Goal: Task Accomplishment & Management: Manage account settings

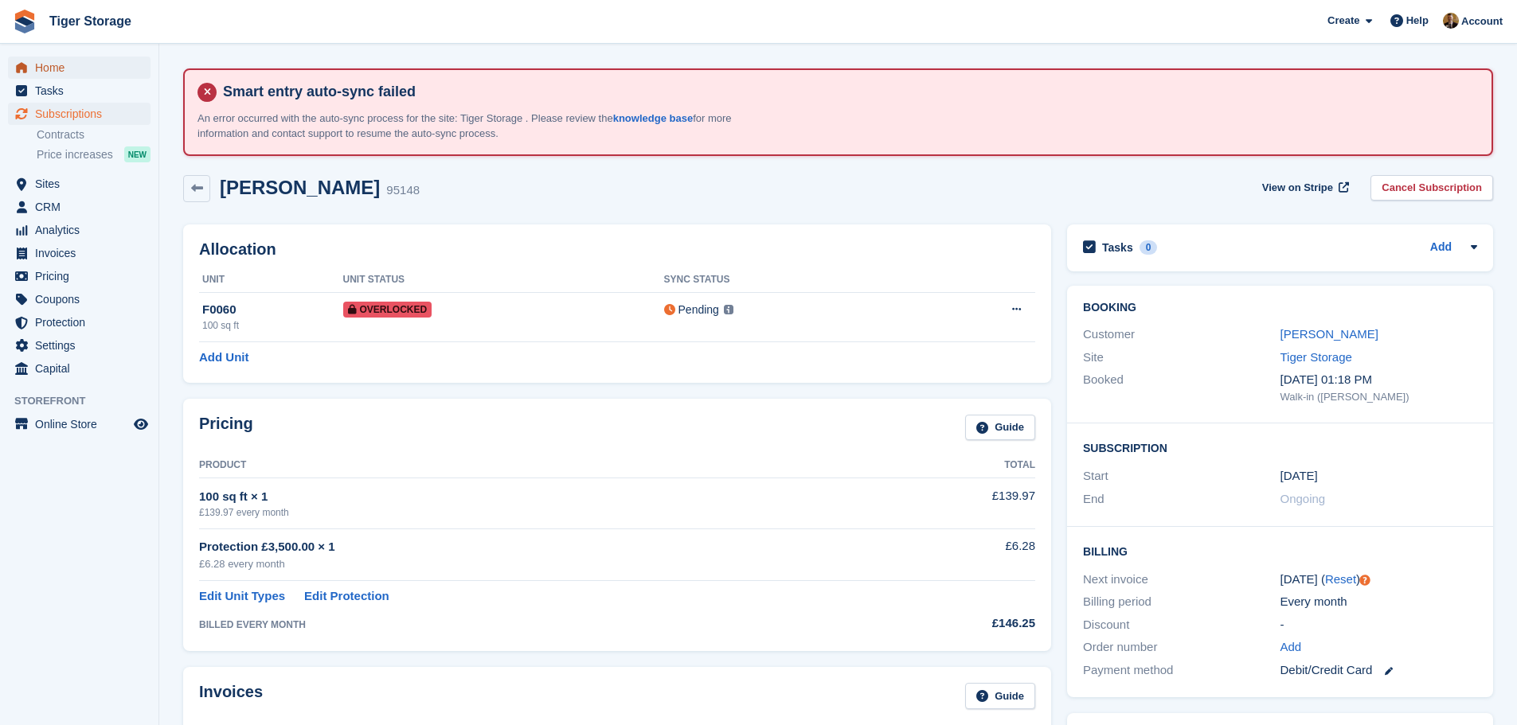
click at [68, 64] on span "Home" at bounding box center [83, 68] width 96 height 22
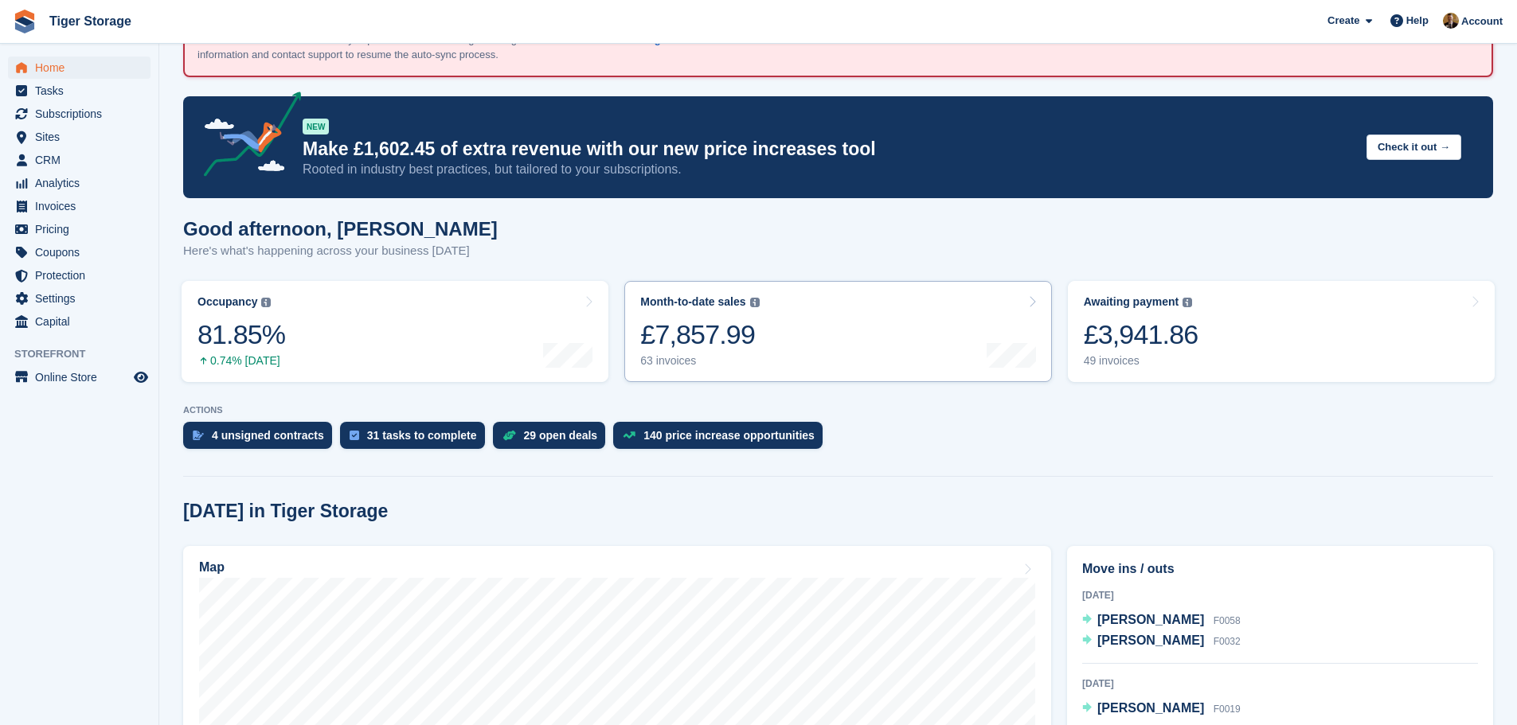
scroll to position [80, 0]
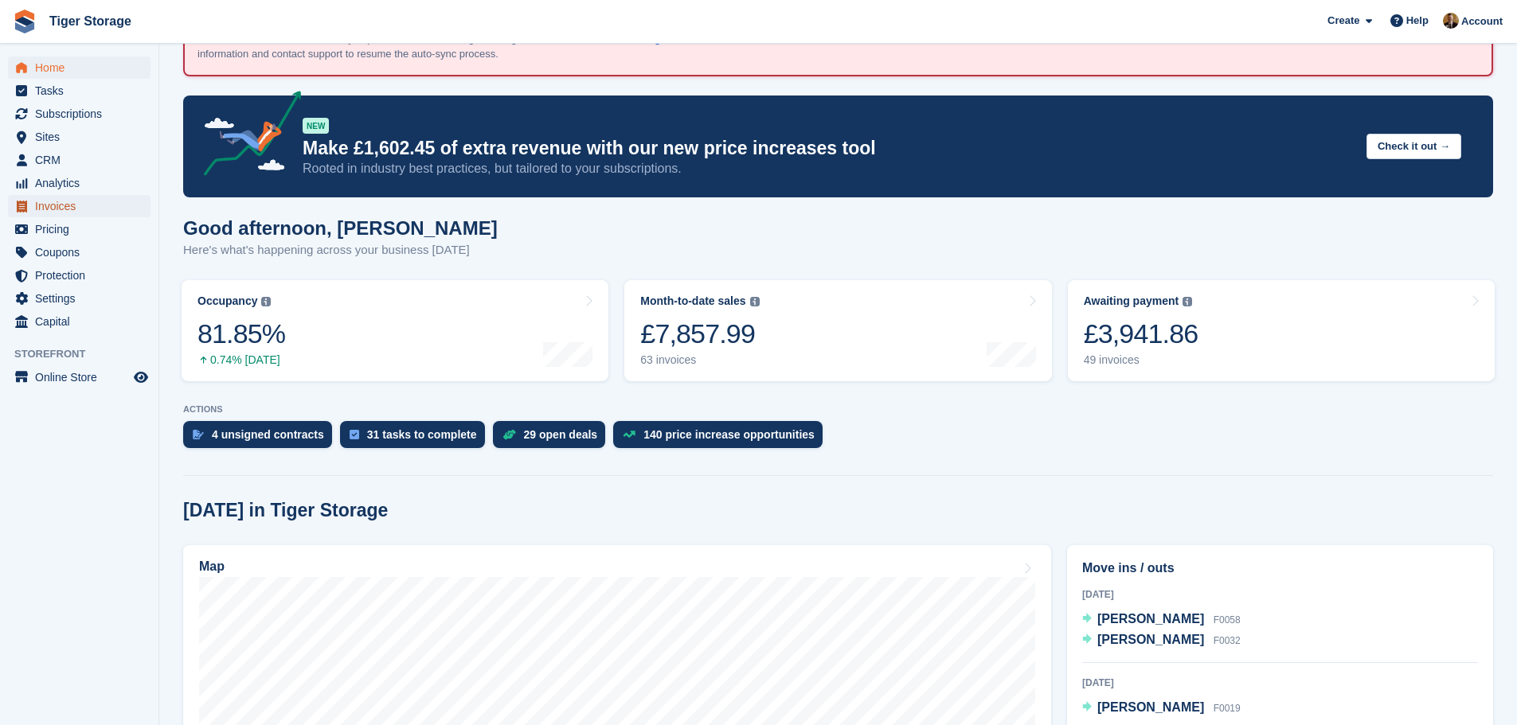
click at [62, 201] on span "Invoices" at bounding box center [83, 206] width 96 height 22
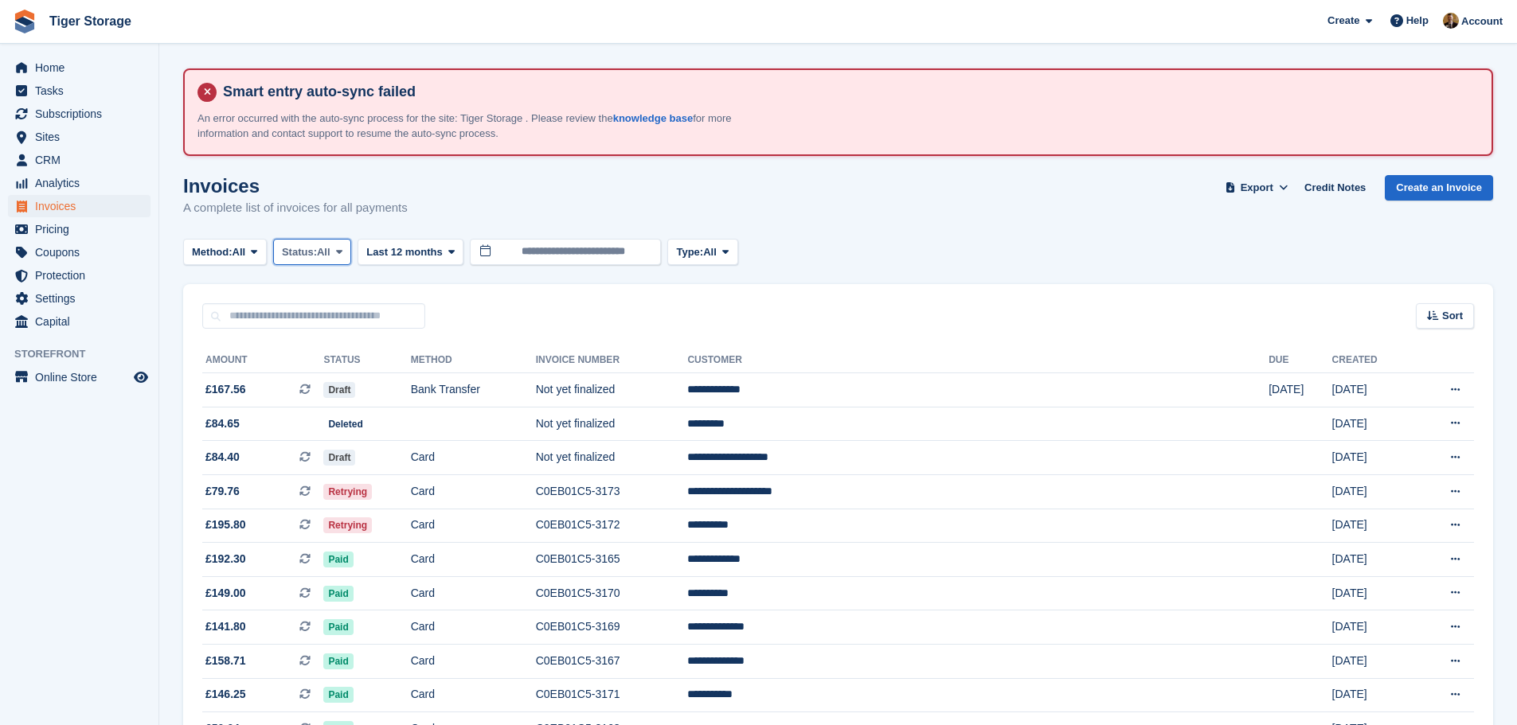
click at [325, 252] on span "All" at bounding box center [324, 252] width 14 height 16
click at [330, 379] on link "Open" at bounding box center [349, 375] width 139 height 29
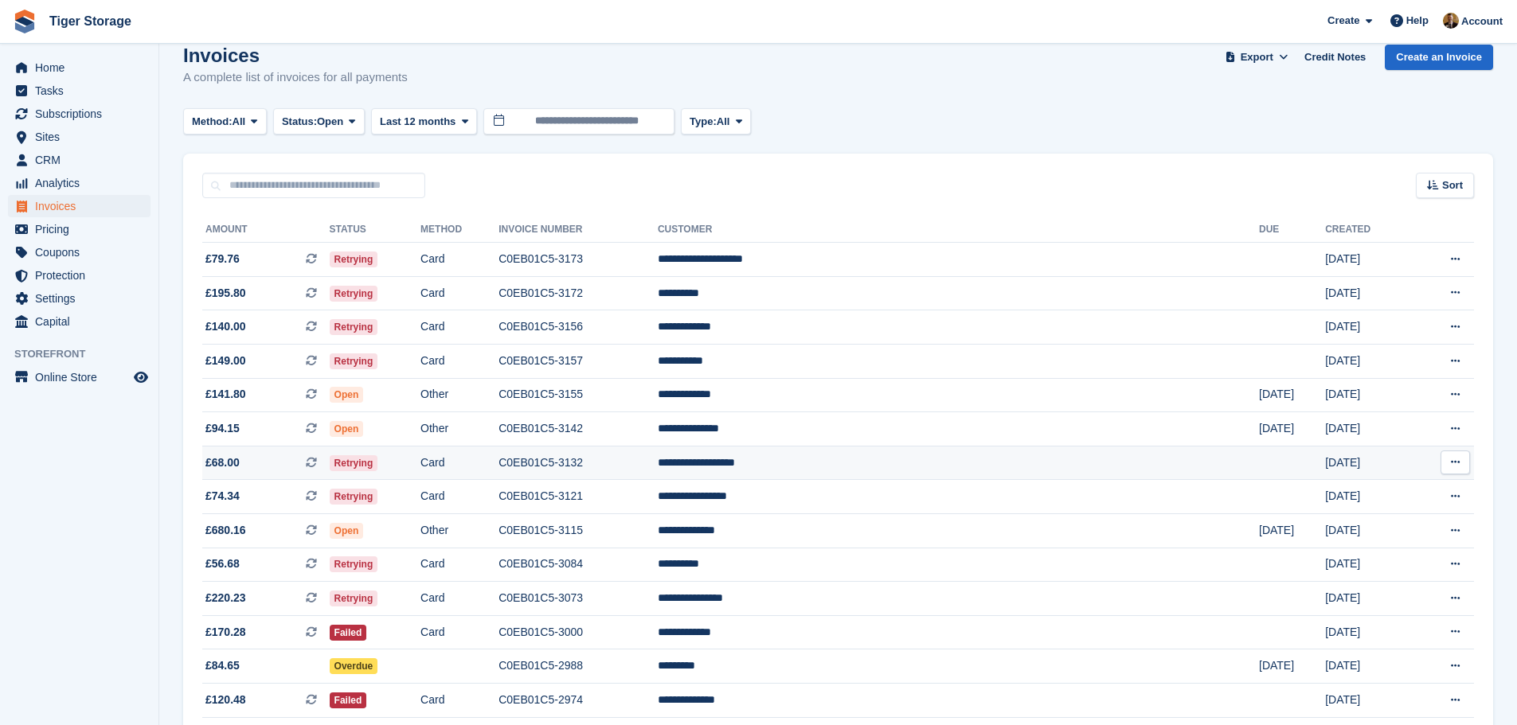
scroll to position [159, 0]
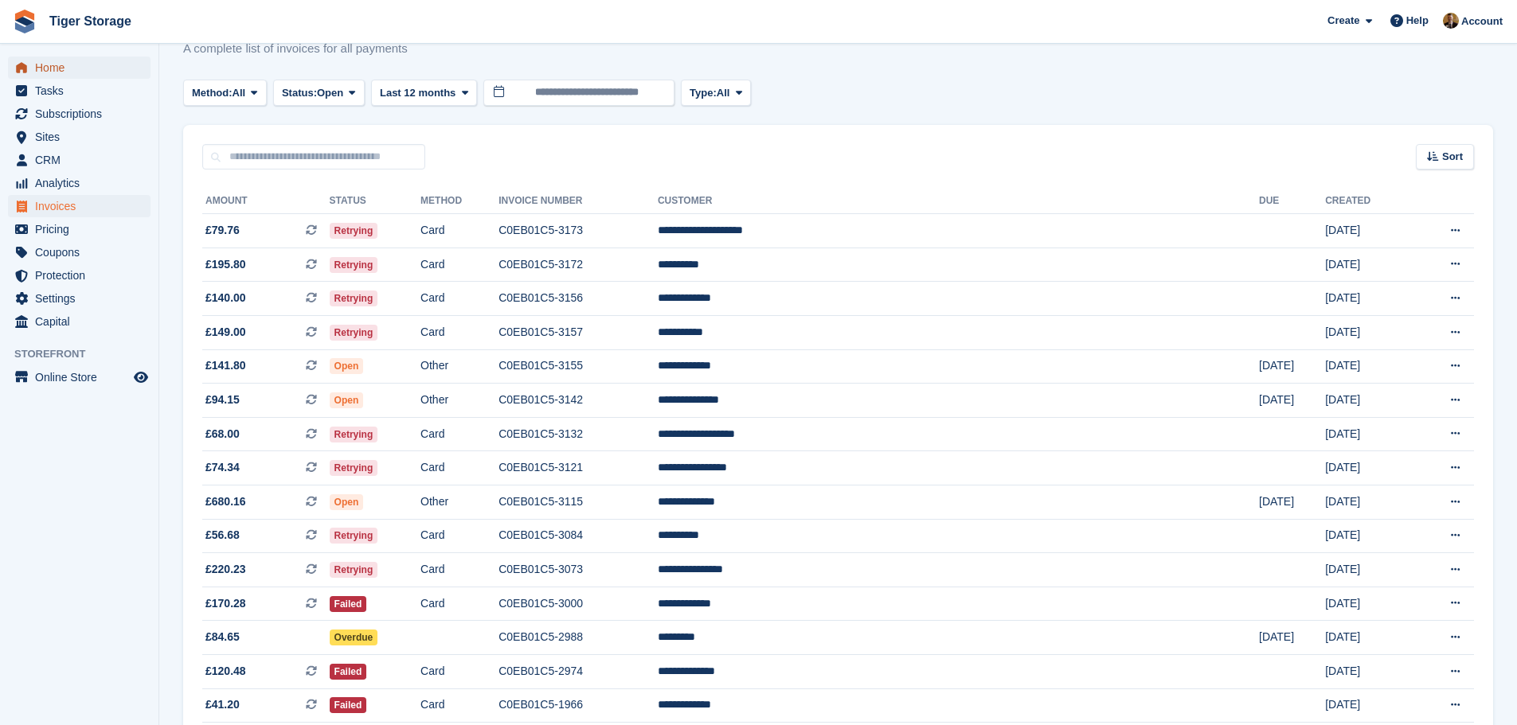
click at [83, 64] on span "Home" at bounding box center [83, 68] width 96 height 22
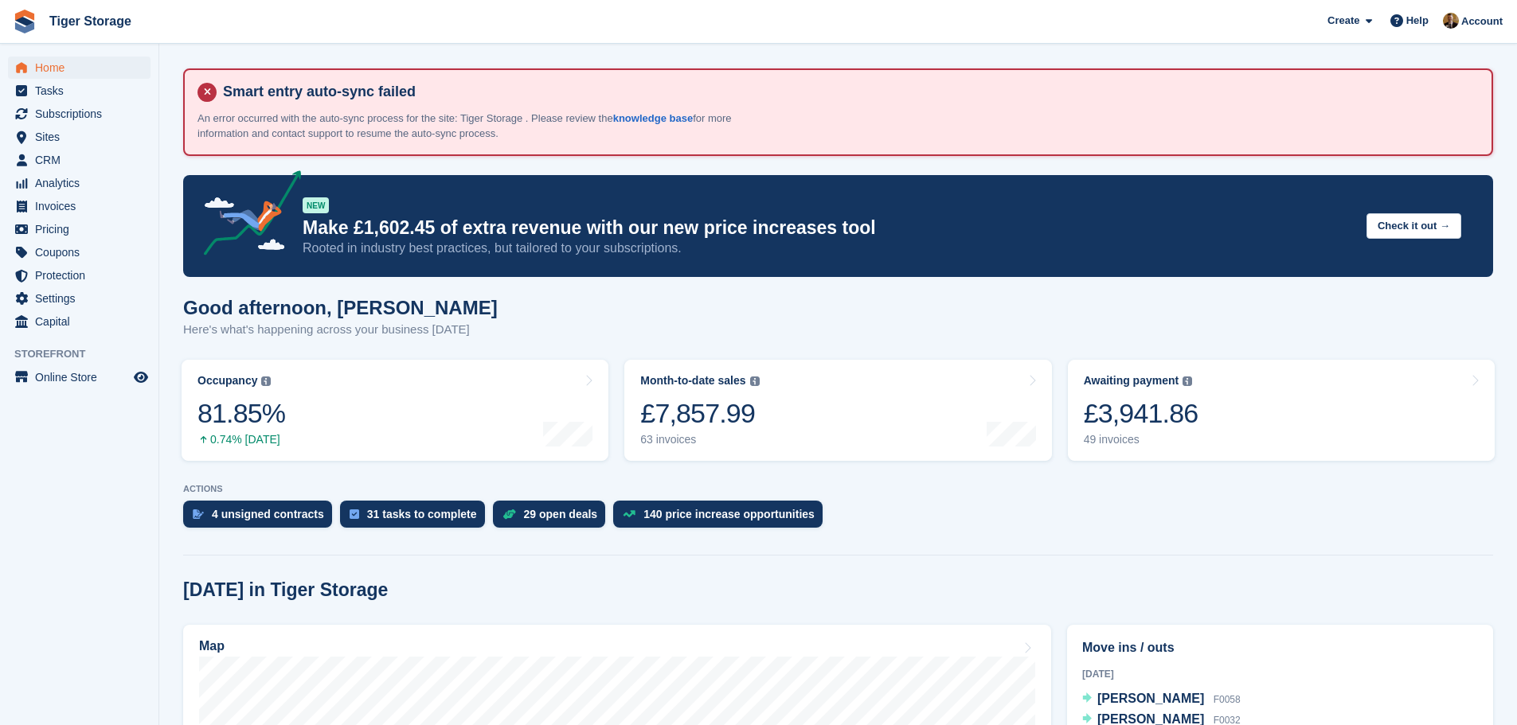
scroll to position [318, 0]
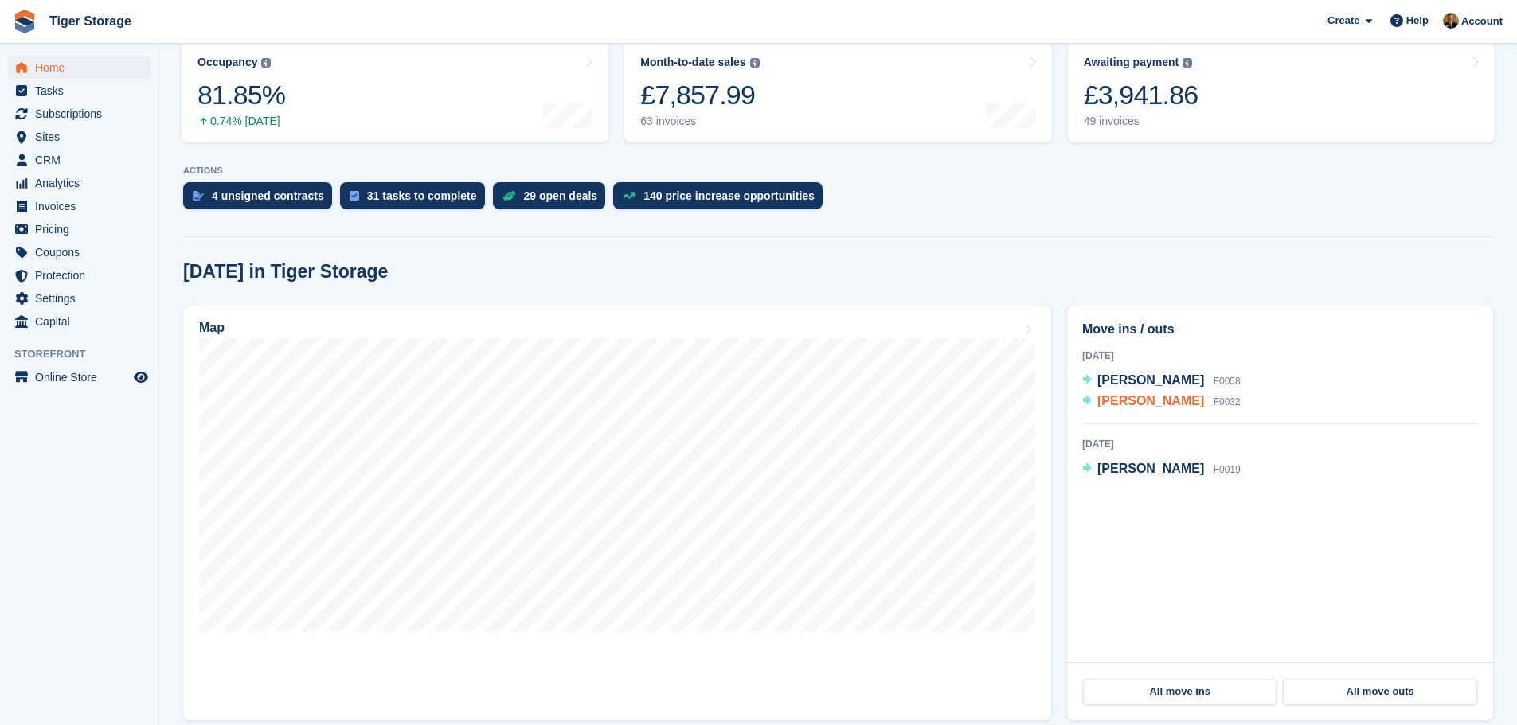
click at [1140, 398] on span "James Kirby" at bounding box center [1150, 401] width 107 height 14
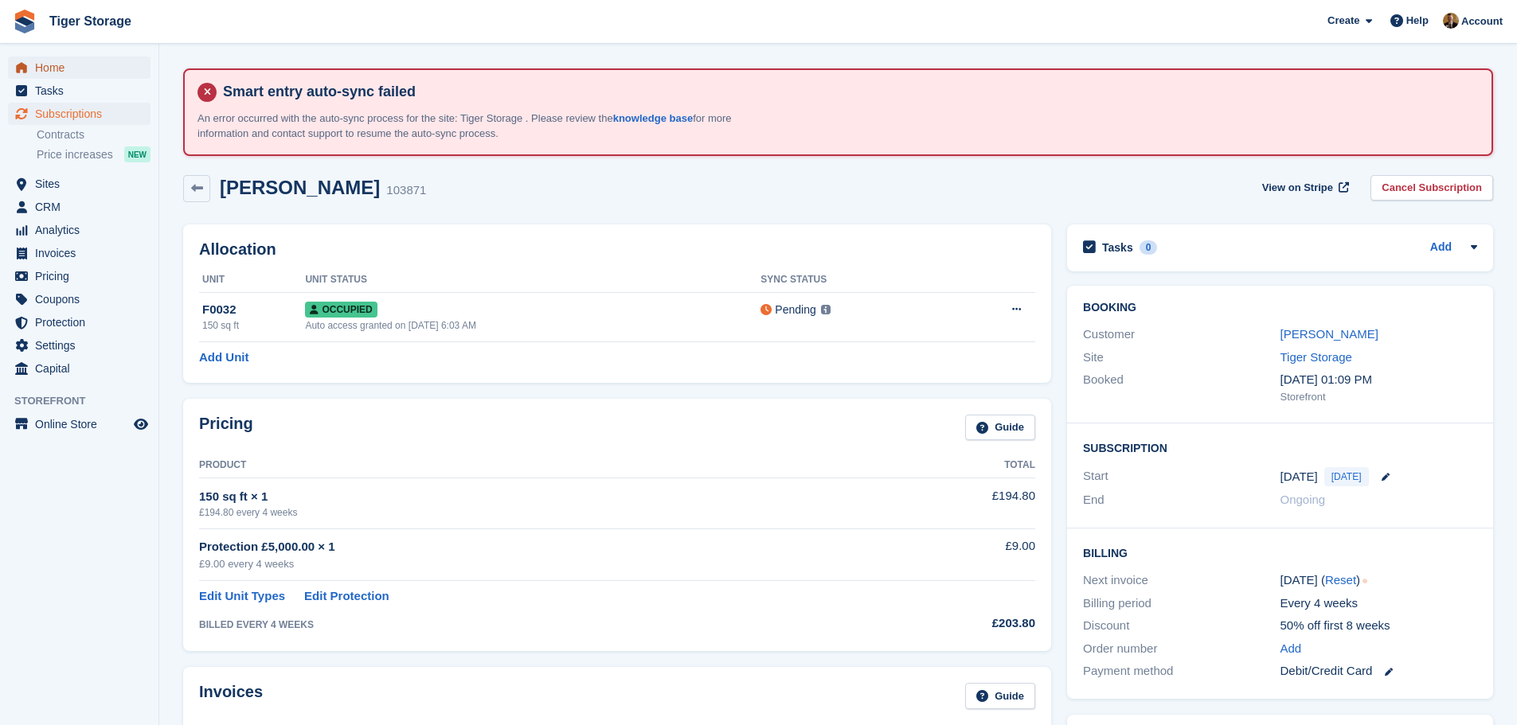
click at [49, 68] on span "Home" at bounding box center [83, 68] width 96 height 22
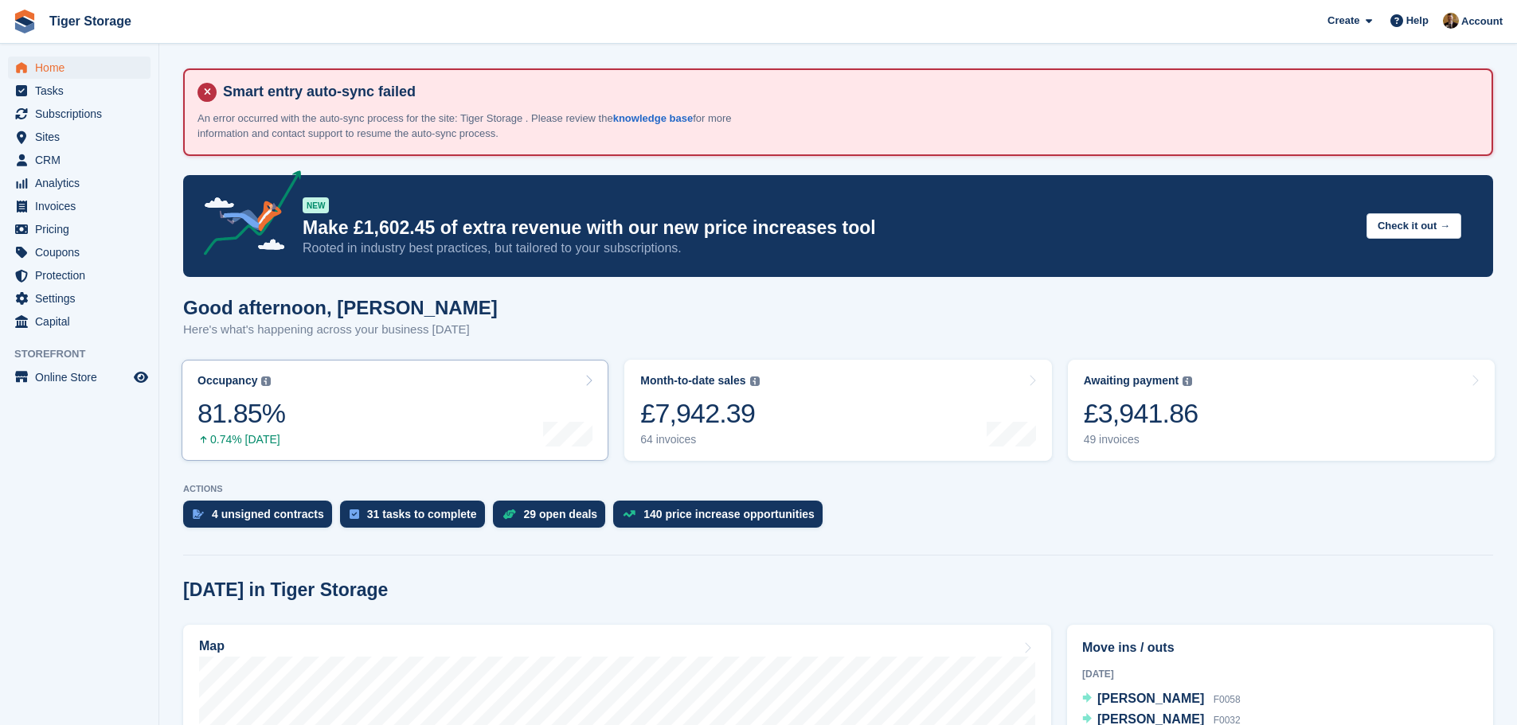
click at [245, 410] on div "81.85%" at bounding box center [241, 413] width 88 height 33
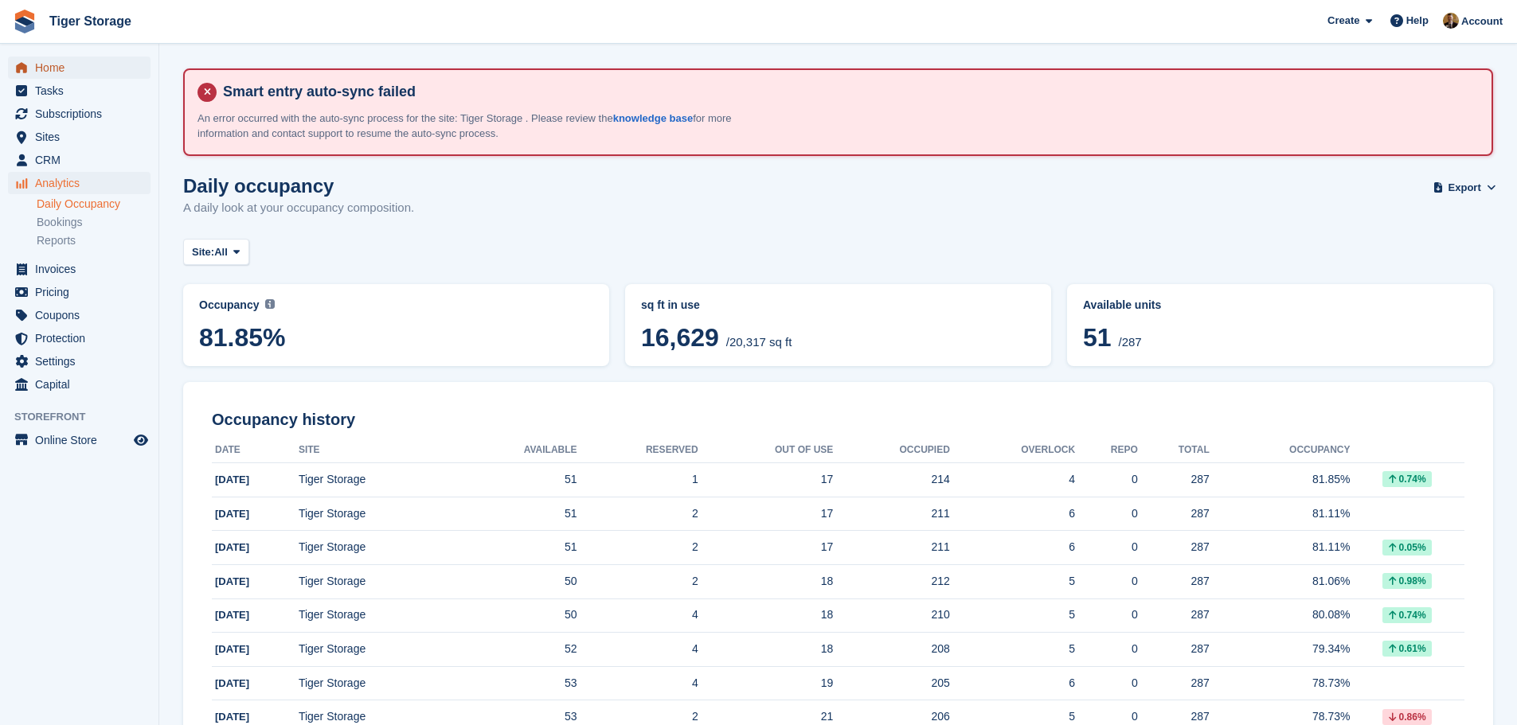
click at [72, 71] on span "Home" at bounding box center [83, 68] width 96 height 22
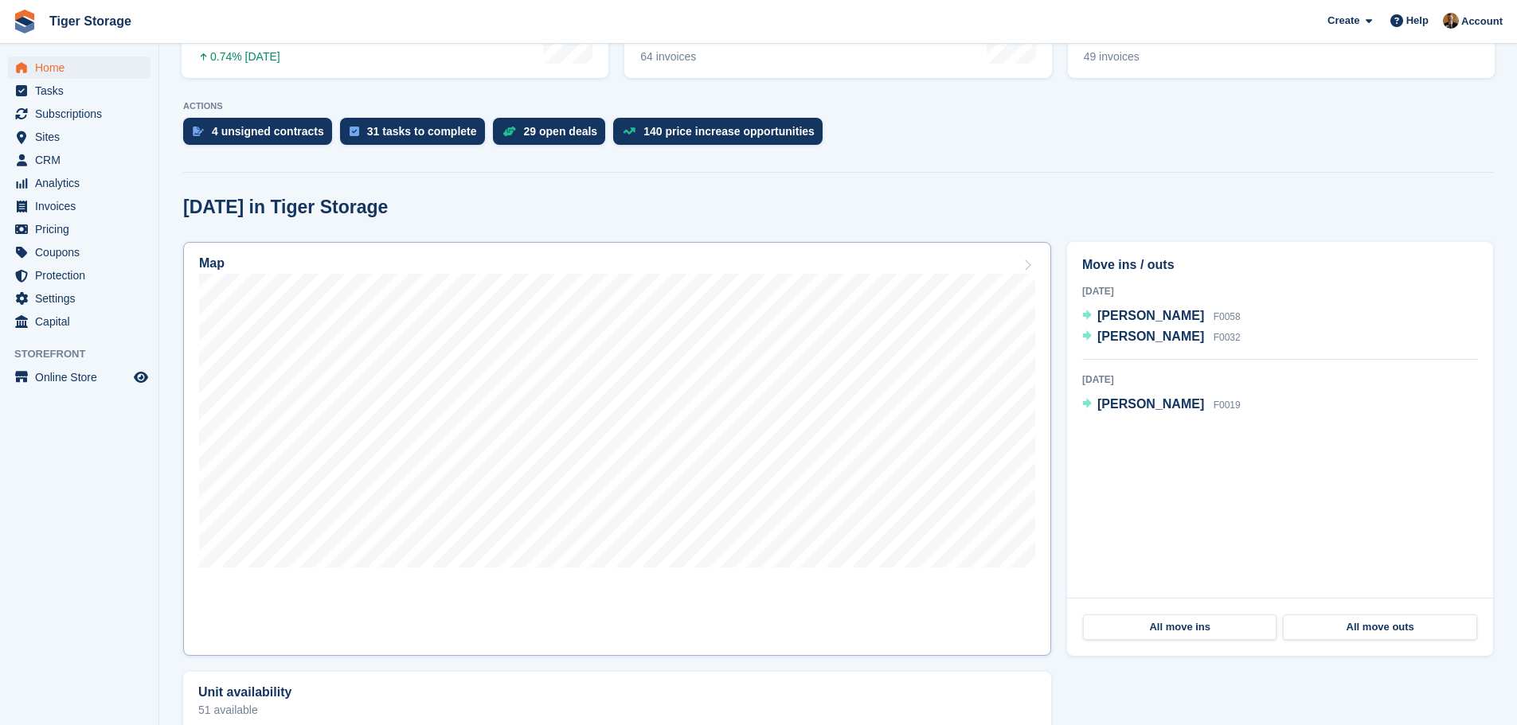
scroll to position [398, 0]
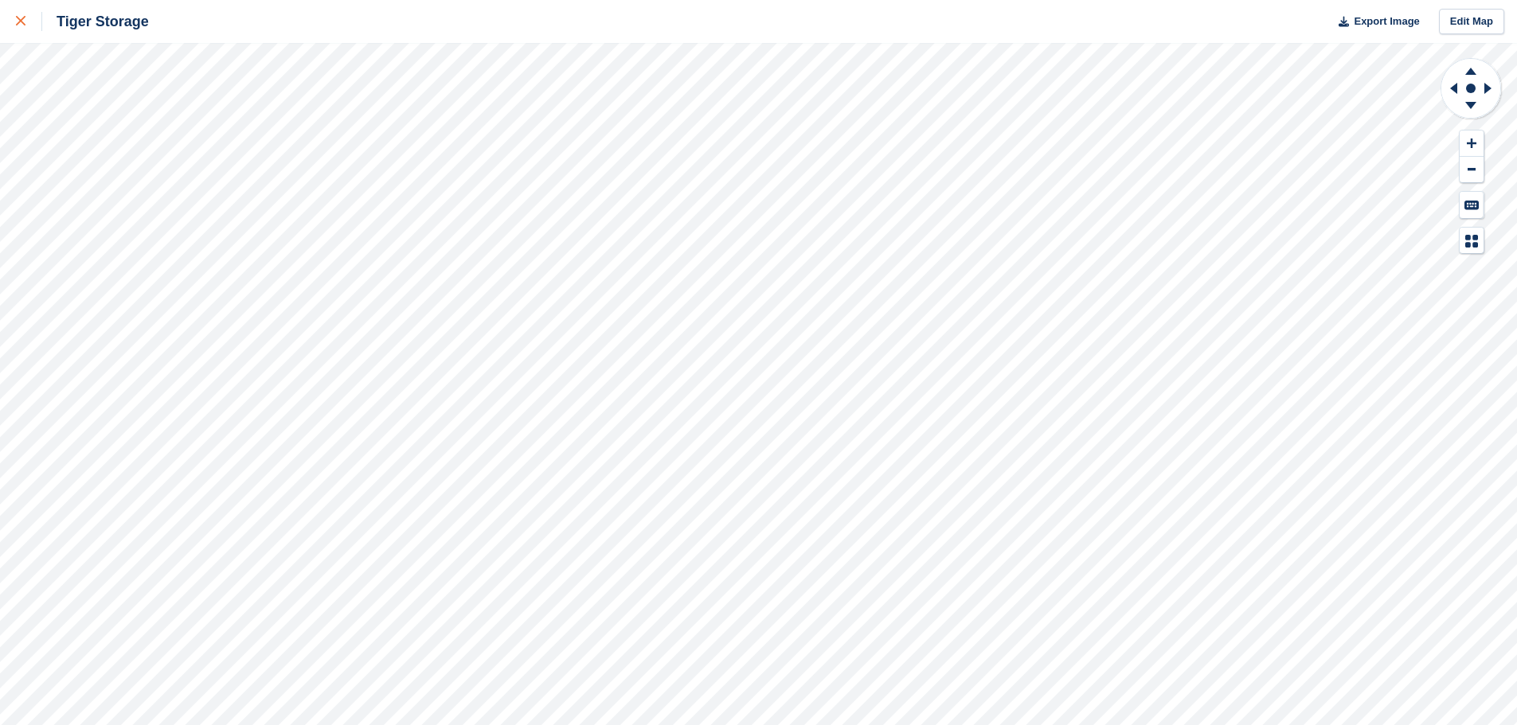
click at [26, 25] on div at bounding box center [29, 21] width 26 height 19
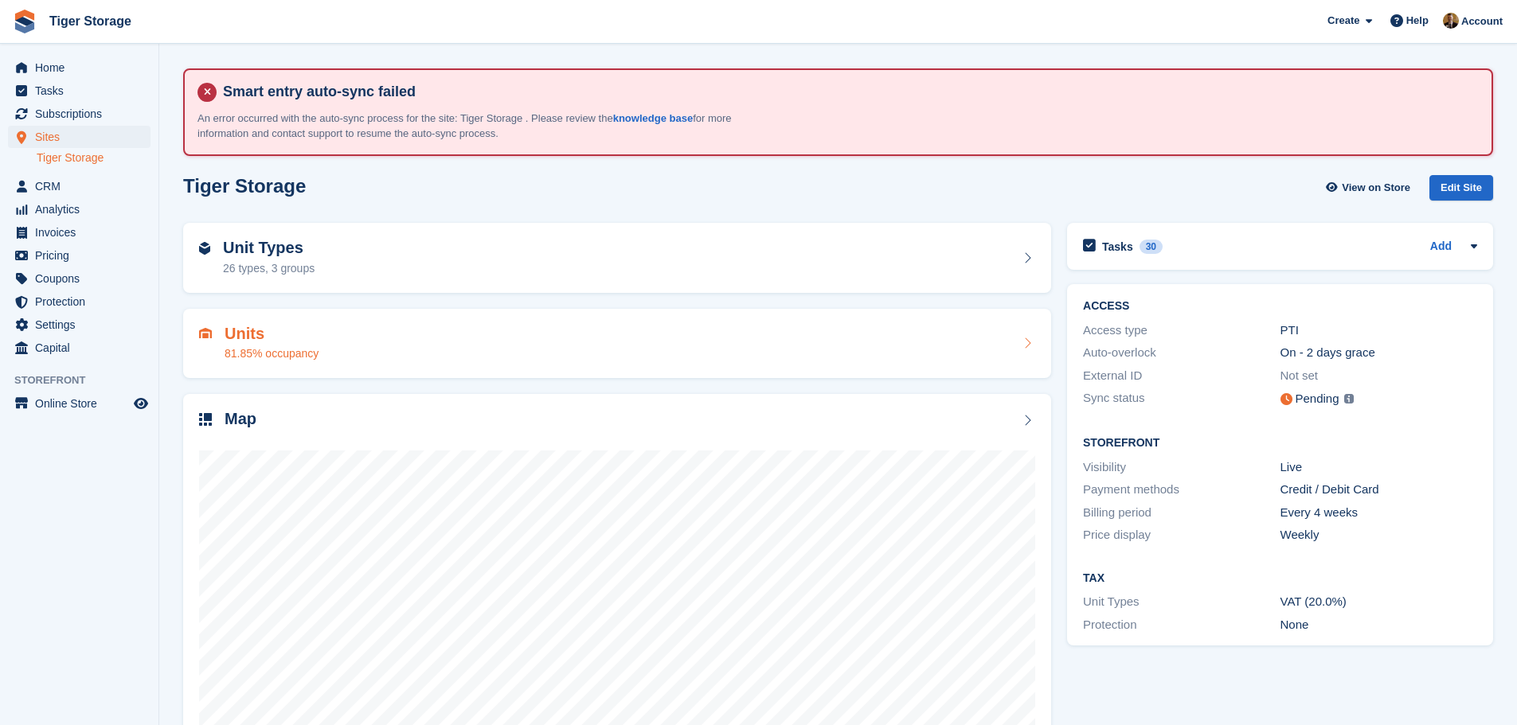
click at [354, 346] on div "Units 81.85% occupancy" at bounding box center [617, 344] width 836 height 38
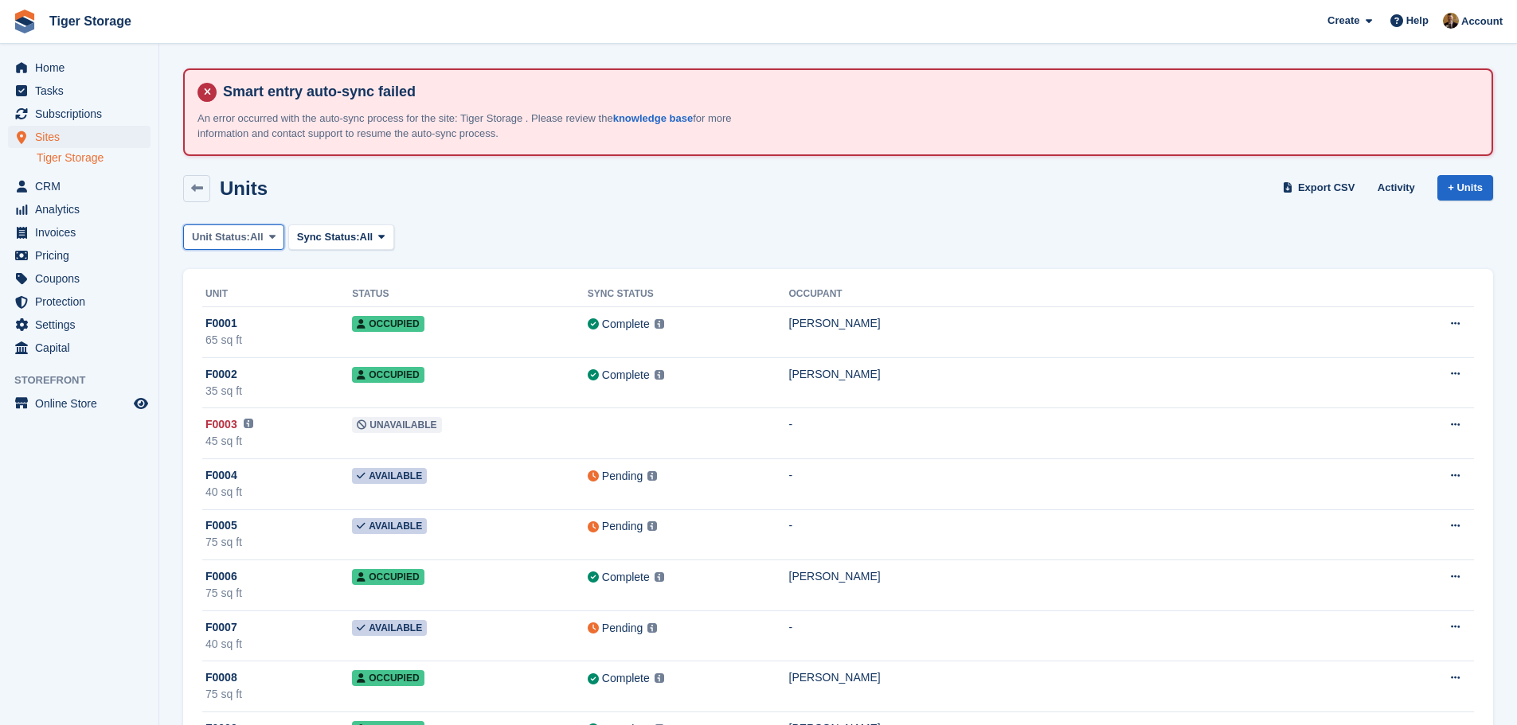
click at [273, 232] on icon at bounding box center [272, 237] width 6 height 10
click at [236, 311] on link "Available" at bounding box center [259, 303] width 139 height 29
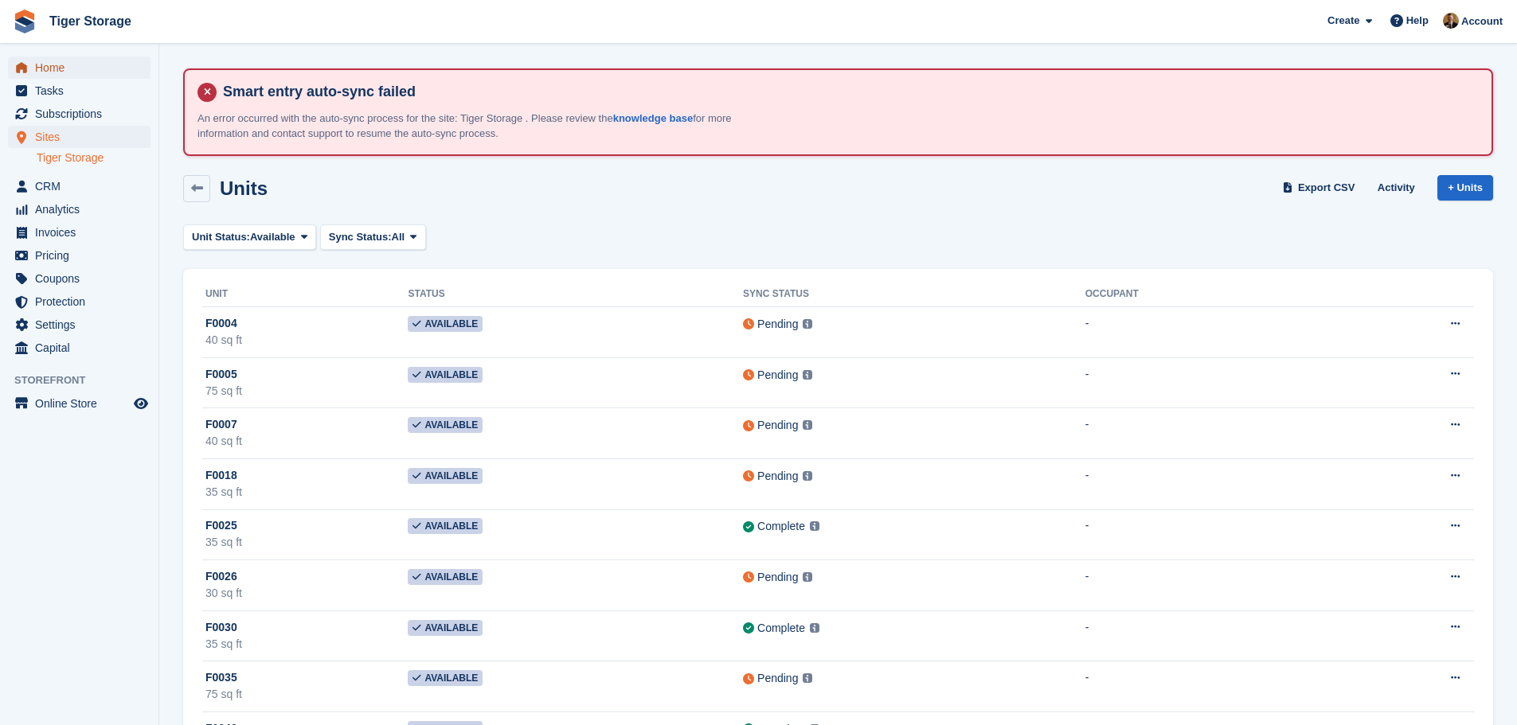
click at [66, 68] on span "Home" at bounding box center [83, 68] width 96 height 22
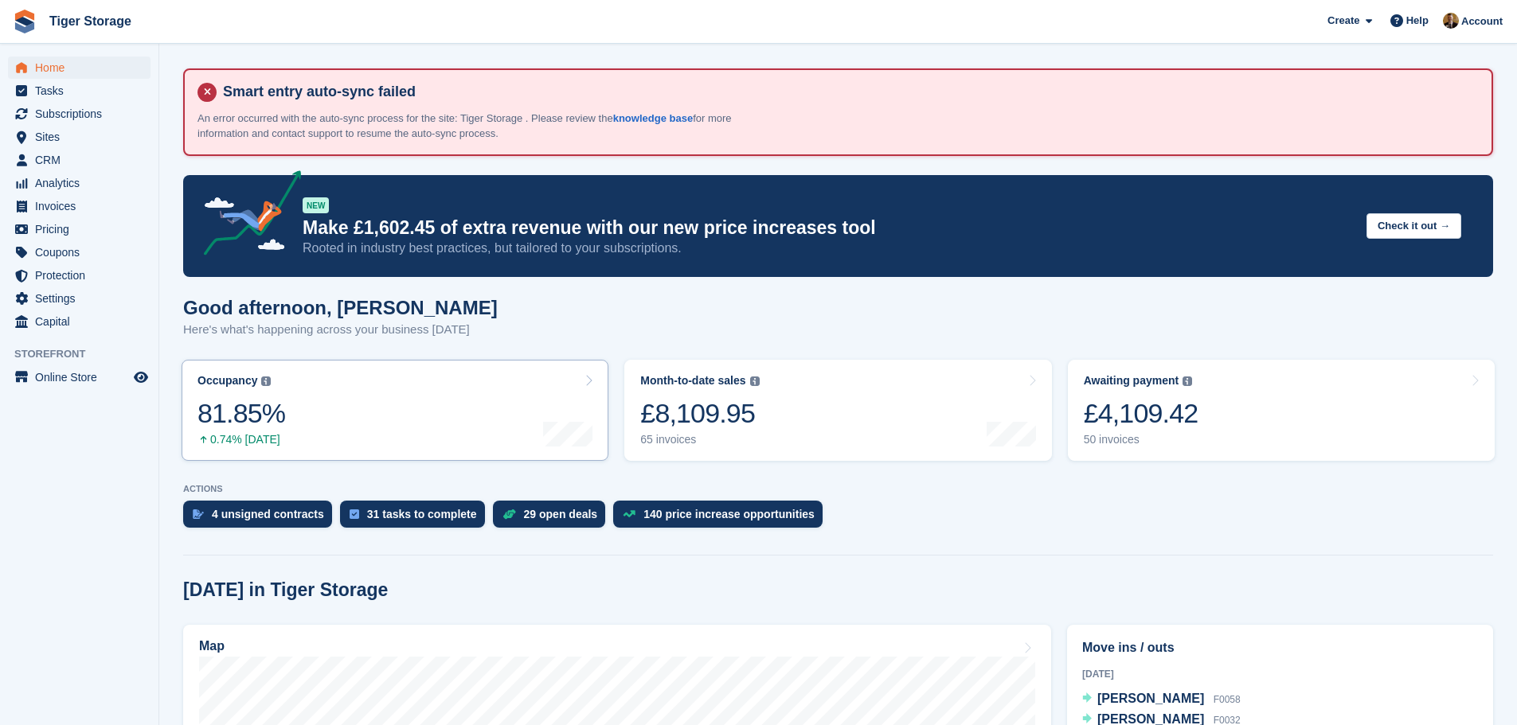
click at [354, 444] on link "Occupancy The percentage of all currently allocated units in terms of area. Inc…" at bounding box center [395, 410] width 427 height 101
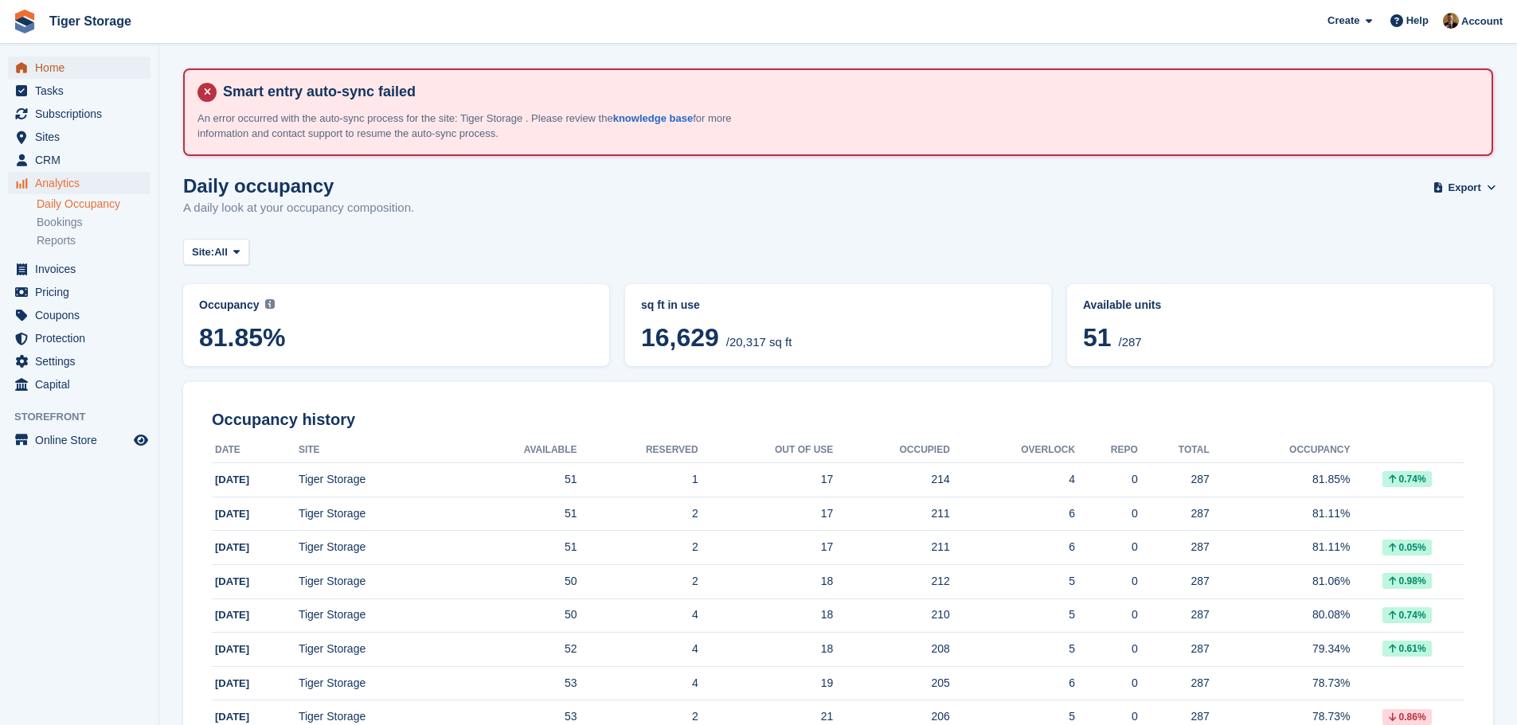
click at [24, 61] on span "menu" at bounding box center [21, 67] width 19 height 19
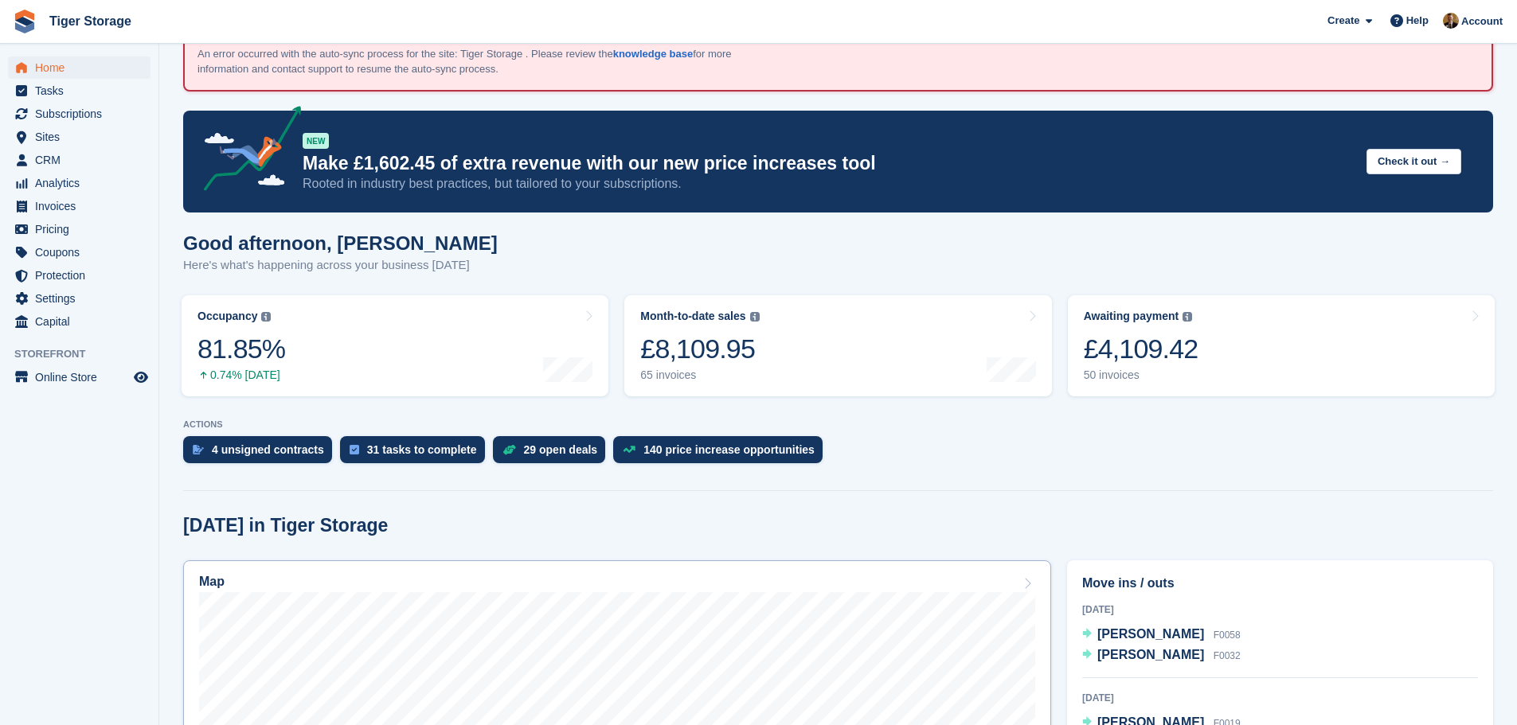
scroll to position [159, 0]
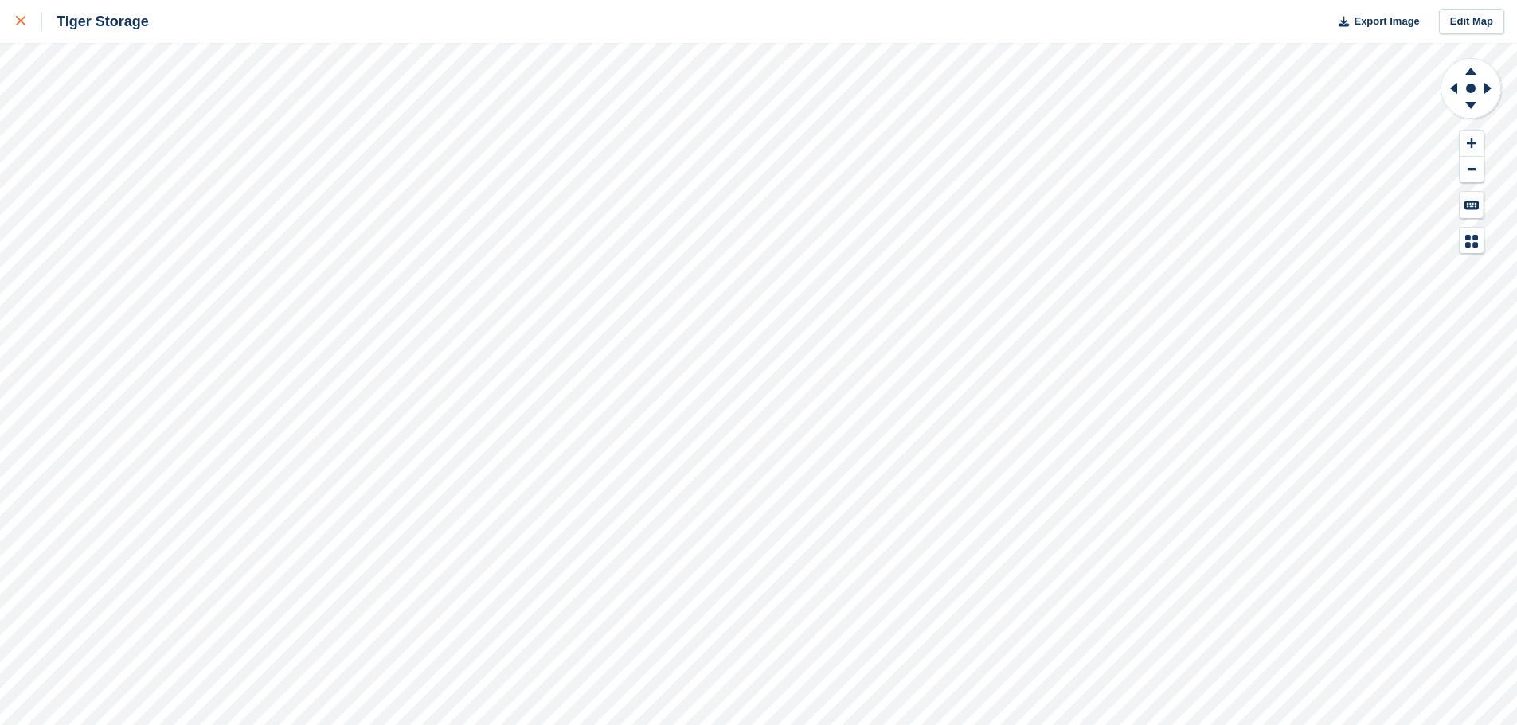
click at [22, 25] on icon at bounding box center [21, 21] width 10 height 10
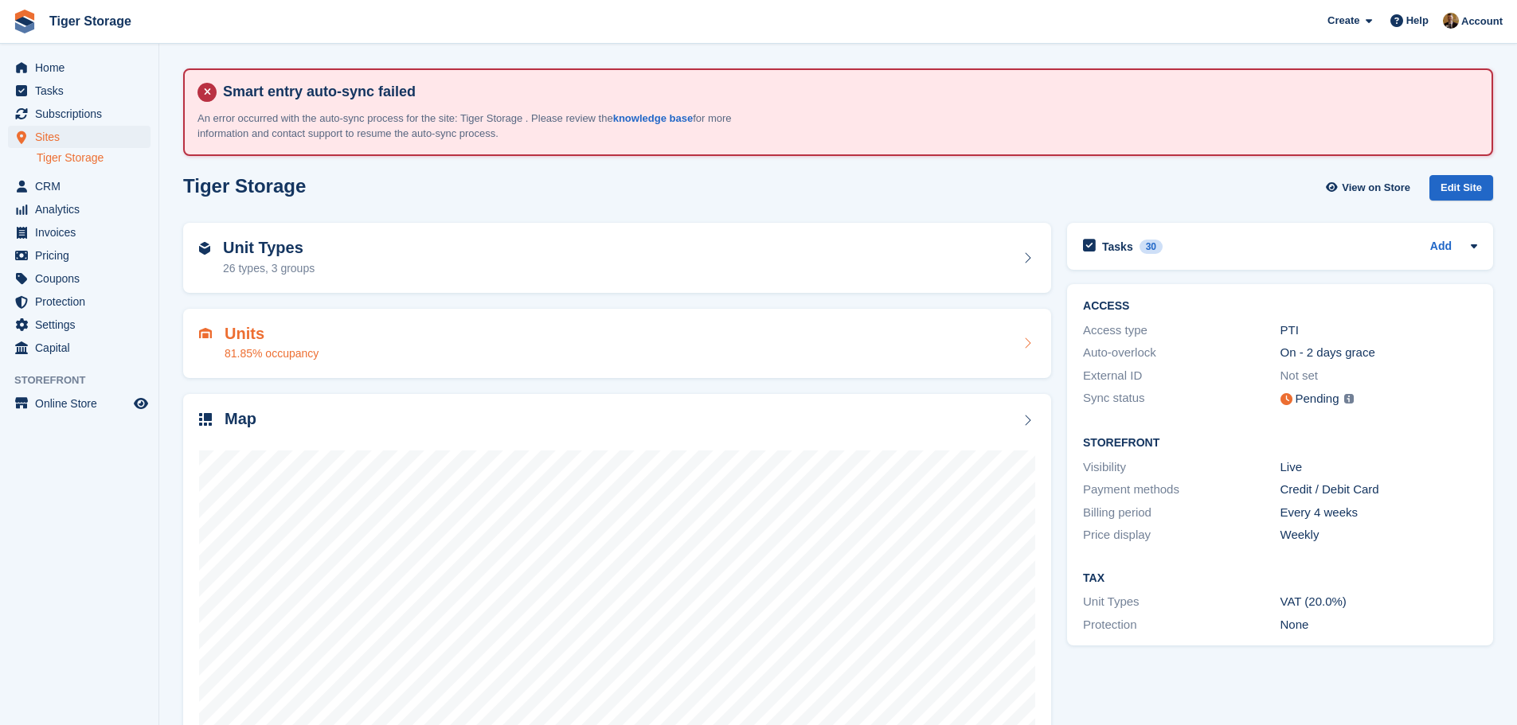
click at [393, 359] on div "Units 81.85% occupancy" at bounding box center [617, 344] width 836 height 38
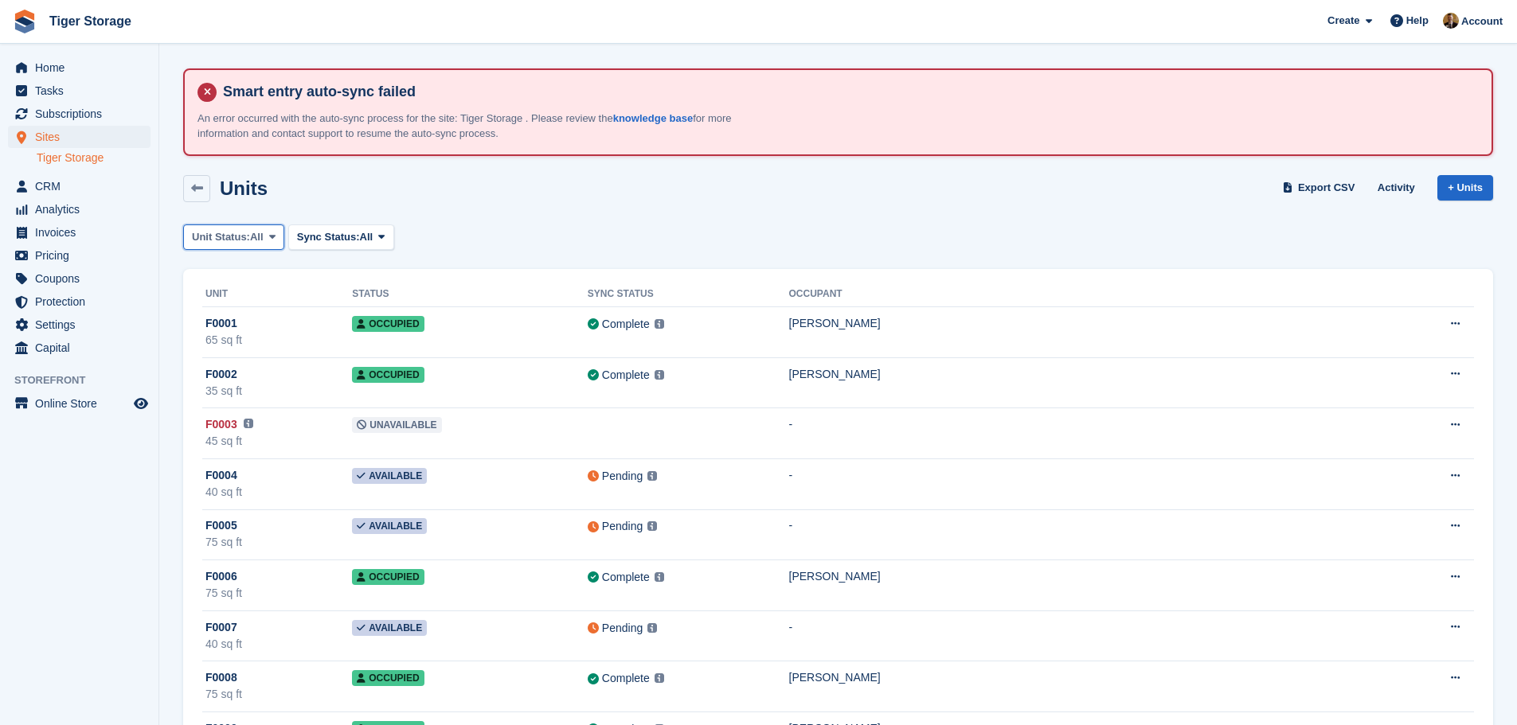
click at [267, 240] on span at bounding box center [272, 237] width 13 height 13
click at [265, 455] on link "Unavailable" at bounding box center [259, 447] width 139 height 29
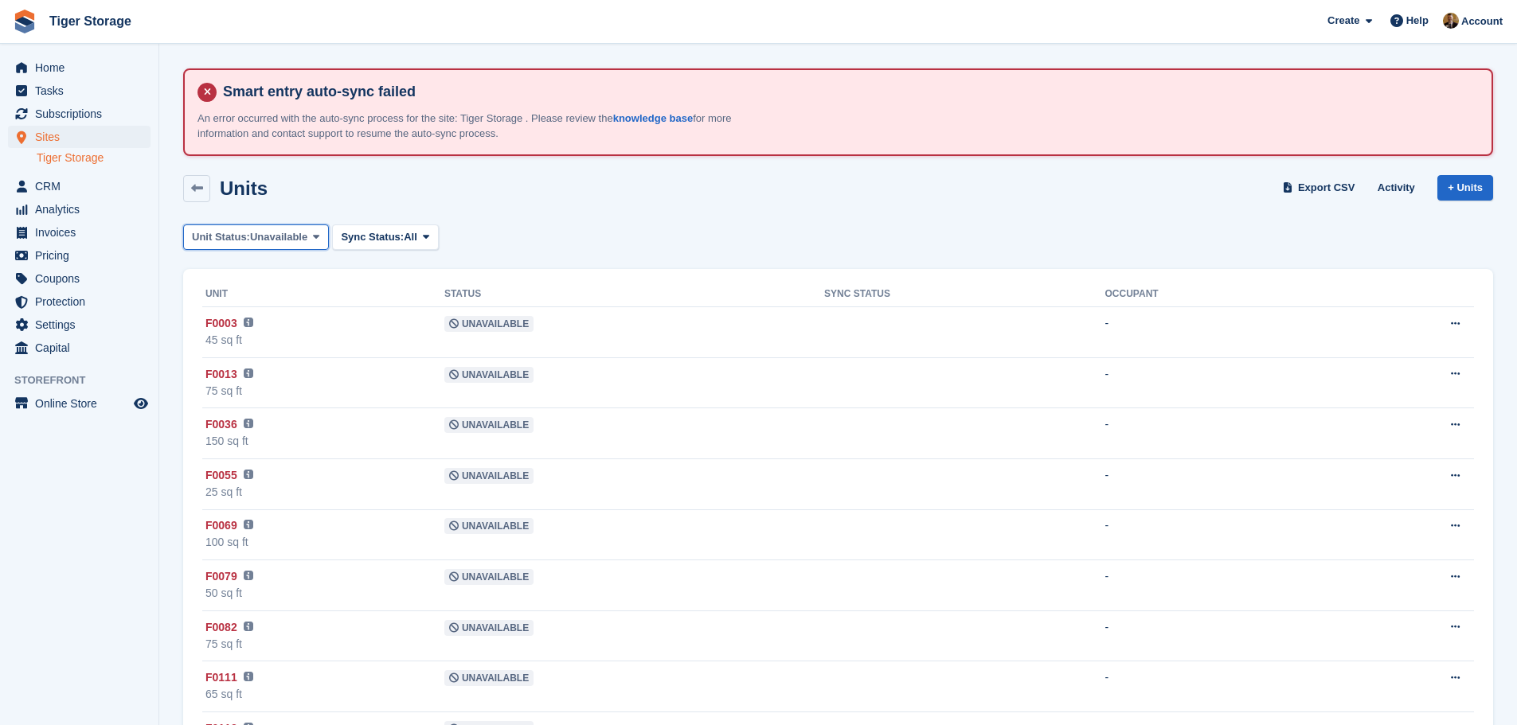
click at [295, 234] on span "Unavailable" at bounding box center [278, 237] width 57 height 16
click at [273, 307] on link "Available" at bounding box center [259, 303] width 139 height 29
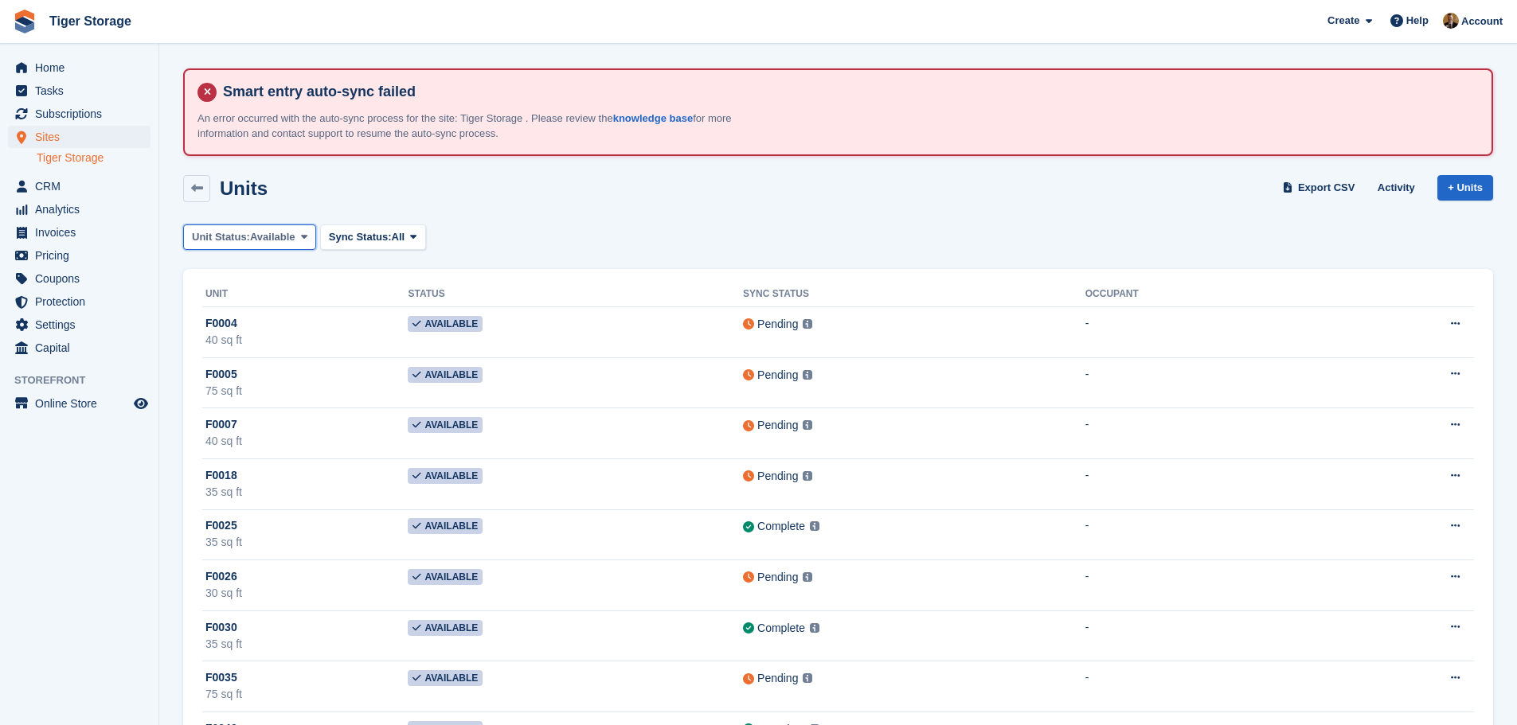
click at [304, 227] on button "Unit Status: Available" at bounding box center [249, 238] width 133 height 26
click at [266, 330] on link "Reserved" at bounding box center [259, 332] width 139 height 29
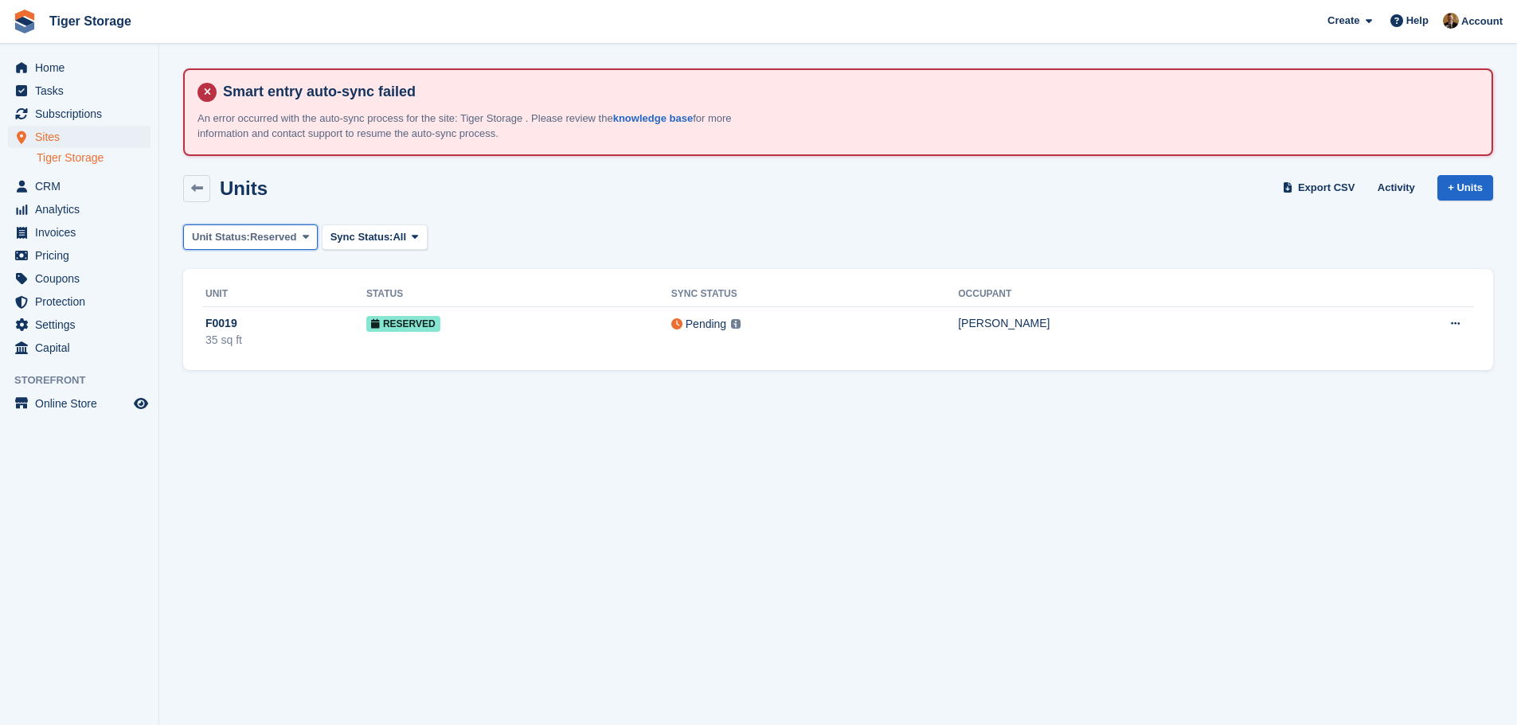
click at [310, 242] on button "Unit Status: Reserved" at bounding box center [250, 238] width 135 height 26
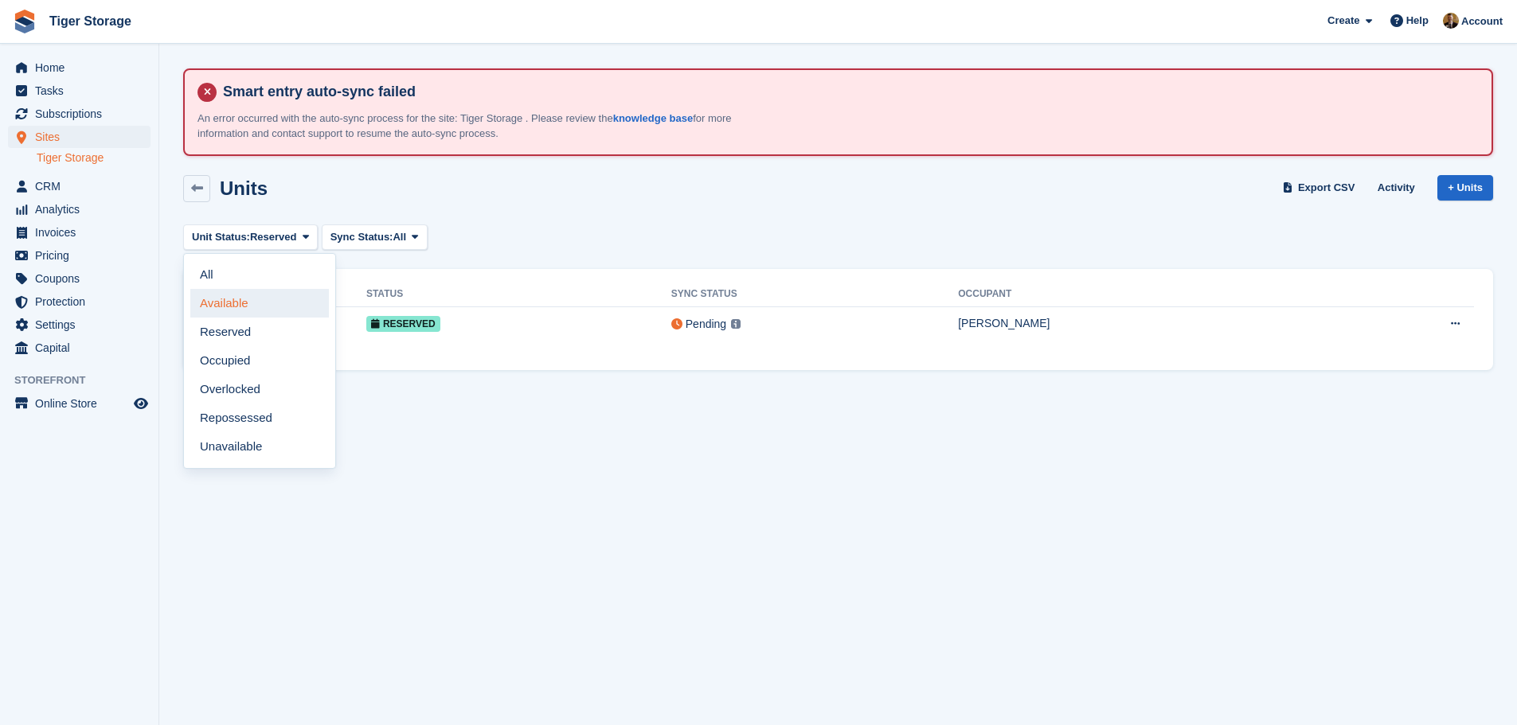
click at [264, 312] on link "Available" at bounding box center [259, 303] width 139 height 29
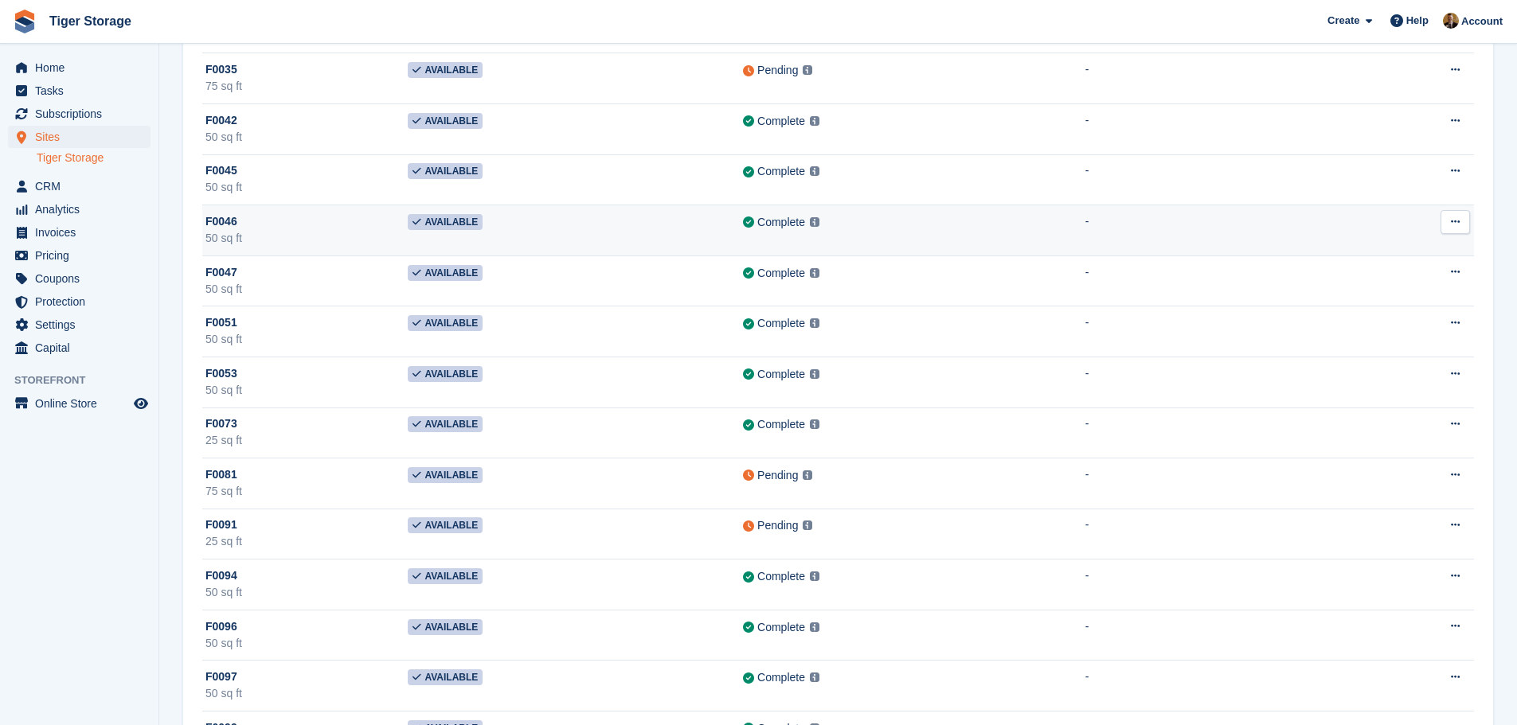
scroll to position [637, 0]
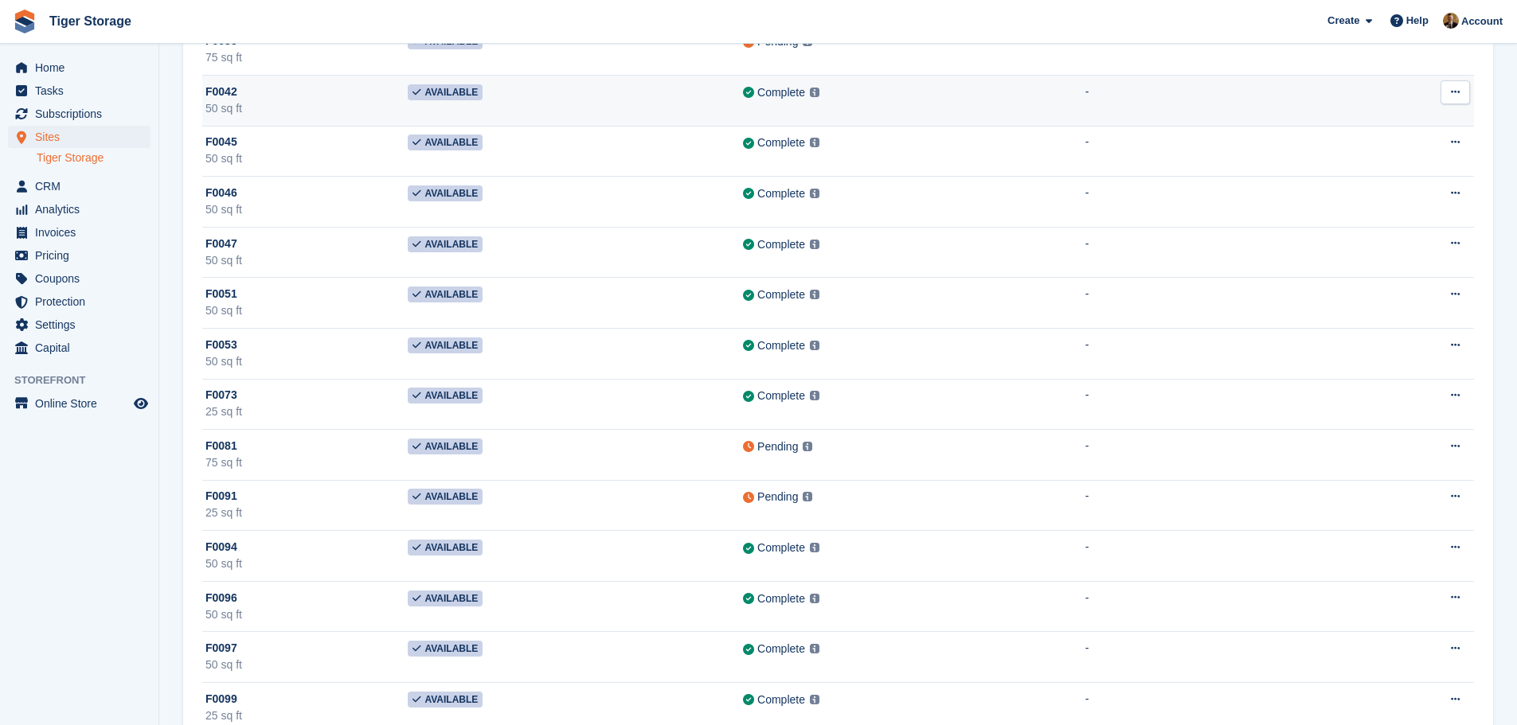
click at [287, 110] on div "50 sq ft" at bounding box center [306, 108] width 202 height 17
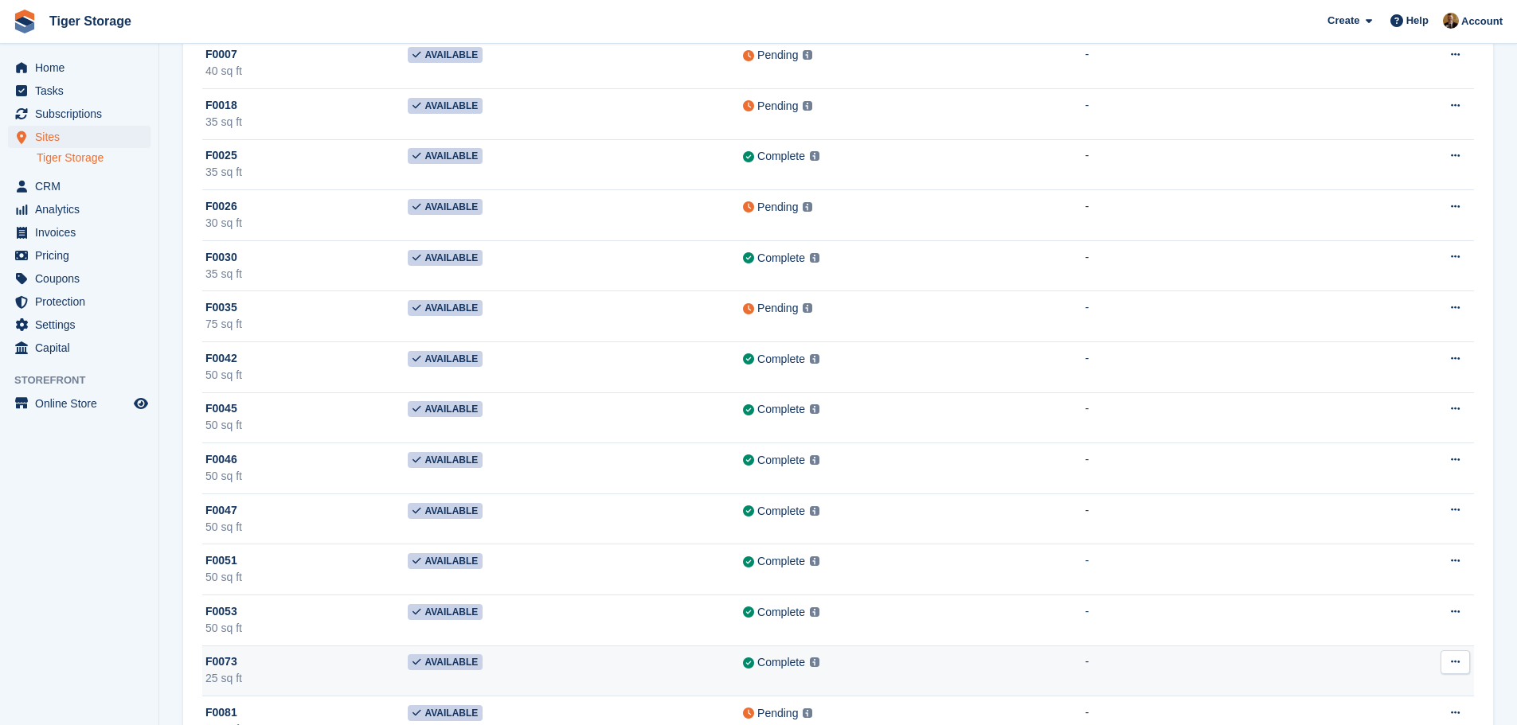
scroll to position [398, 0]
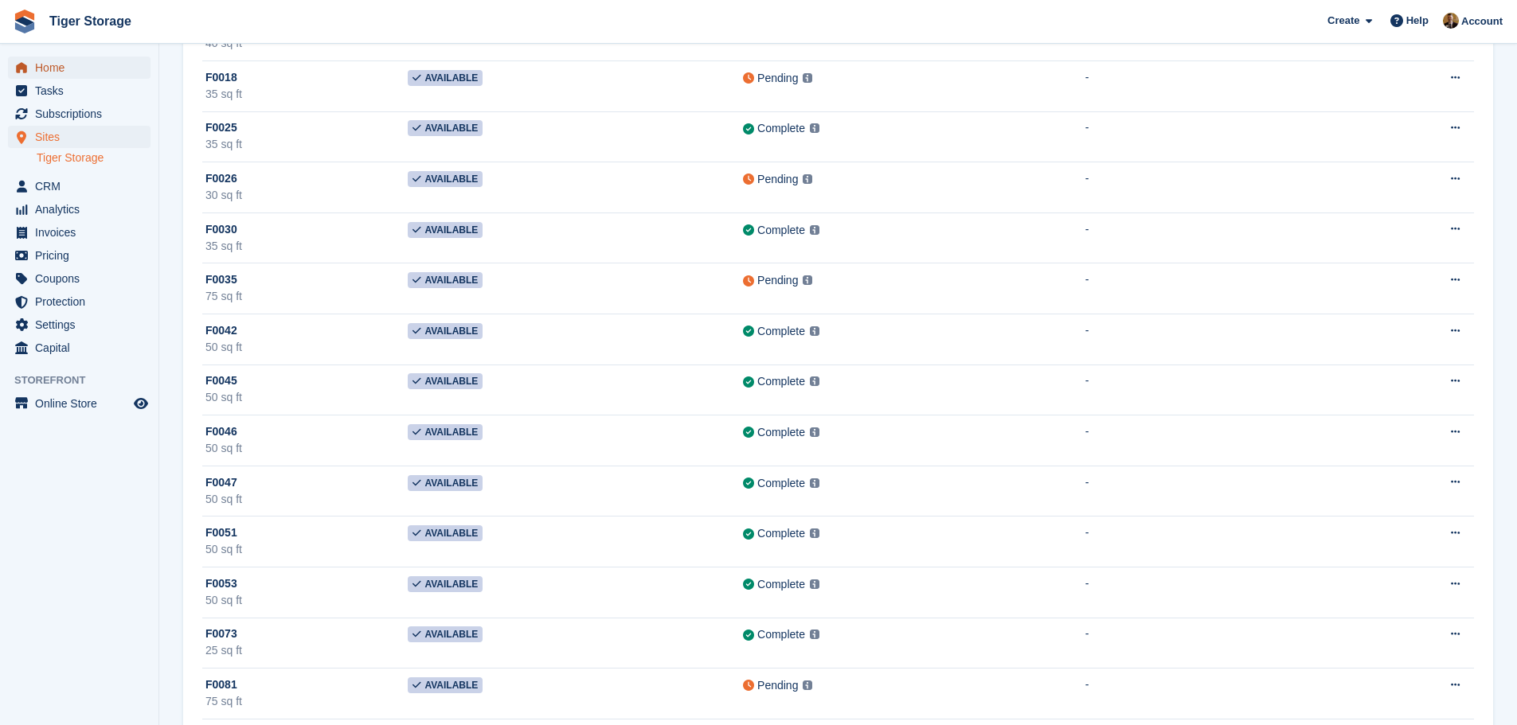
click at [64, 72] on span "Home" at bounding box center [83, 68] width 96 height 22
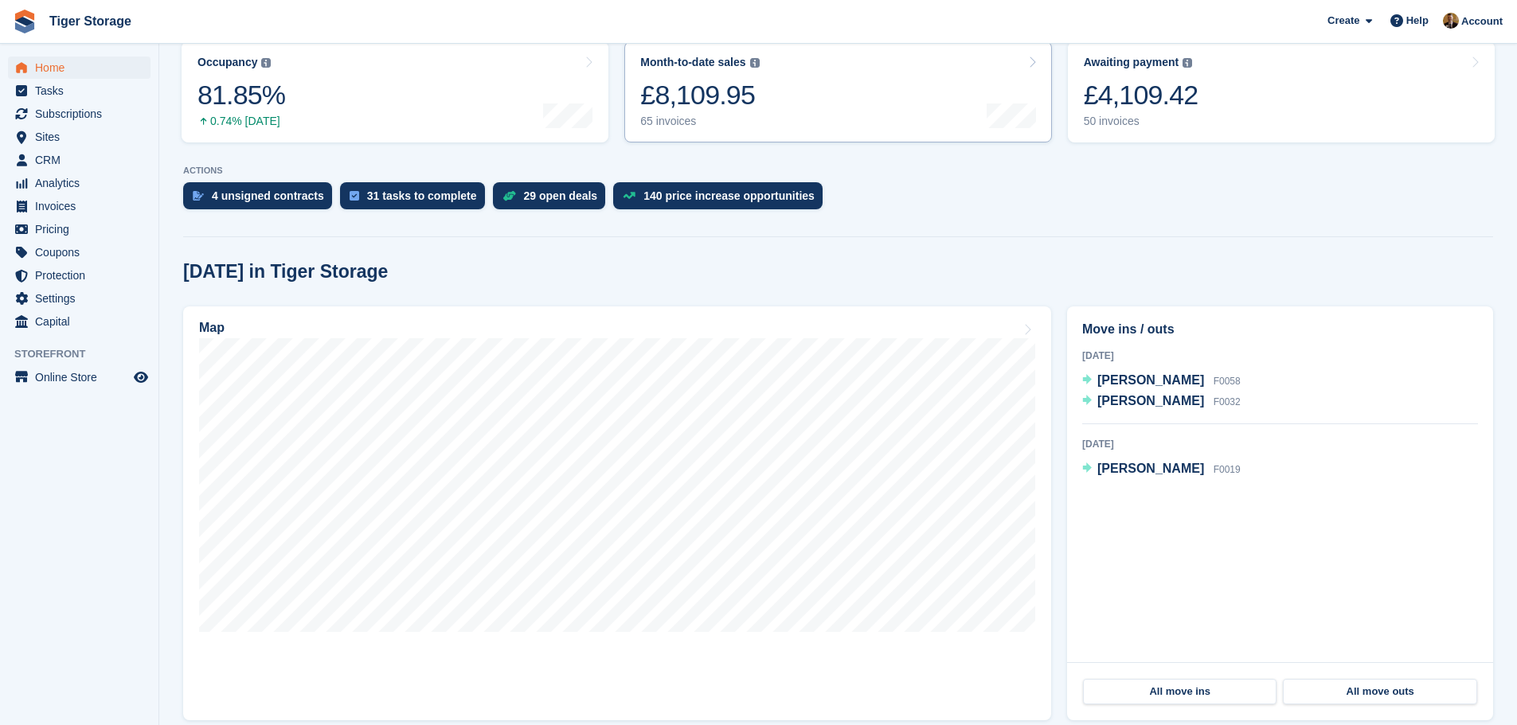
scroll to position [398, 0]
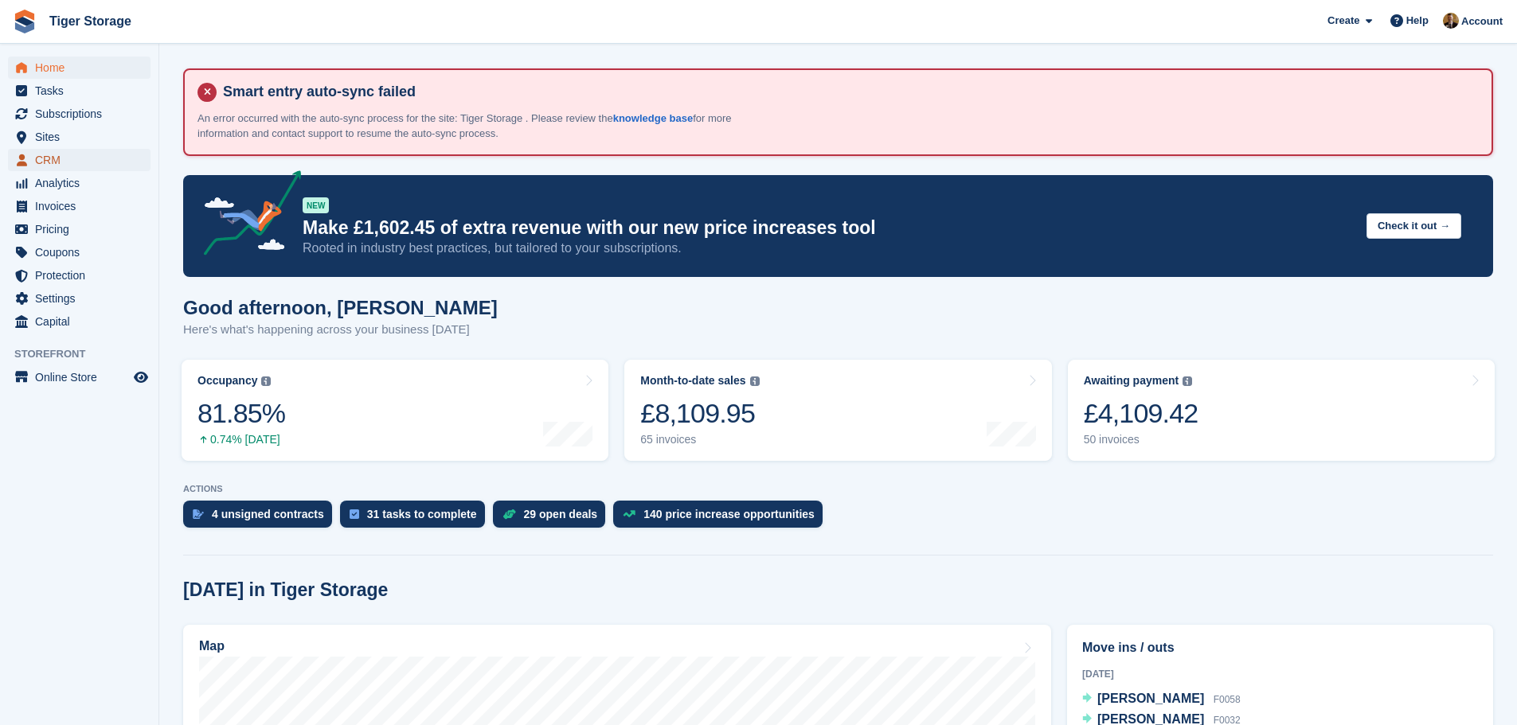
click at [79, 163] on span "CRM" at bounding box center [83, 160] width 96 height 22
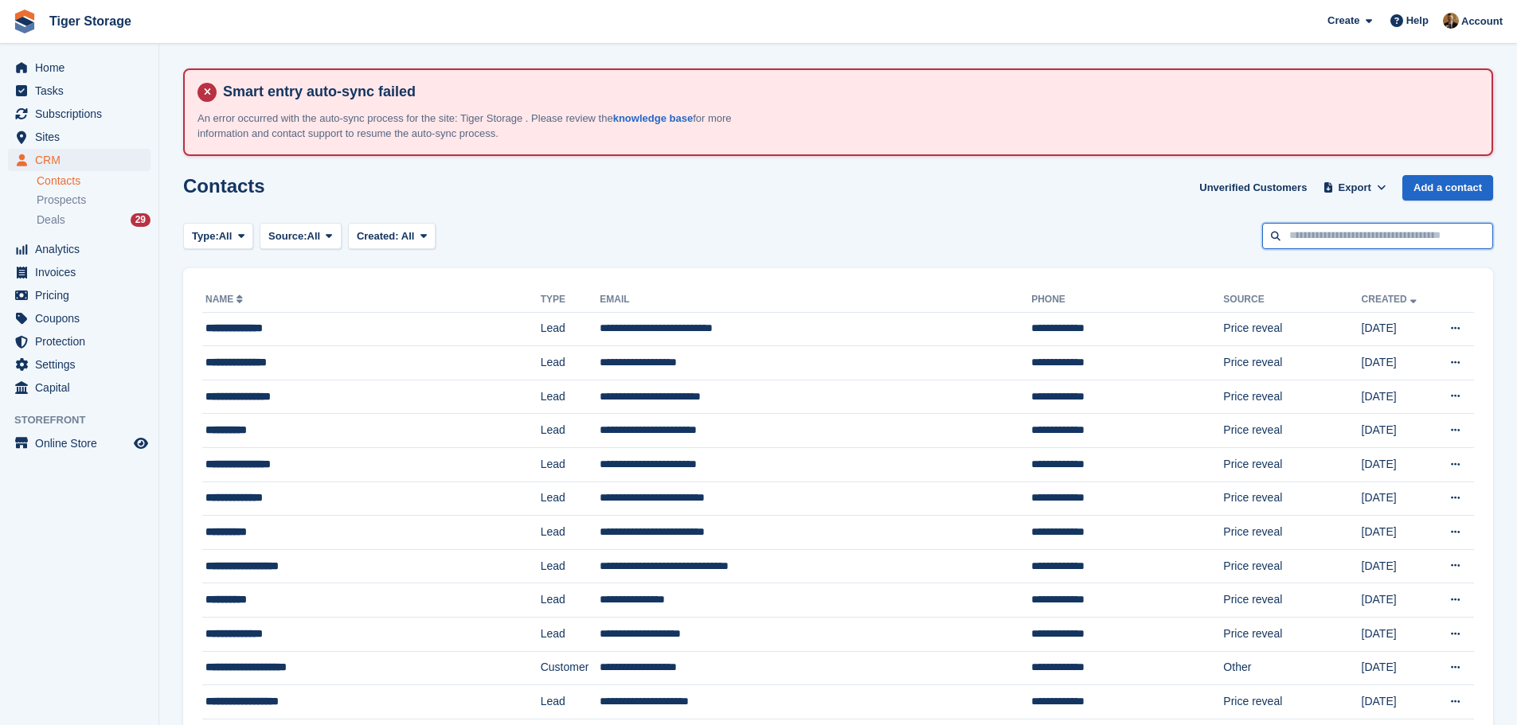
click at [1325, 233] on input "text" at bounding box center [1377, 236] width 231 height 26
type input "****"
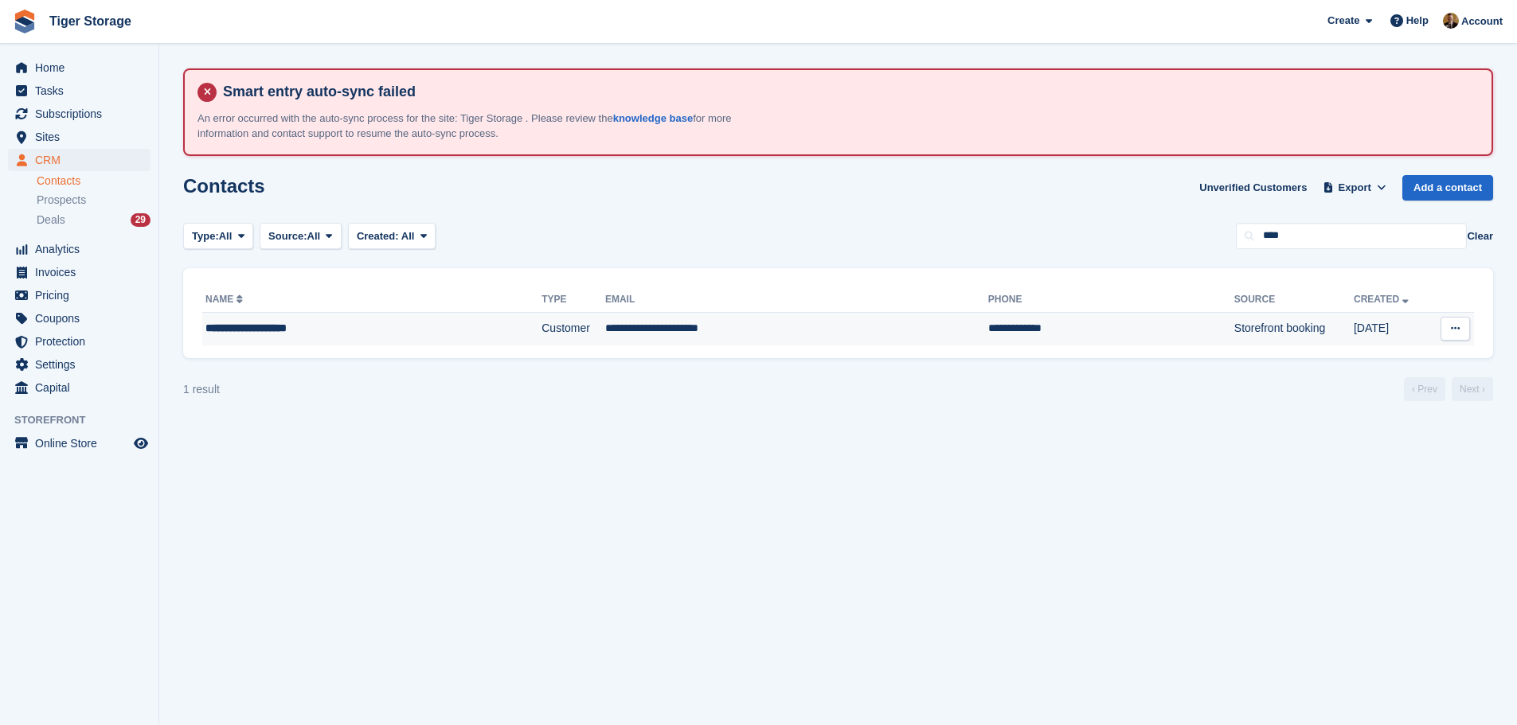
click at [561, 332] on td "Customer" at bounding box center [573, 328] width 64 height 33
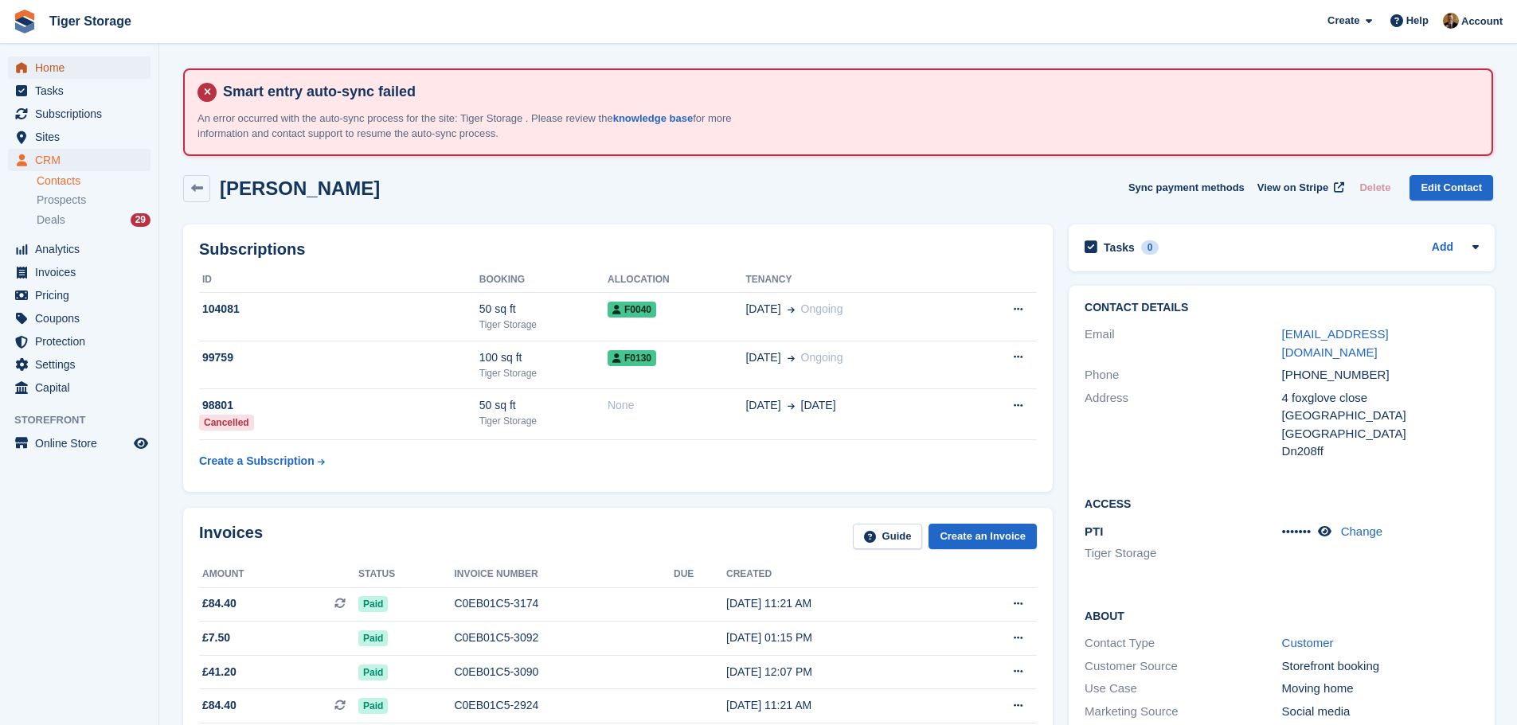
click at [39, 57] on span "Home" at bounding box center [83, 68] width 96 height 22
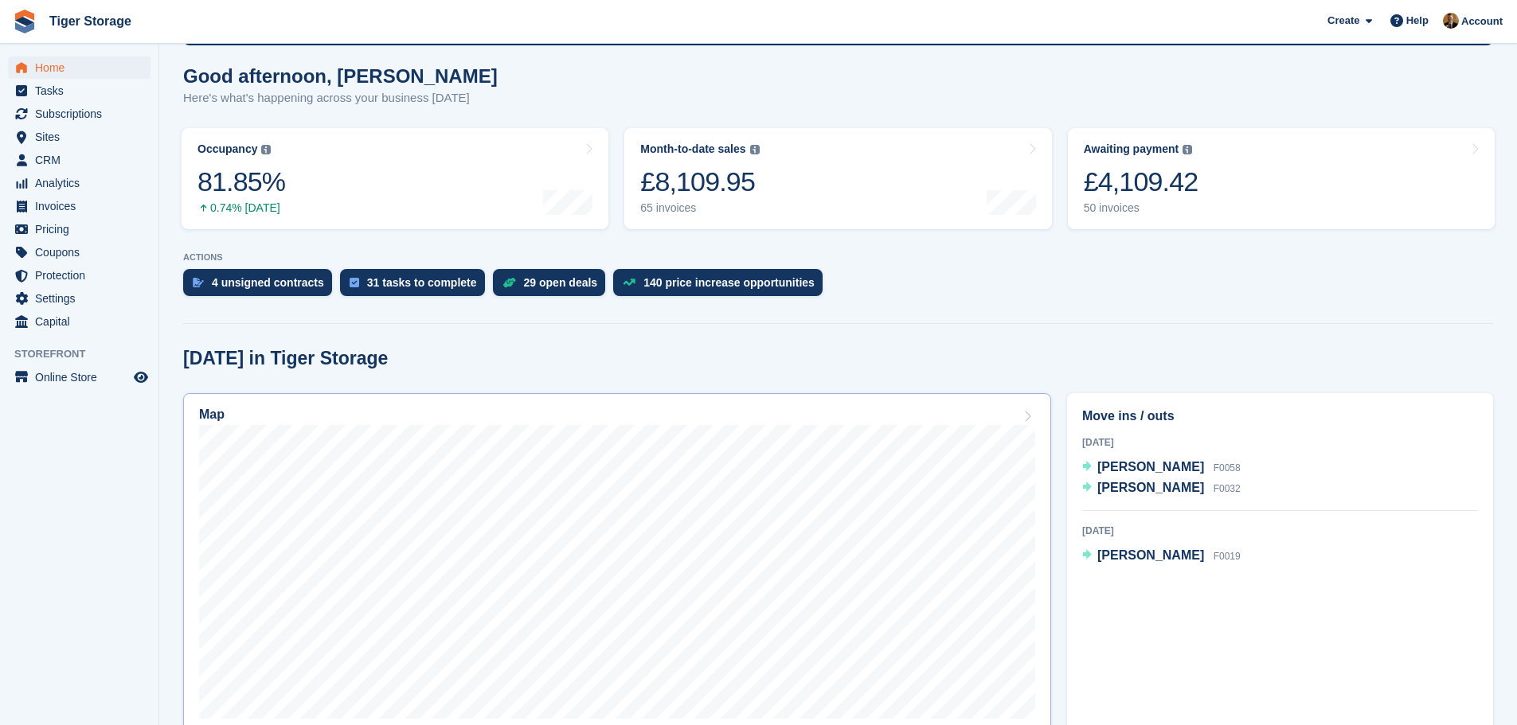
scroll to position [239, 0]
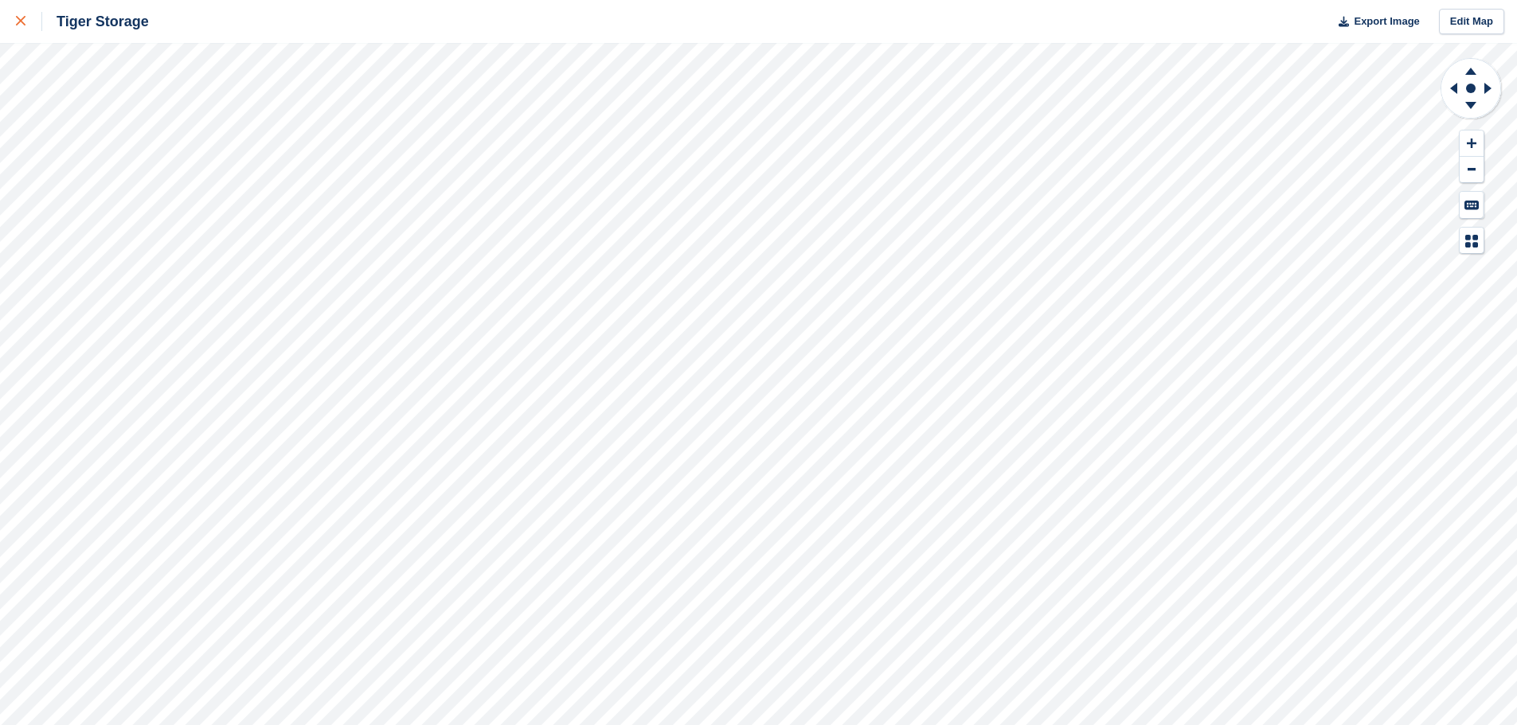
click at [23, 21] on icon at bounding box center [21, 21] width 10 height 10
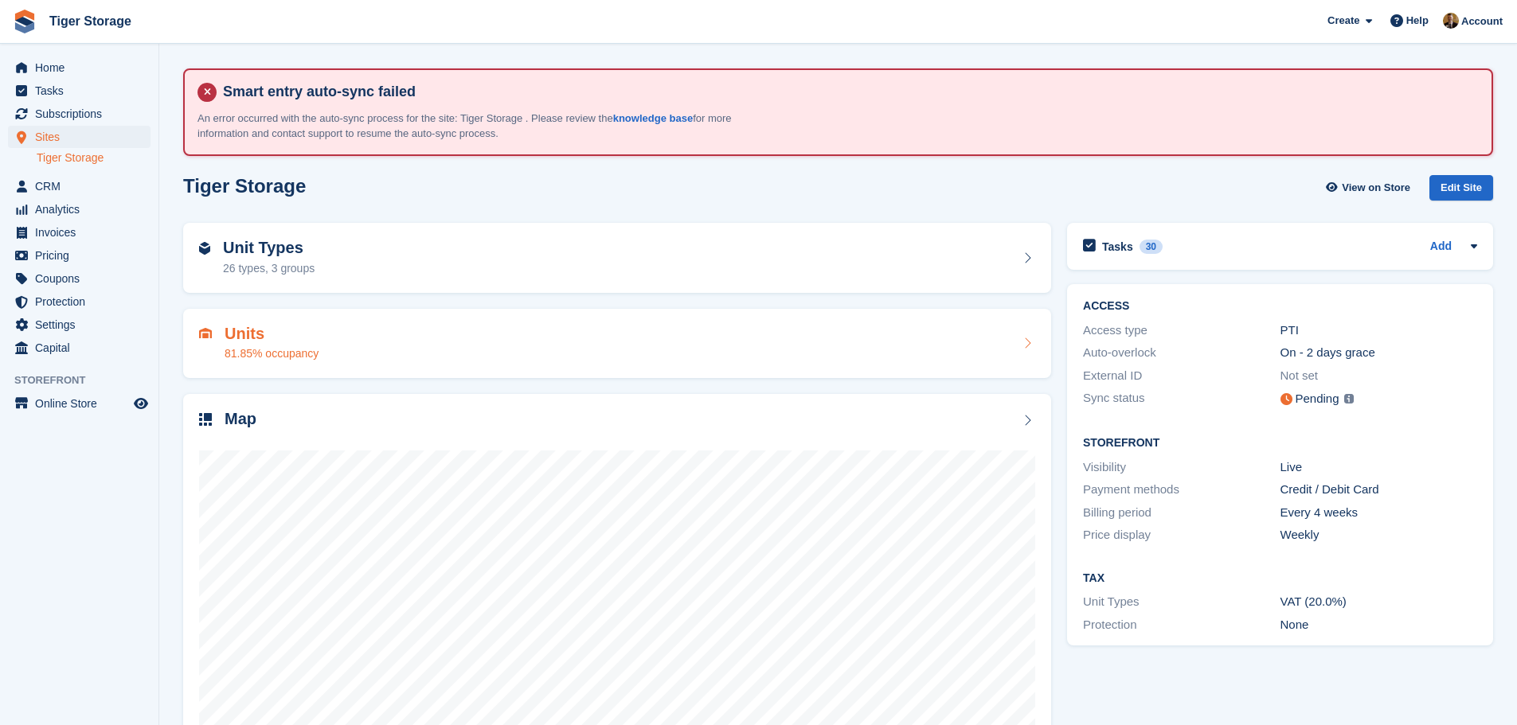
click at [264, 342] on div "Units 81.85% occupancy" at bounding box center [272, 344] width 94 height 38
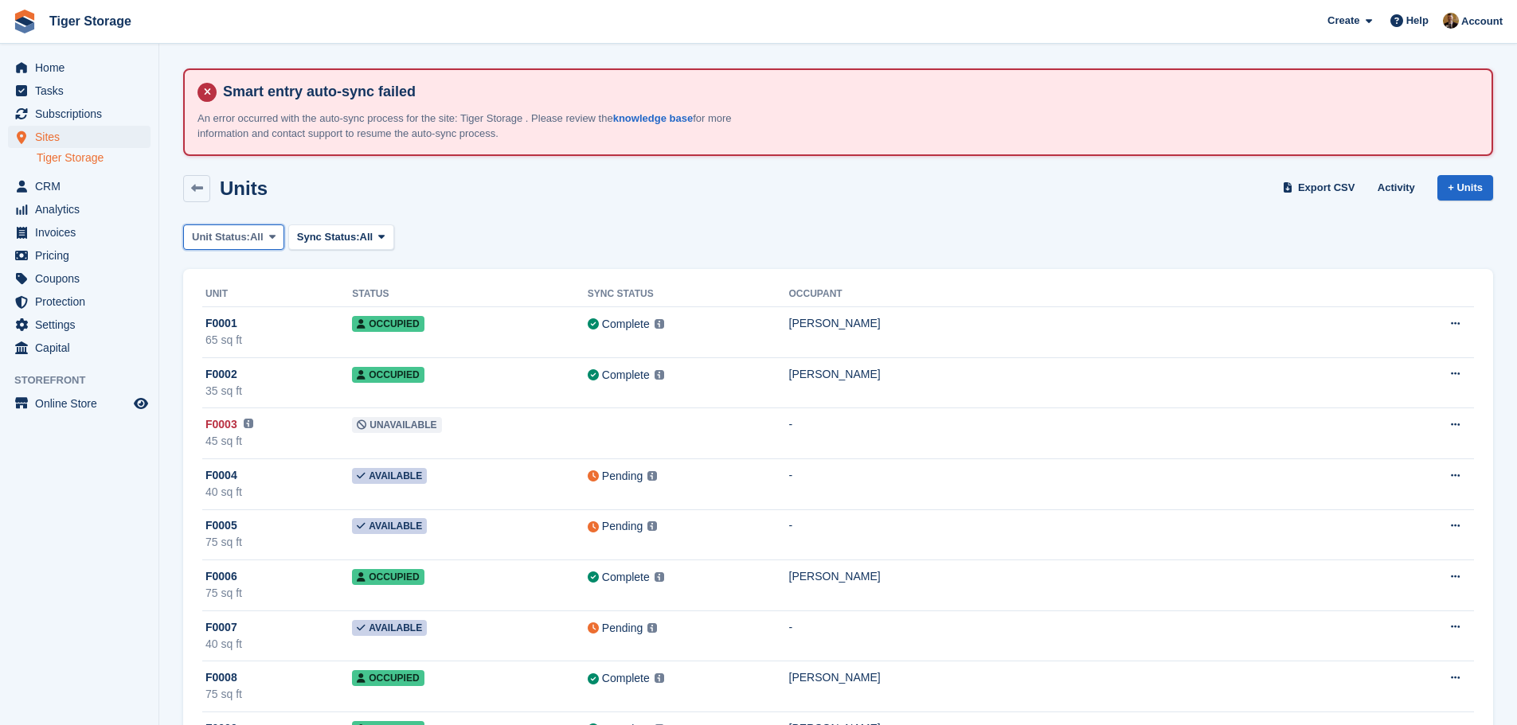
click at [278, 233] on span at bounding box center [272, 237] width 13 height 13
click at [261, 302] on link "Available" at bounding box center [259, 303] width 139 height 29
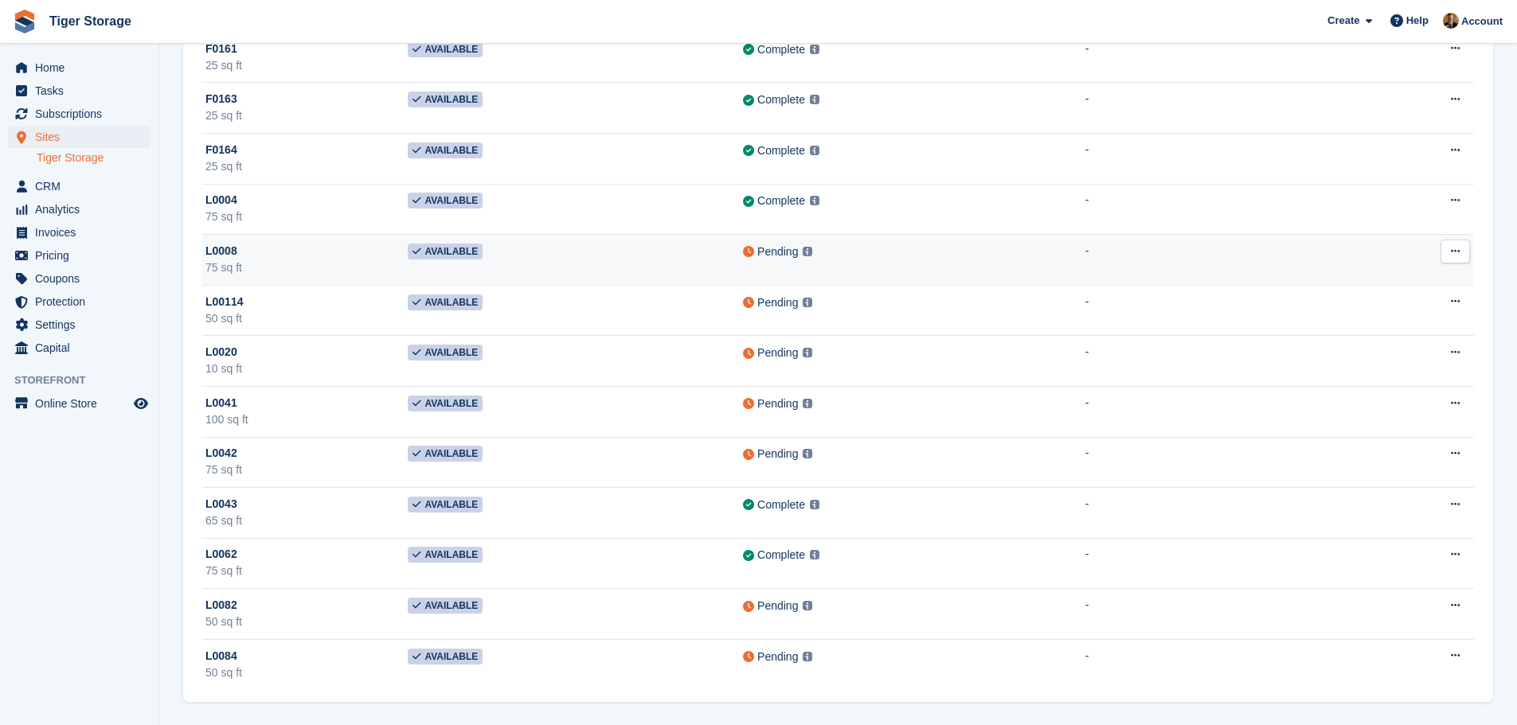
scroll to position [2200, 0]
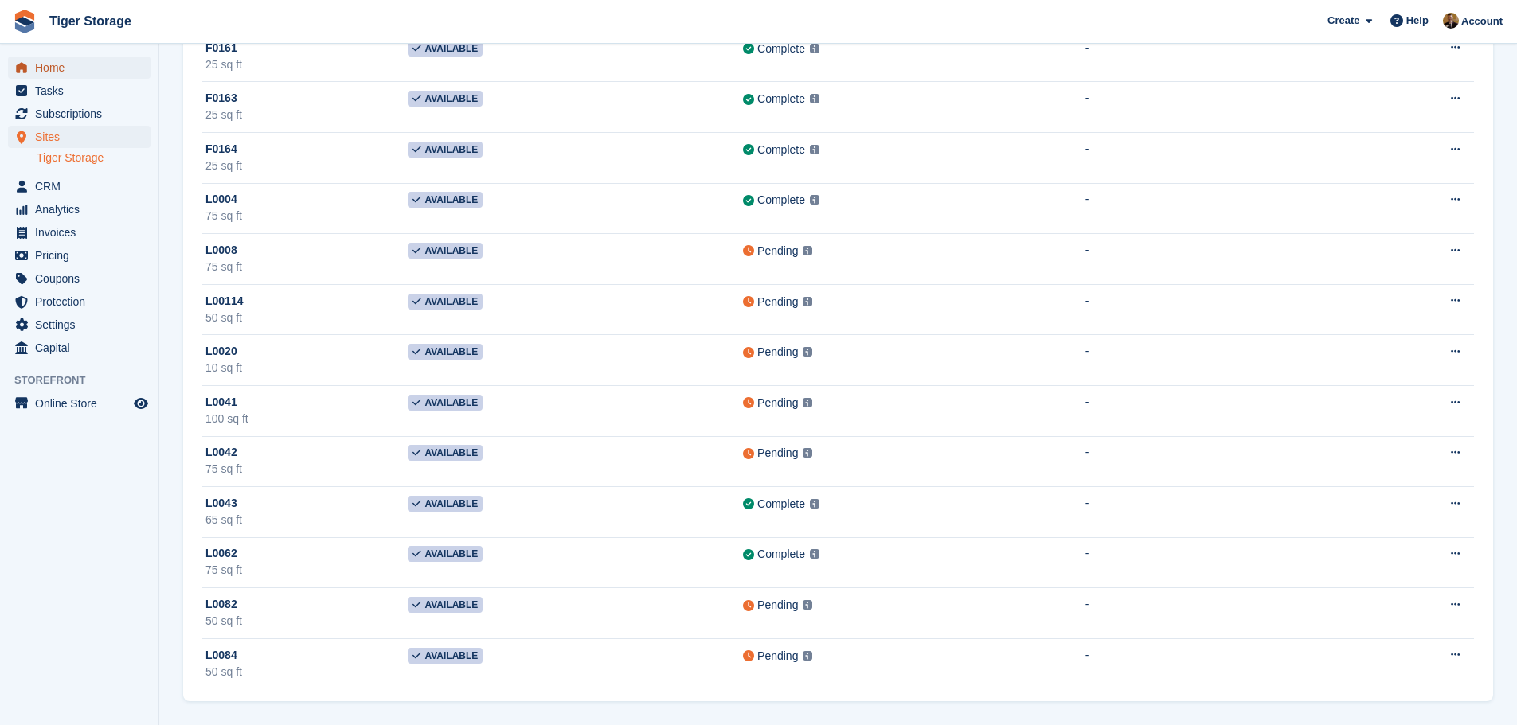
click at [37, 71] on link "Home" at bounding box center [79, 68] width 143 height 22
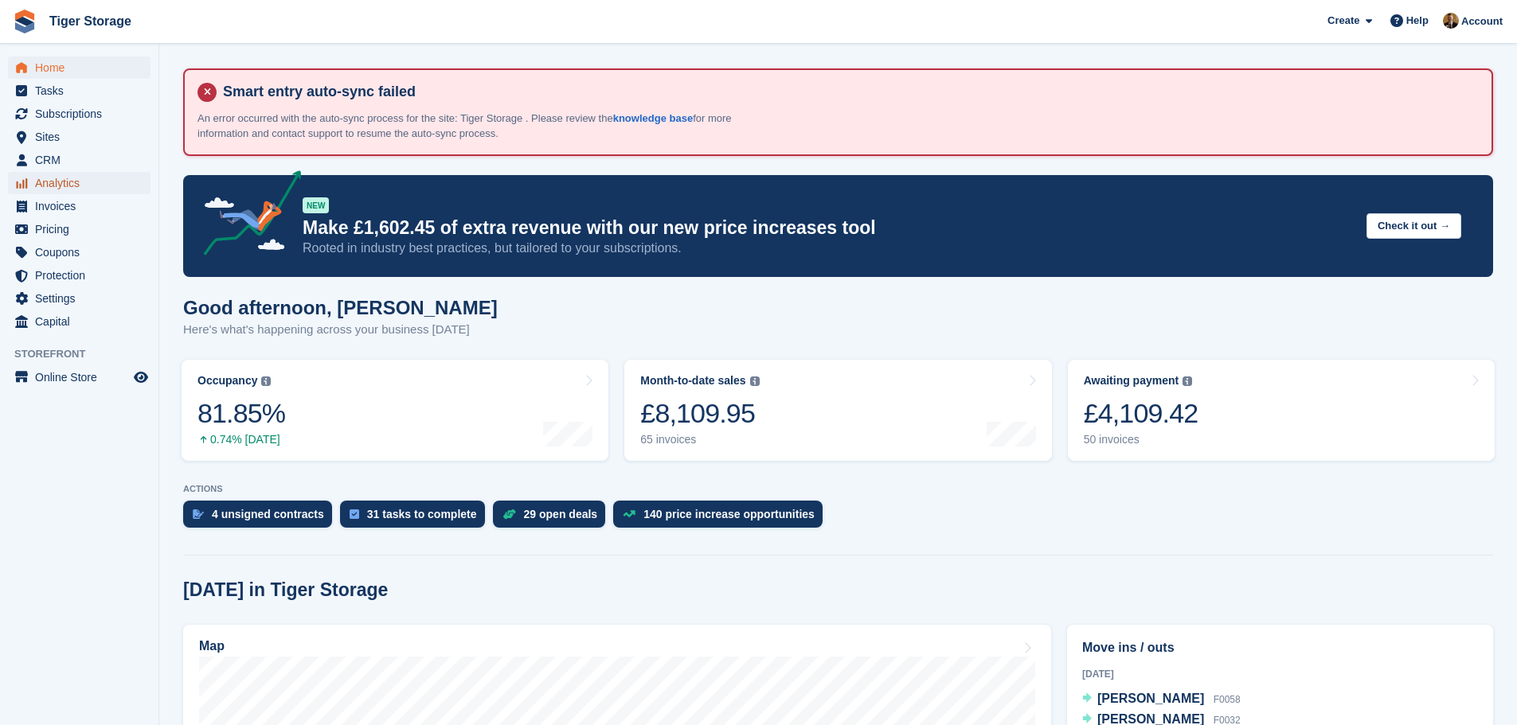
click at [61, 182] on span "Analytics" at bounding box center [83, 183] width 96 height 22
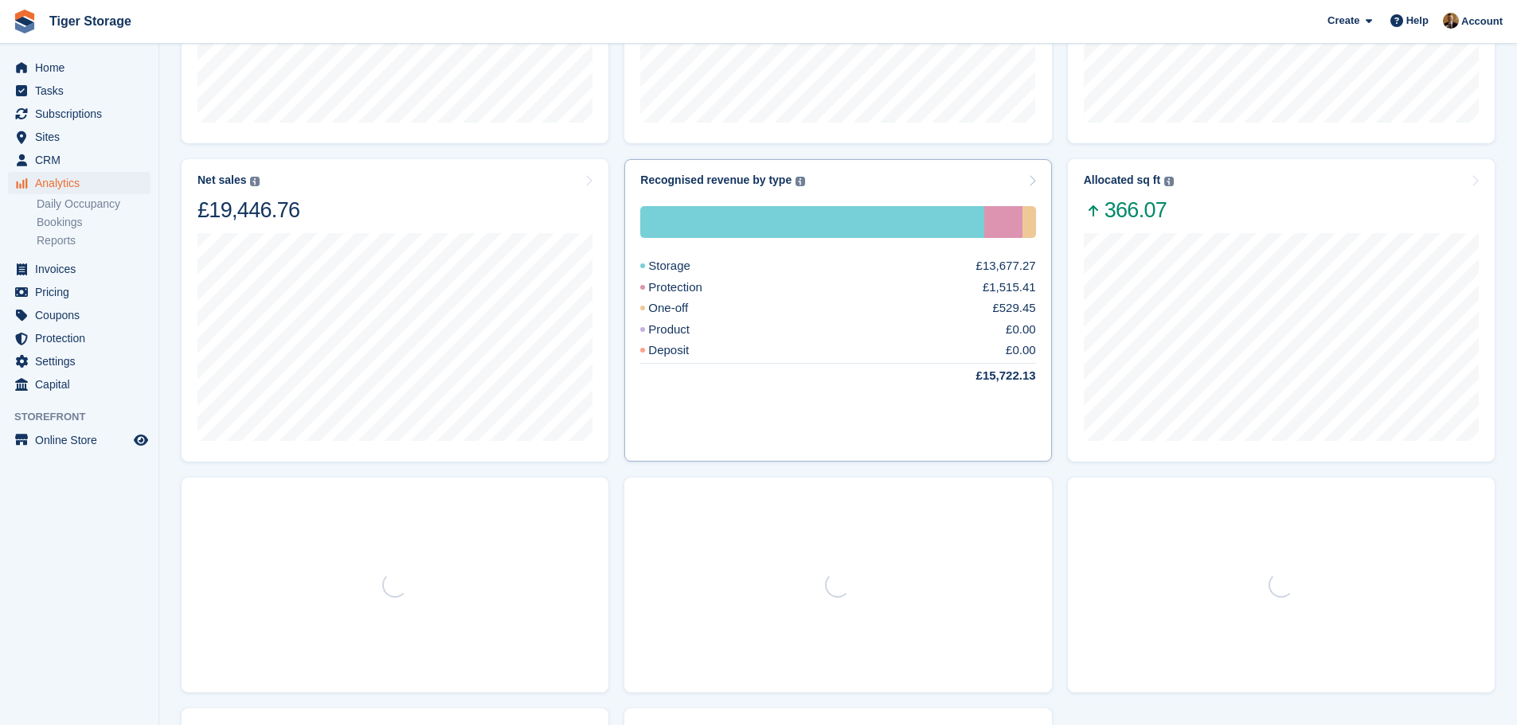
scroll to position [557, 0]
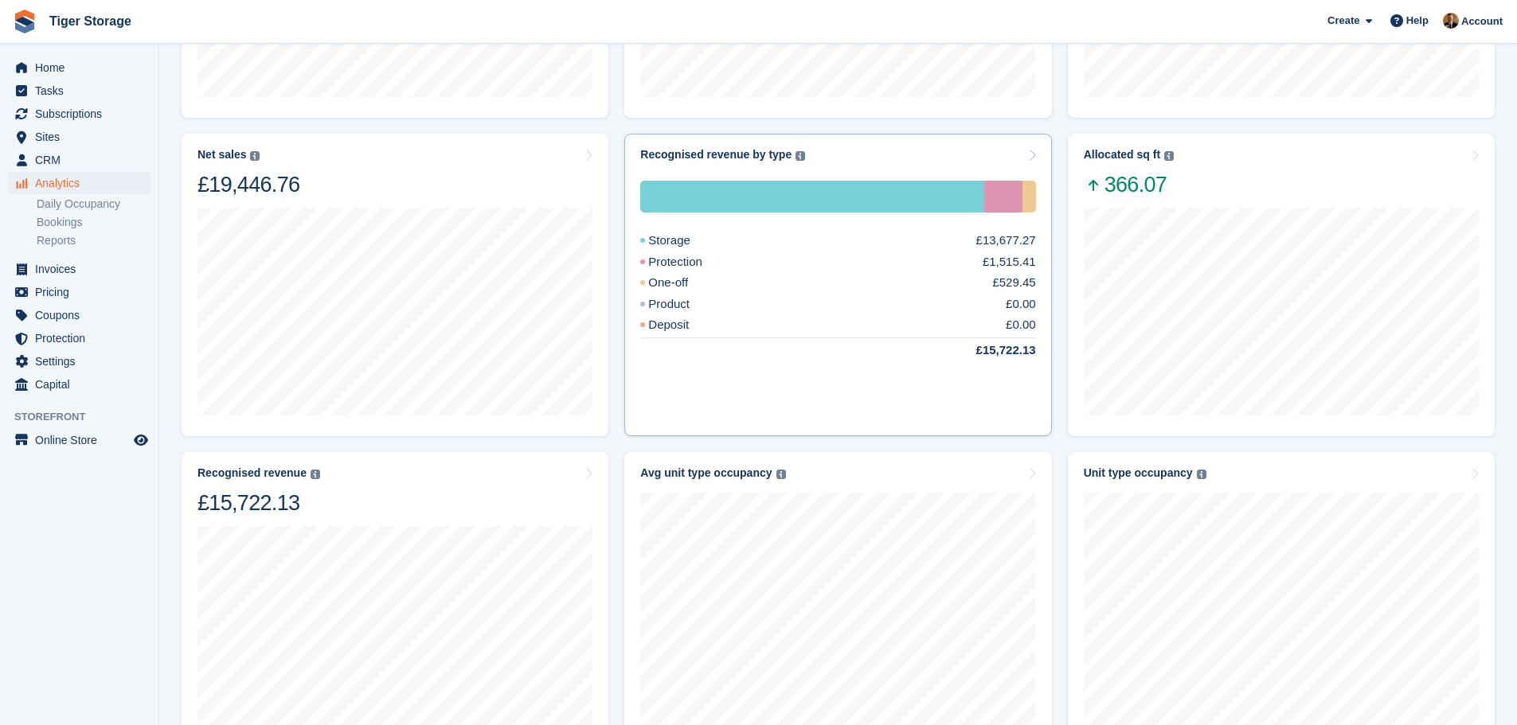
click at [667, 264] on div "Protection" at bounding box center [690, 262] width 100 height 18
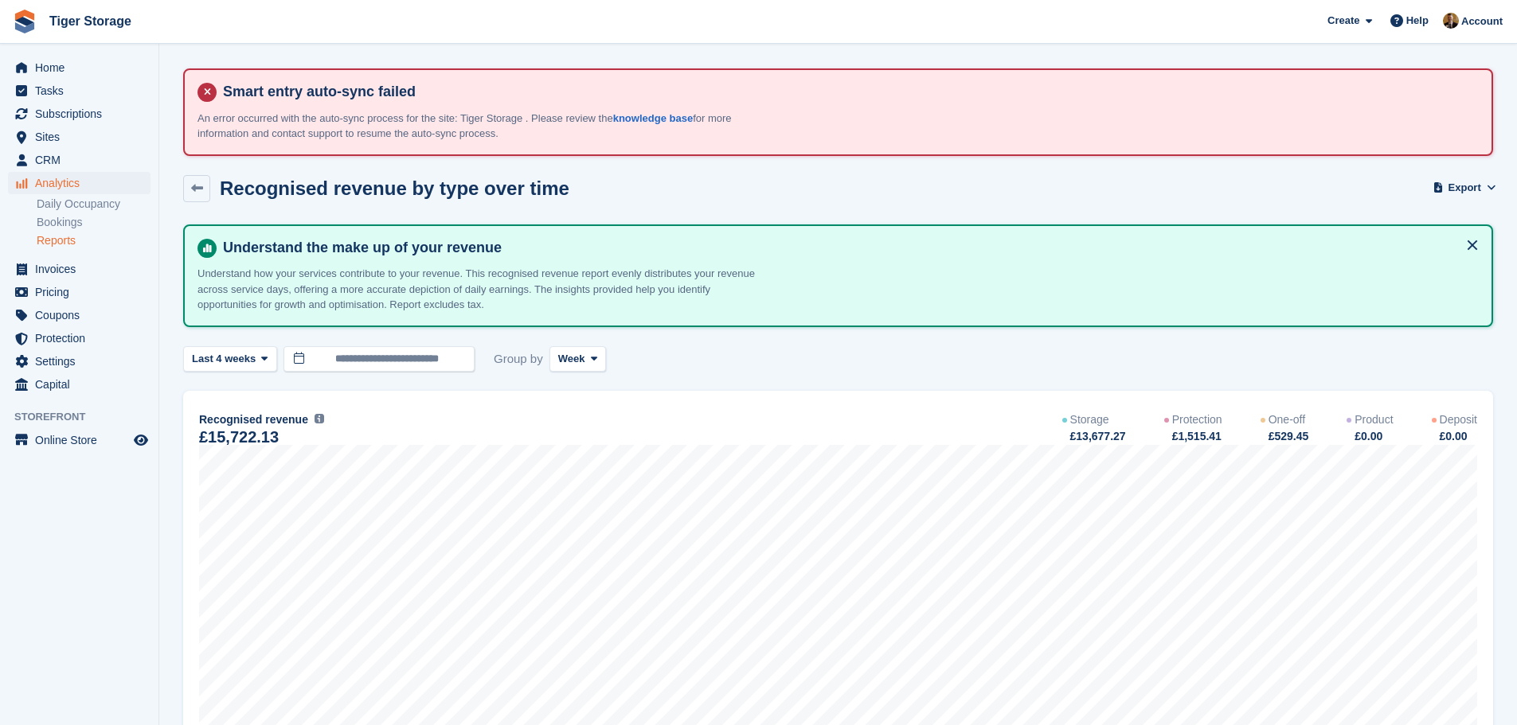
click at [1202, 409] on div "Recognised revenue The sum of all finalised invoices, after discount and exclud…" at bounding box center [838, 610] width 1310 height 438
drag, startPoint x: 1177, startPoint y: 434, endPoint x: 1217, endPoint y: 435, distance: 40.6
click at [1217, 435] on div "£1,515.41" at bounding box center [1196, 436] width 52 height 17
copy div "1,515.41"
click at [31, 71] on link "Home" at bounding box center [79, 68] width 143 height 22
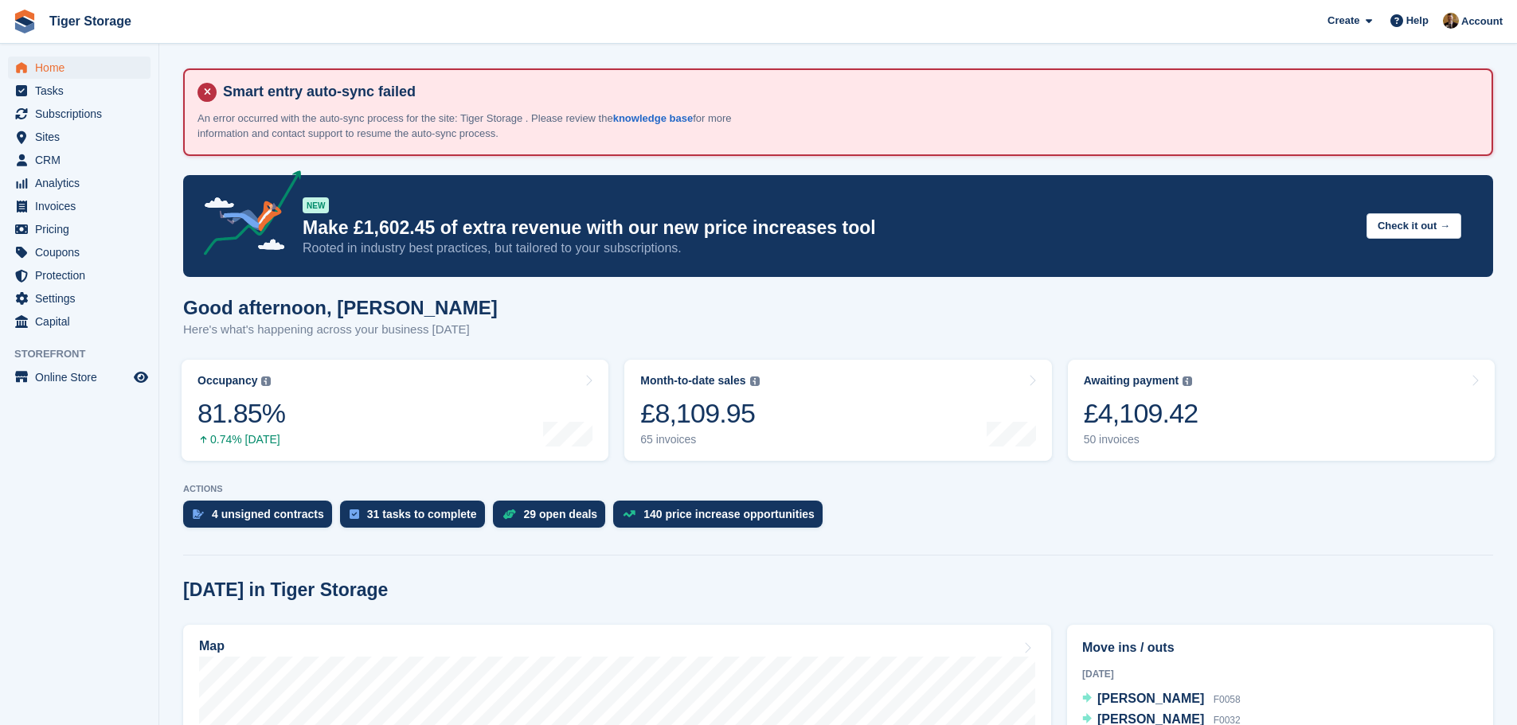
click at [1061, 534] on div "4 unsigned contracts 31 tasks to complete 29 open deals 140 price increase oppo…" at bounding box center [838, 518] width 1310 height 35
click at [80, 68] on span "Home" at bounding box center [83, 68] width 96 height 22
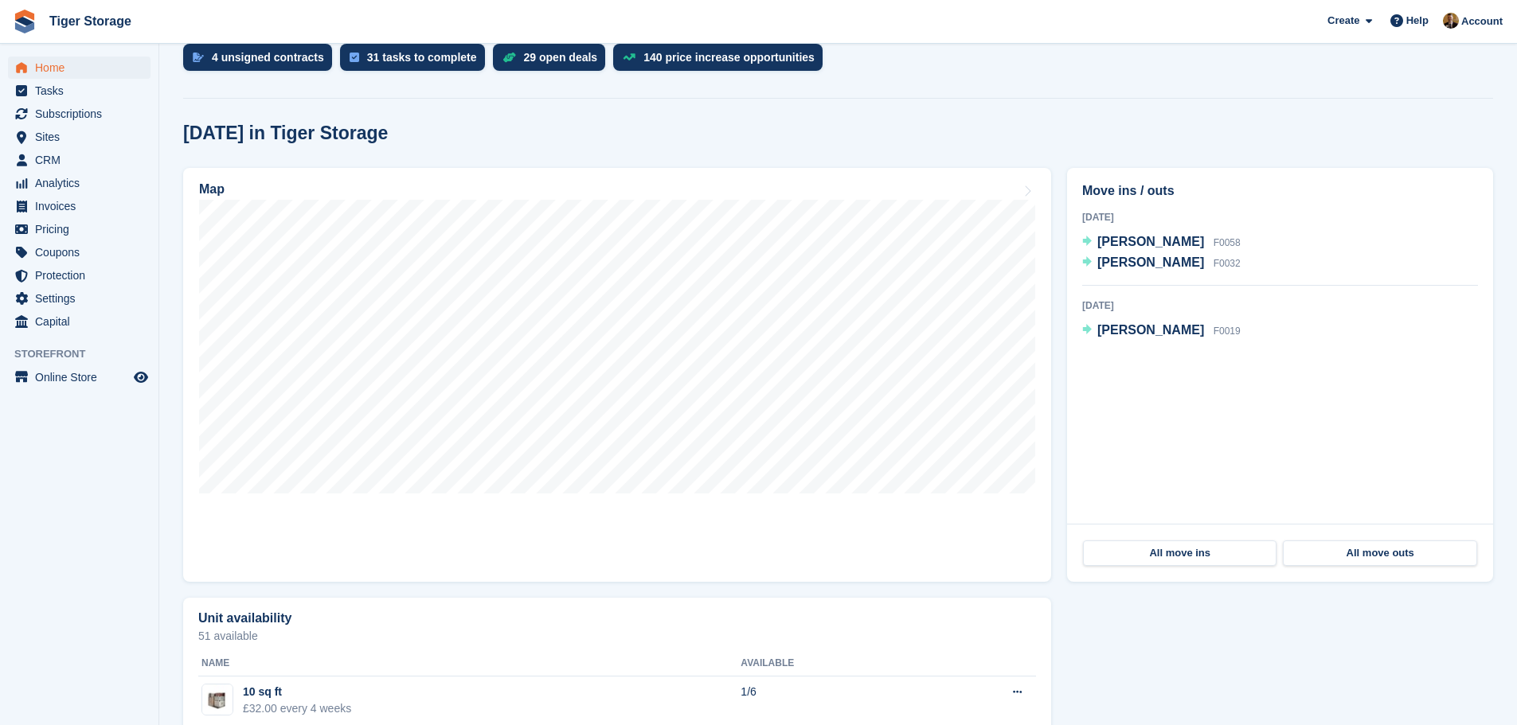
scroll to position [478, 0]
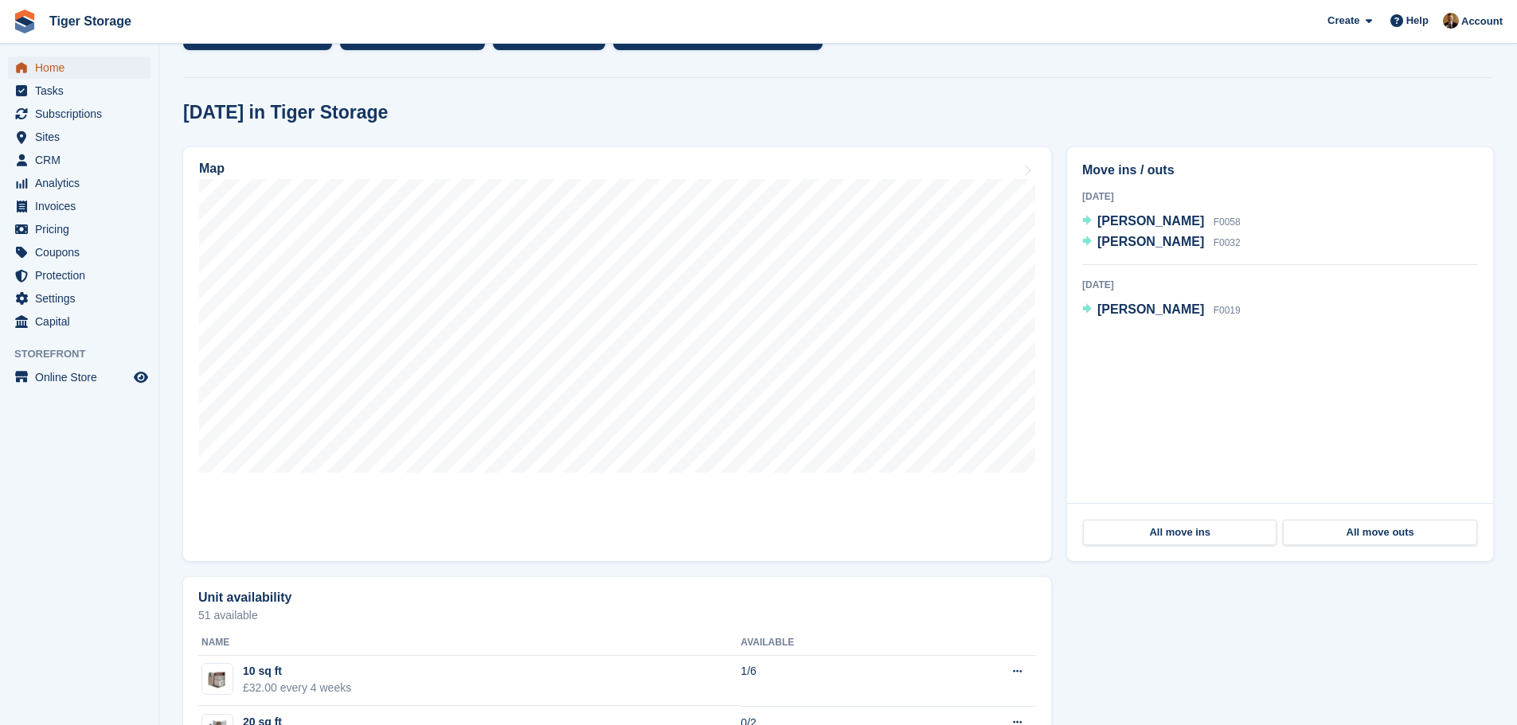
click at [68, 66] on span "Home" at bounding box center [83, 68] width 96 height 22
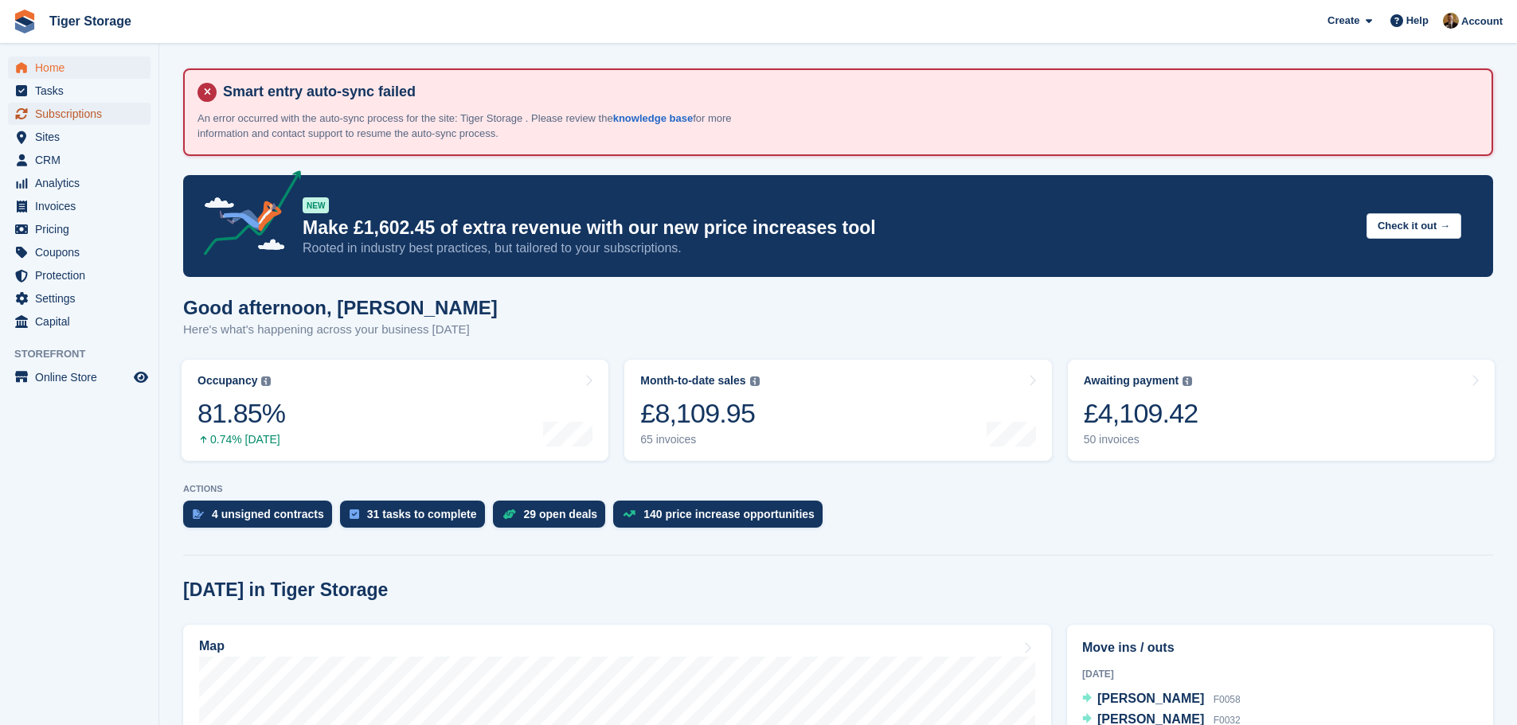
click at [96, 115] on span "Subscriptions" at bounding box center [83, 114] width 96 height 22
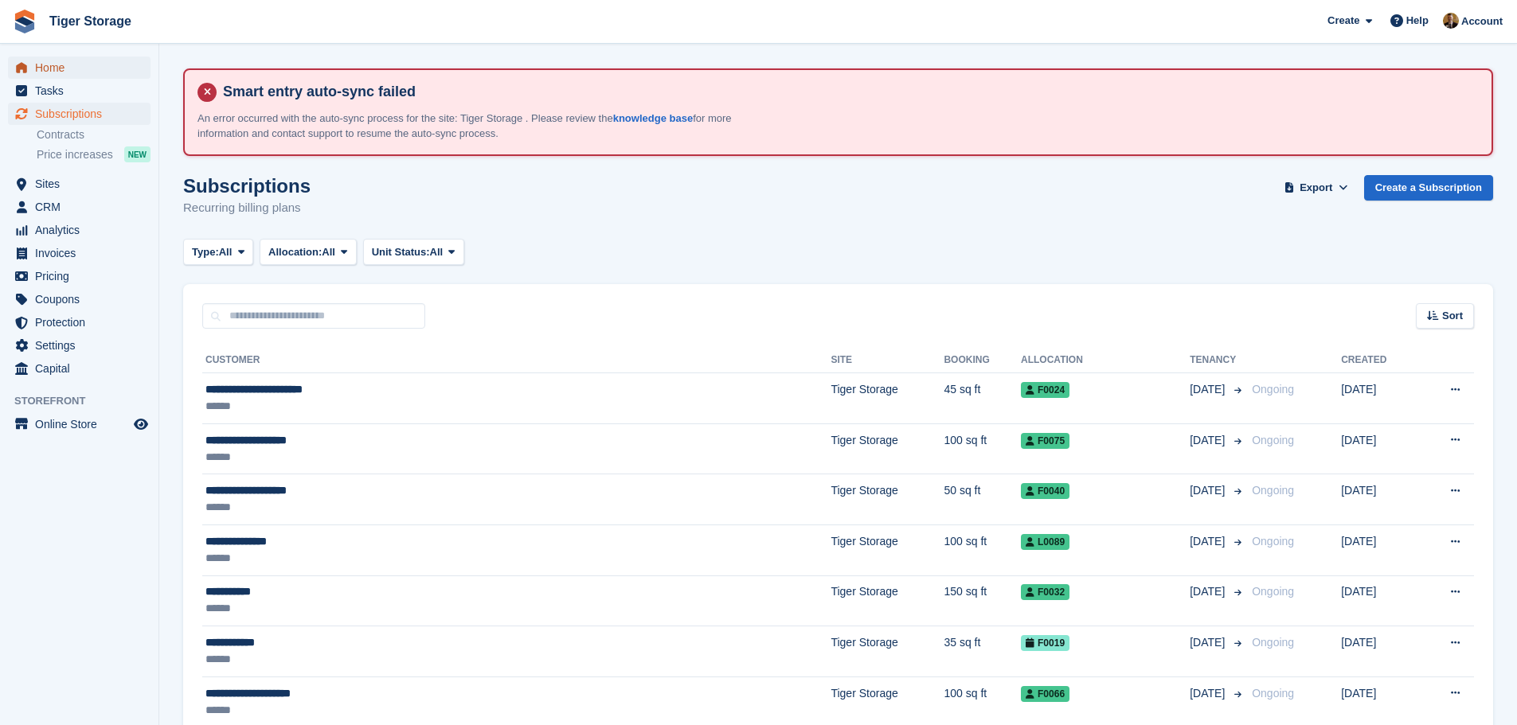
click at [68, 72] on span "Home" at bounding box center [83, 68] width 96 height 22
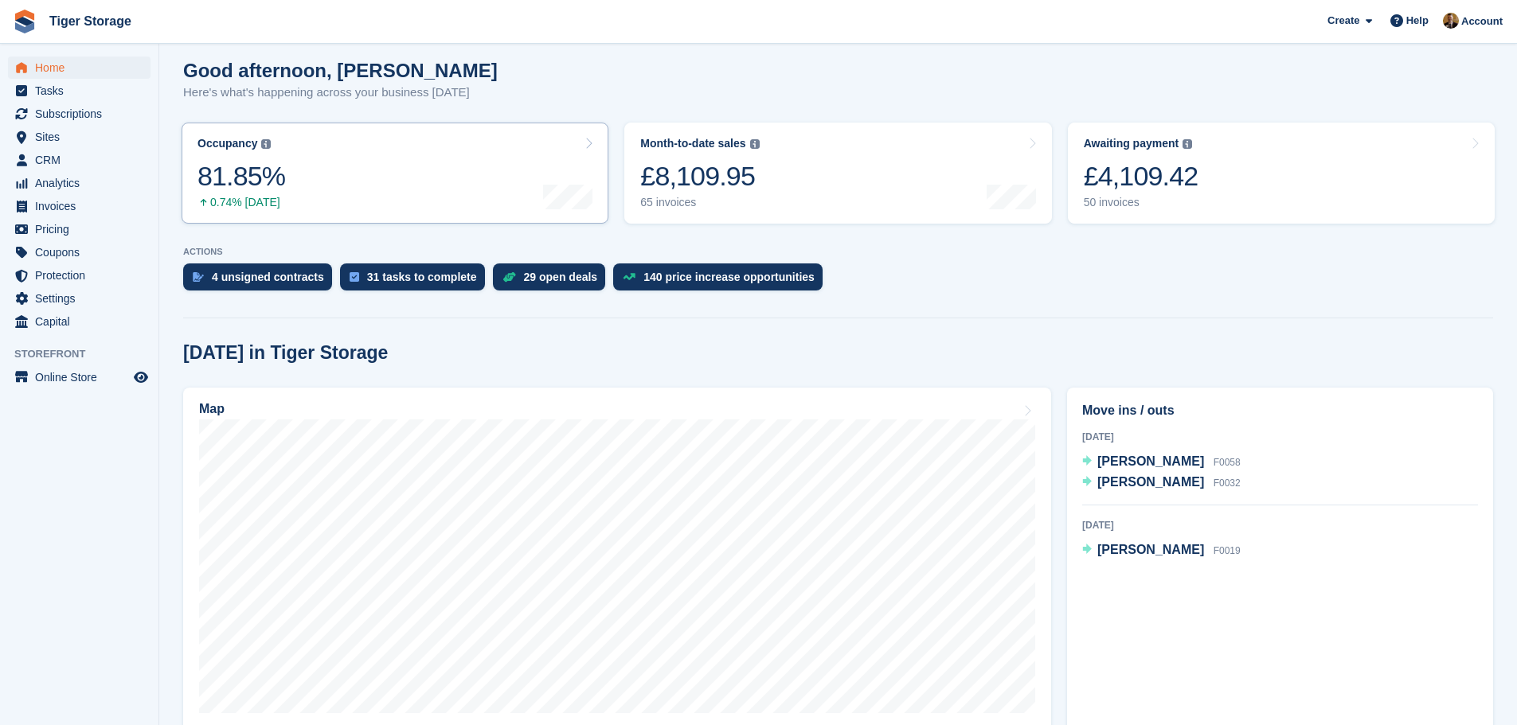
scroll to position [239, 0]
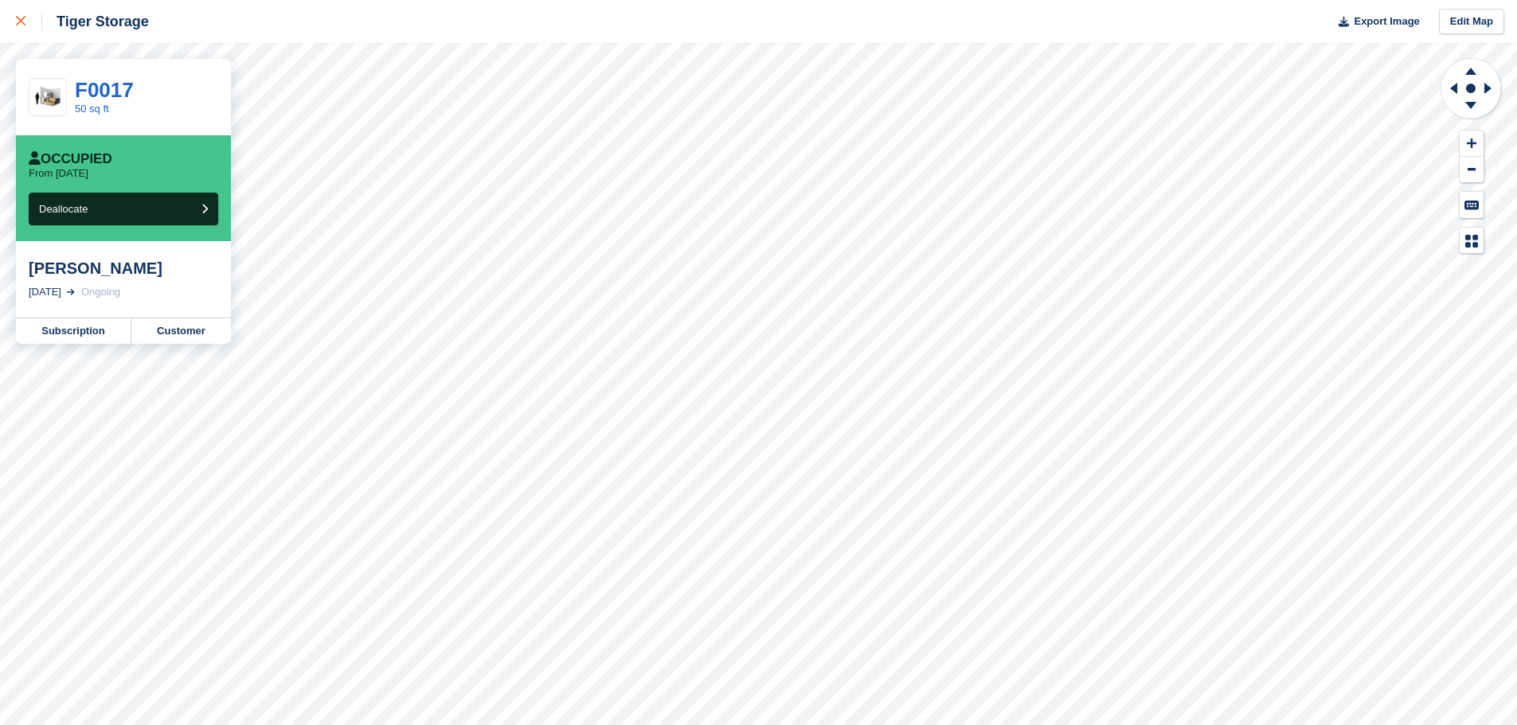
click at [27, 29] on div at bounding box center [29, 21] width 26 height 19
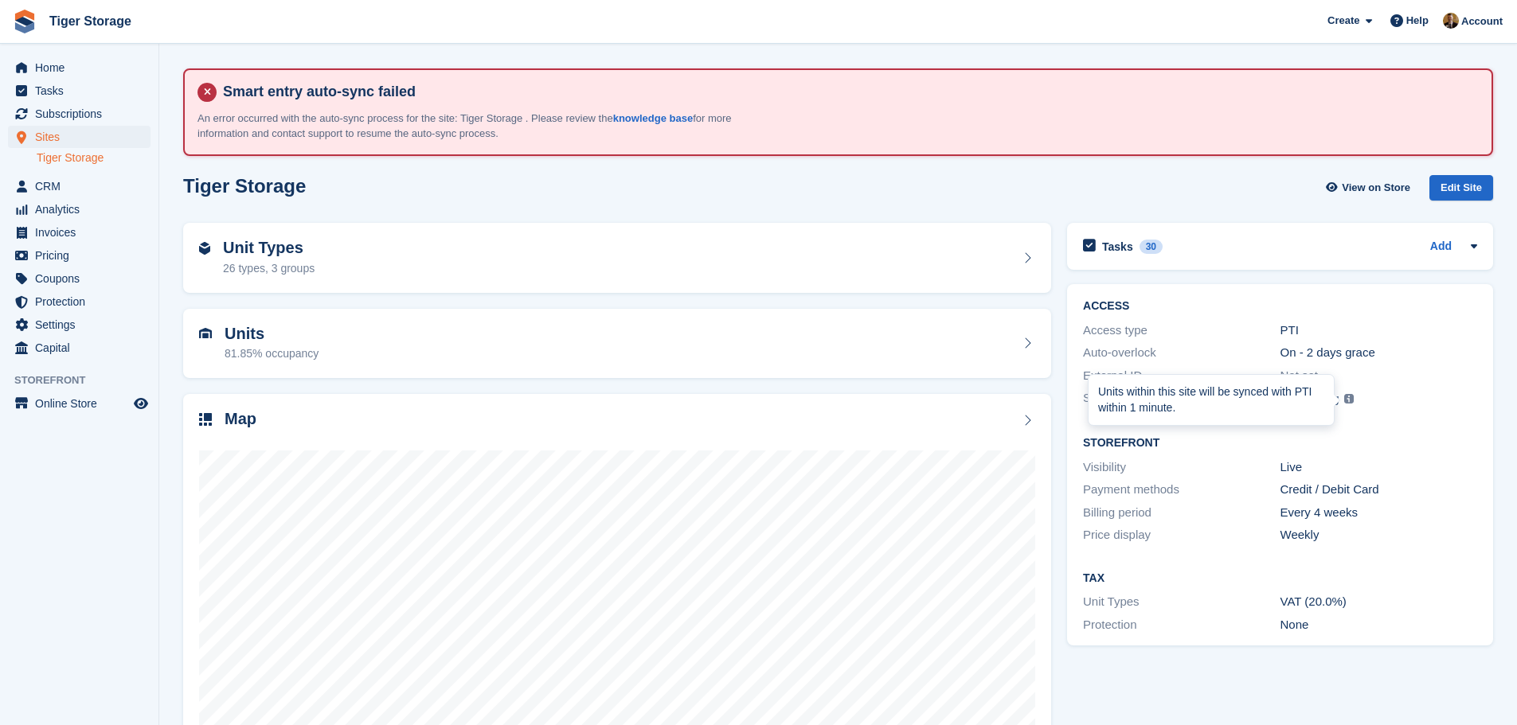
click at [1348, 401] on img at bounding box center [1349, 399] width 10 height 10
click at [72, 64] on span "Home" at bounding box center [83, 68] width 96 height 22
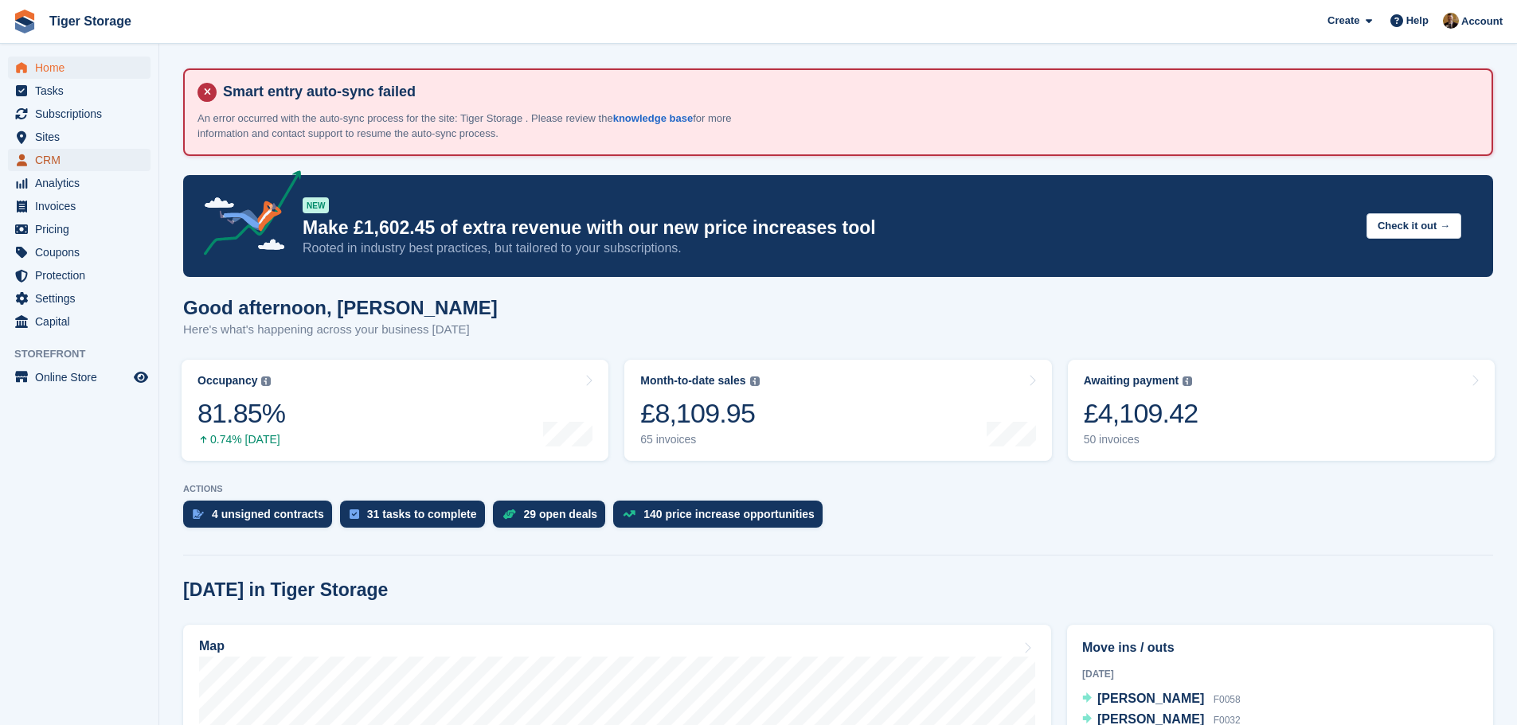
click at [70, 160] on span "CRM" at bounding box center [83, 160] width 96 height 22
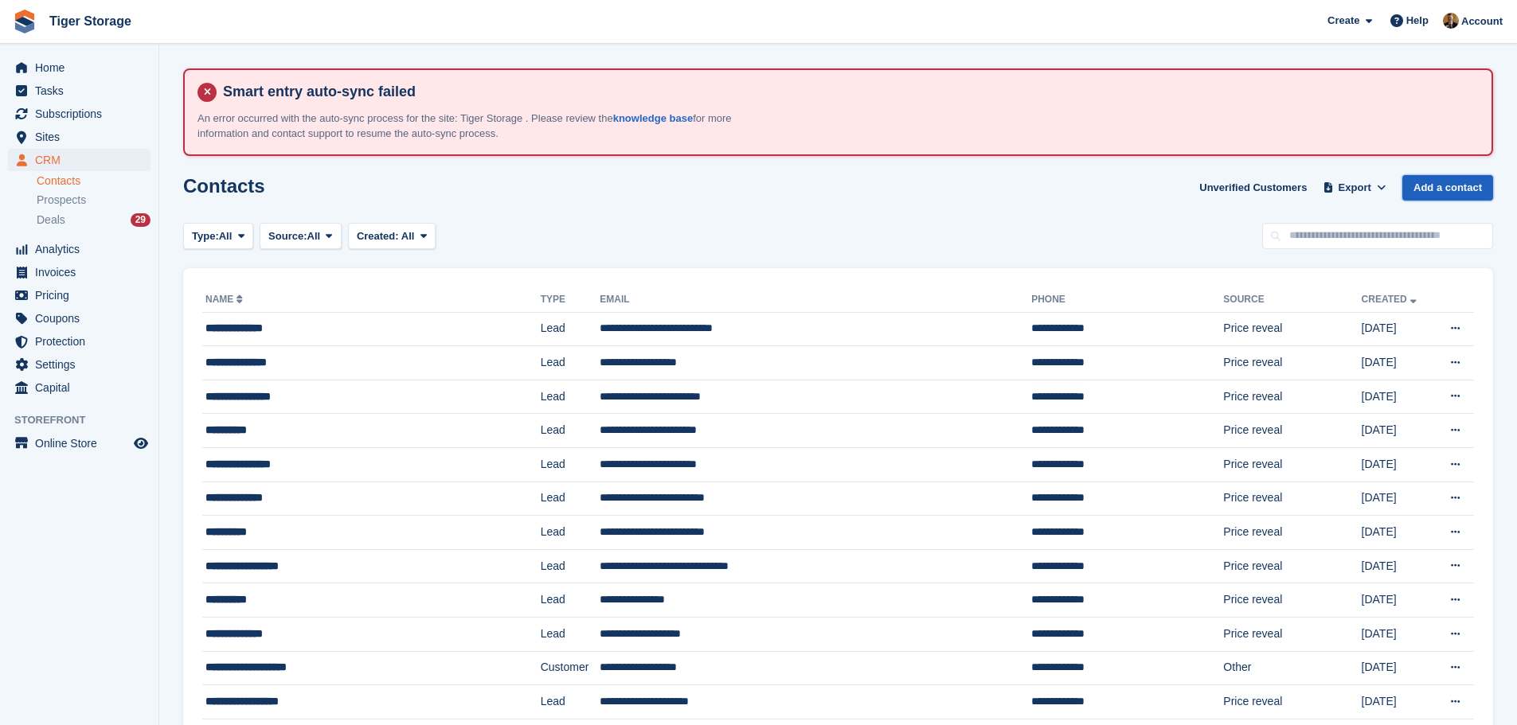
click at [1458, 184] on link "Add a contact" at bounding box center [1447, 188] width 91 height 26
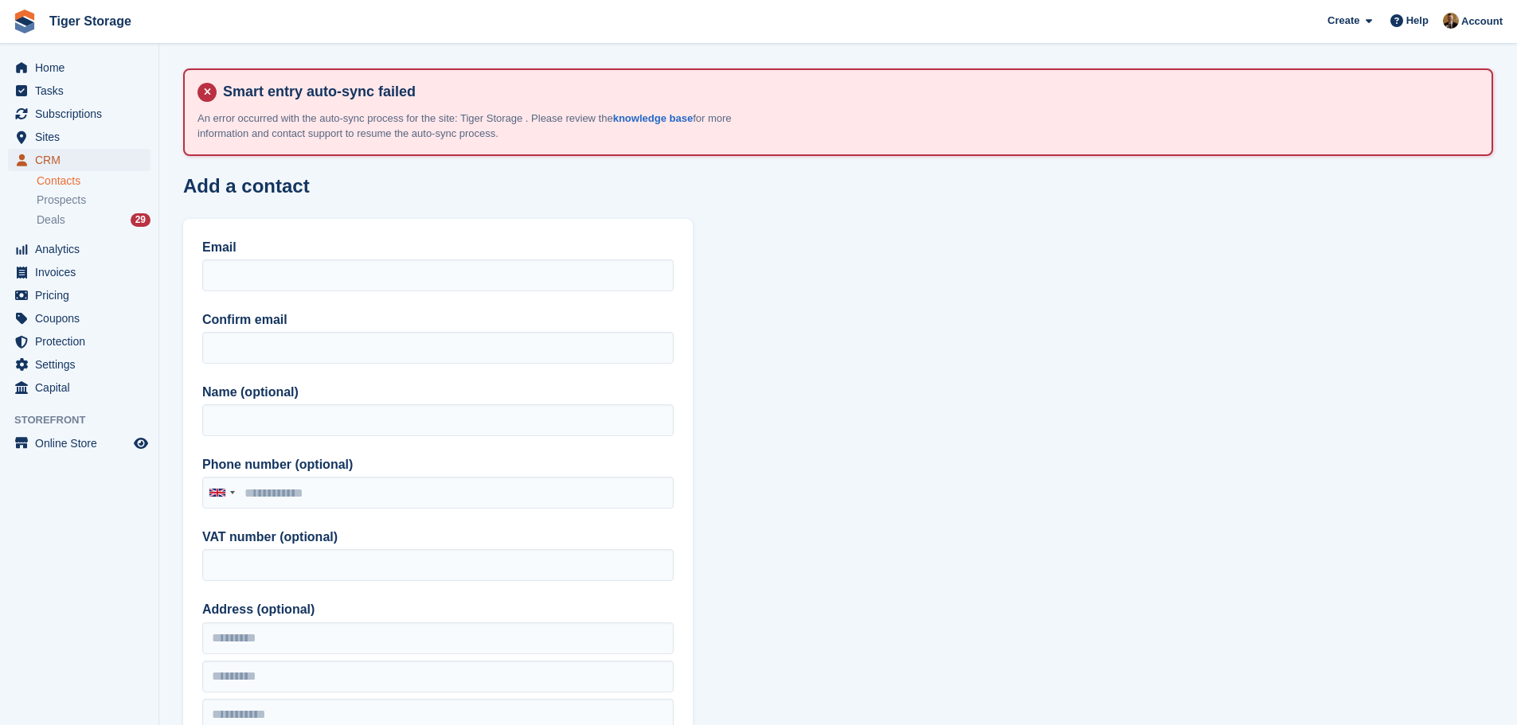
click at [57, 162] on span "CRM" at bounding box center [83, 160] width 96 height 22
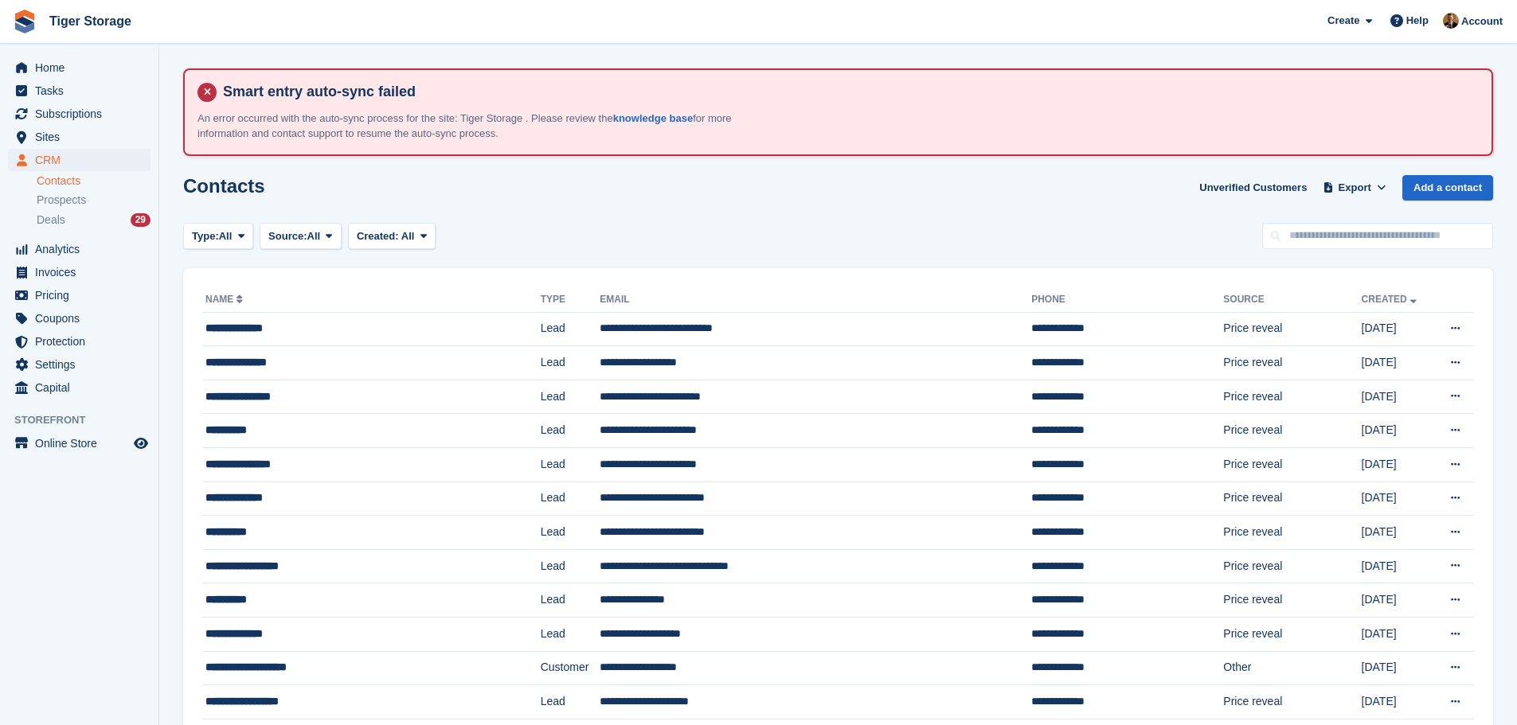
click at [1476, 185] on link "Add a contact" at bounding box center [1447, 188] width 91 height 26
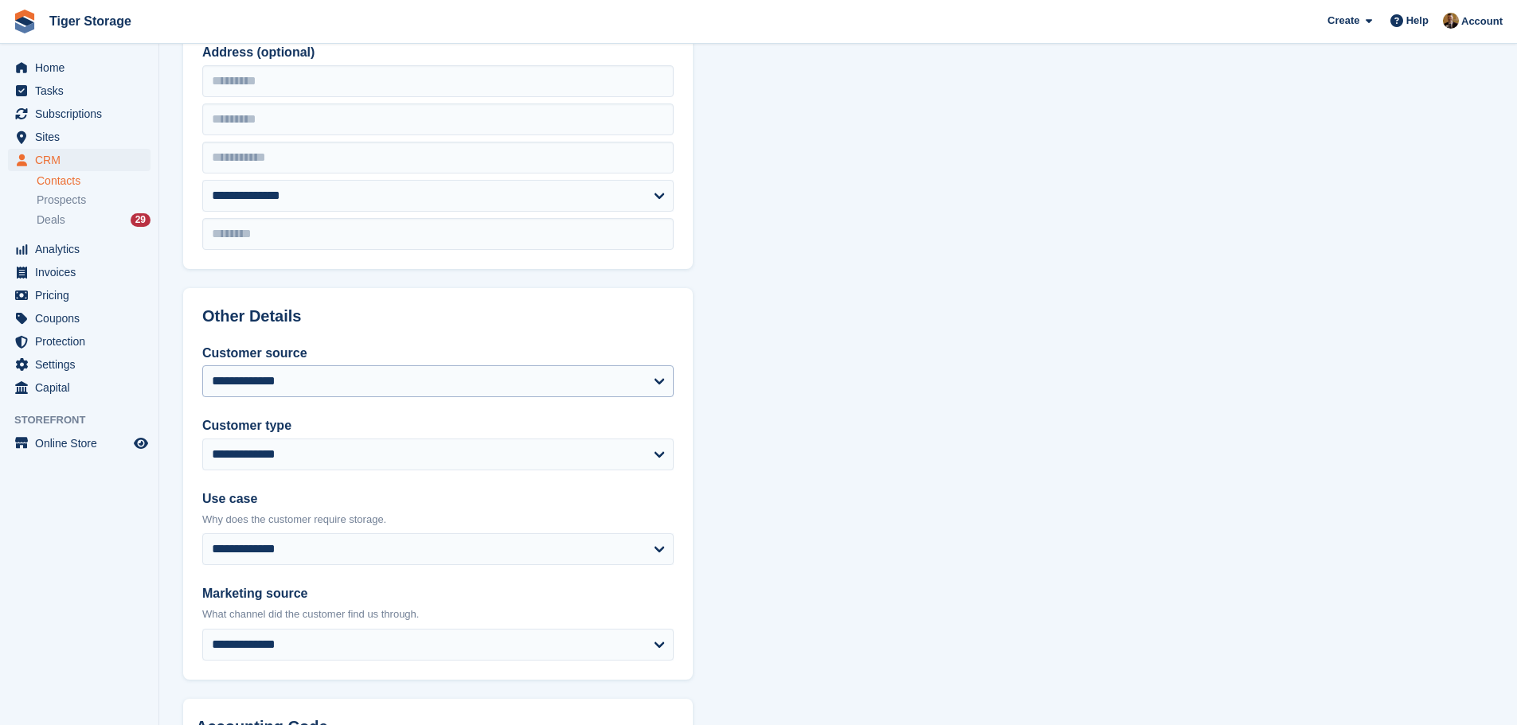
scroll to position [637, 0]
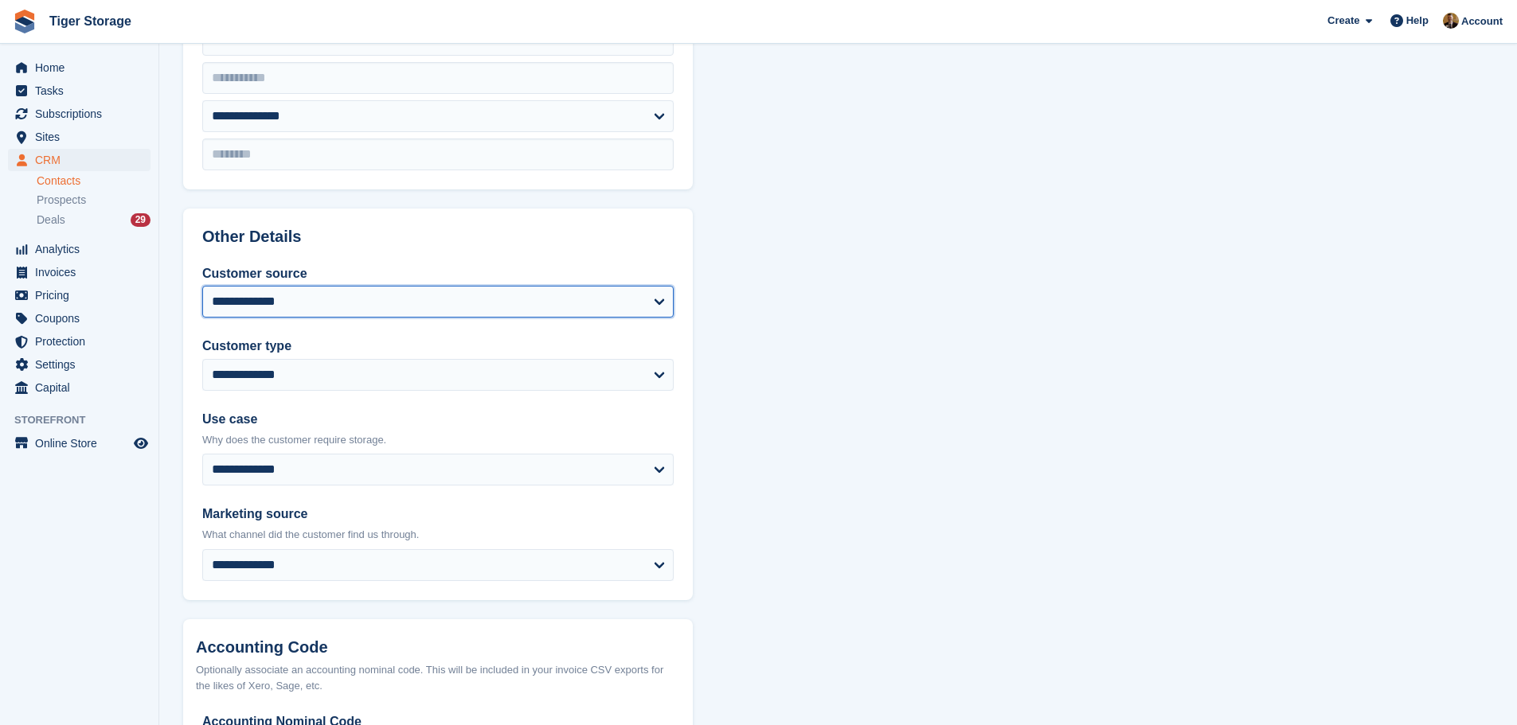
click at [370, 293] on select "**********" at bounding box center [437, 302] width 471 height 32
click at [373, 288] on select "**********" at bounding box center [437, 302] width 471 height 32
click at [63, 181] on link "Contacts" at bounding box center [94, 181] width 114 height 15
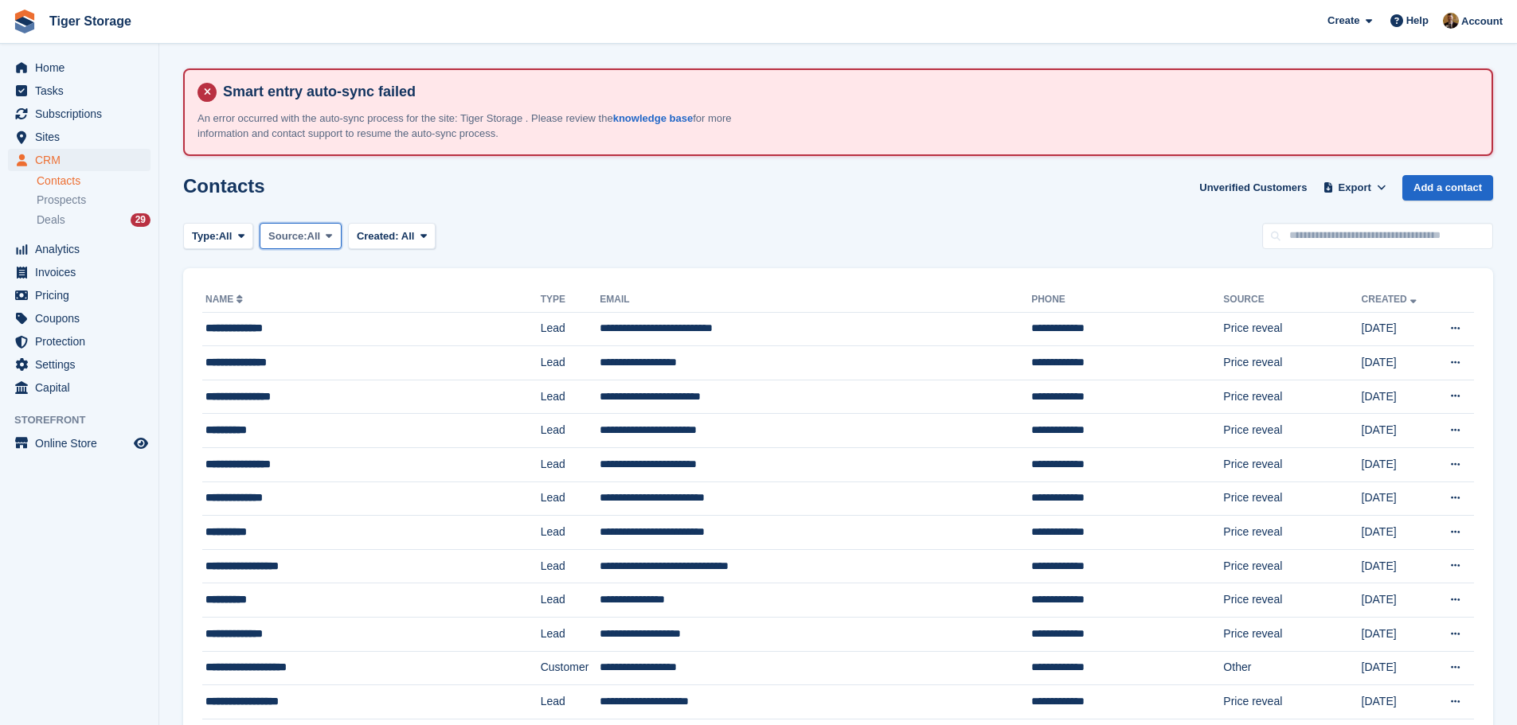
click at [312, 232] on span "All" at bounding box center [314, 237] width 14 height 16
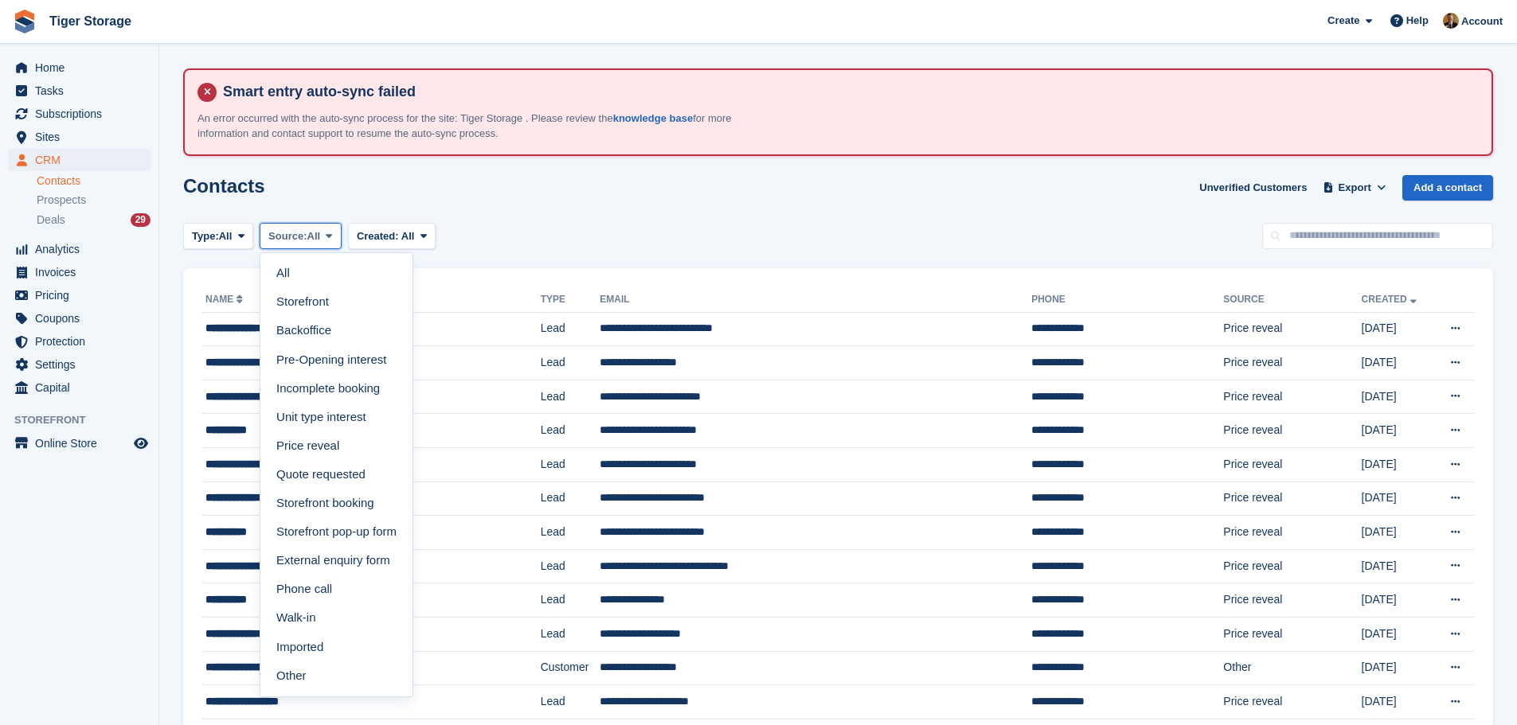
click at [312, 232] on span "All" at bounding box center [314, 237] width 14 height 16
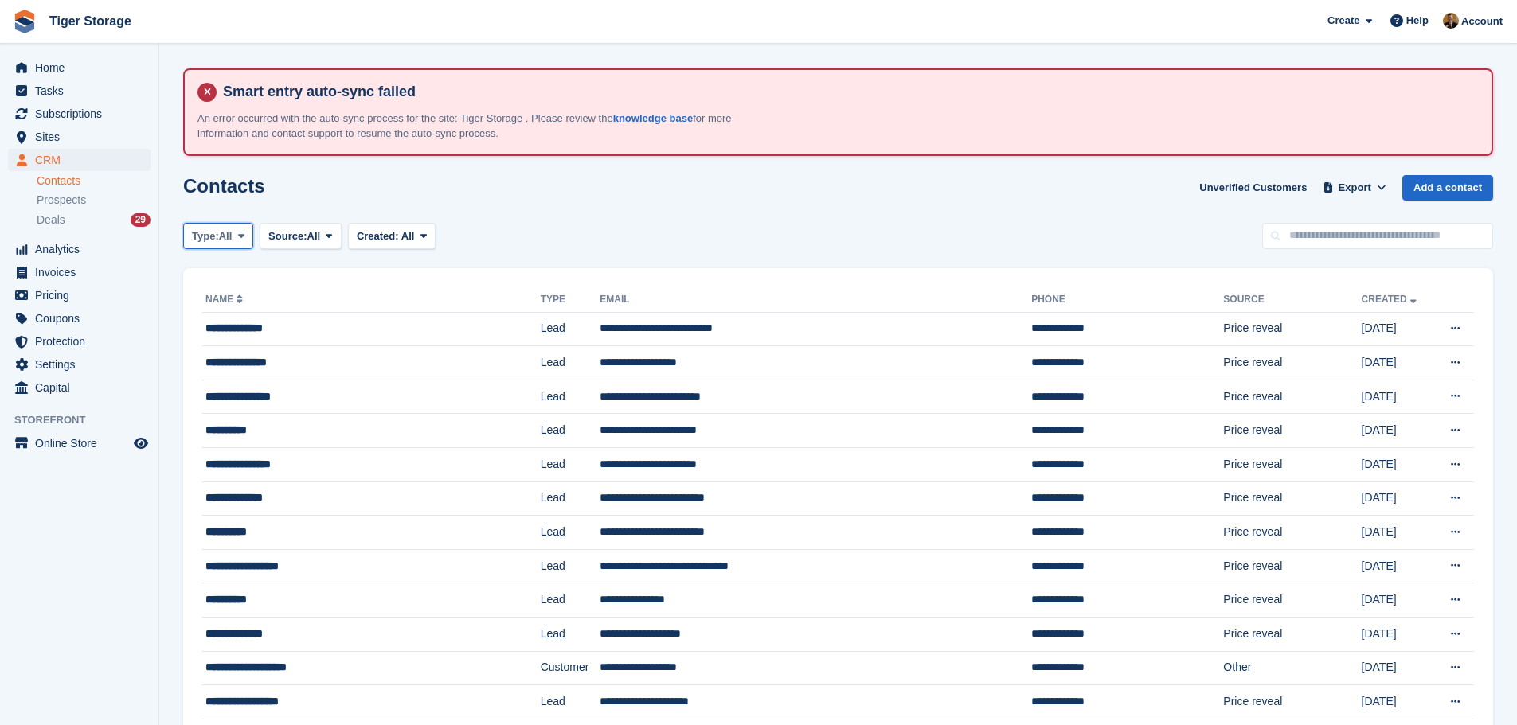
click at [238, 235] on span at bounding box center [241, 235] width 13 height 13
click at [231, 306] on link "Lead" at bounding box center [259, 302] width 139 height 29
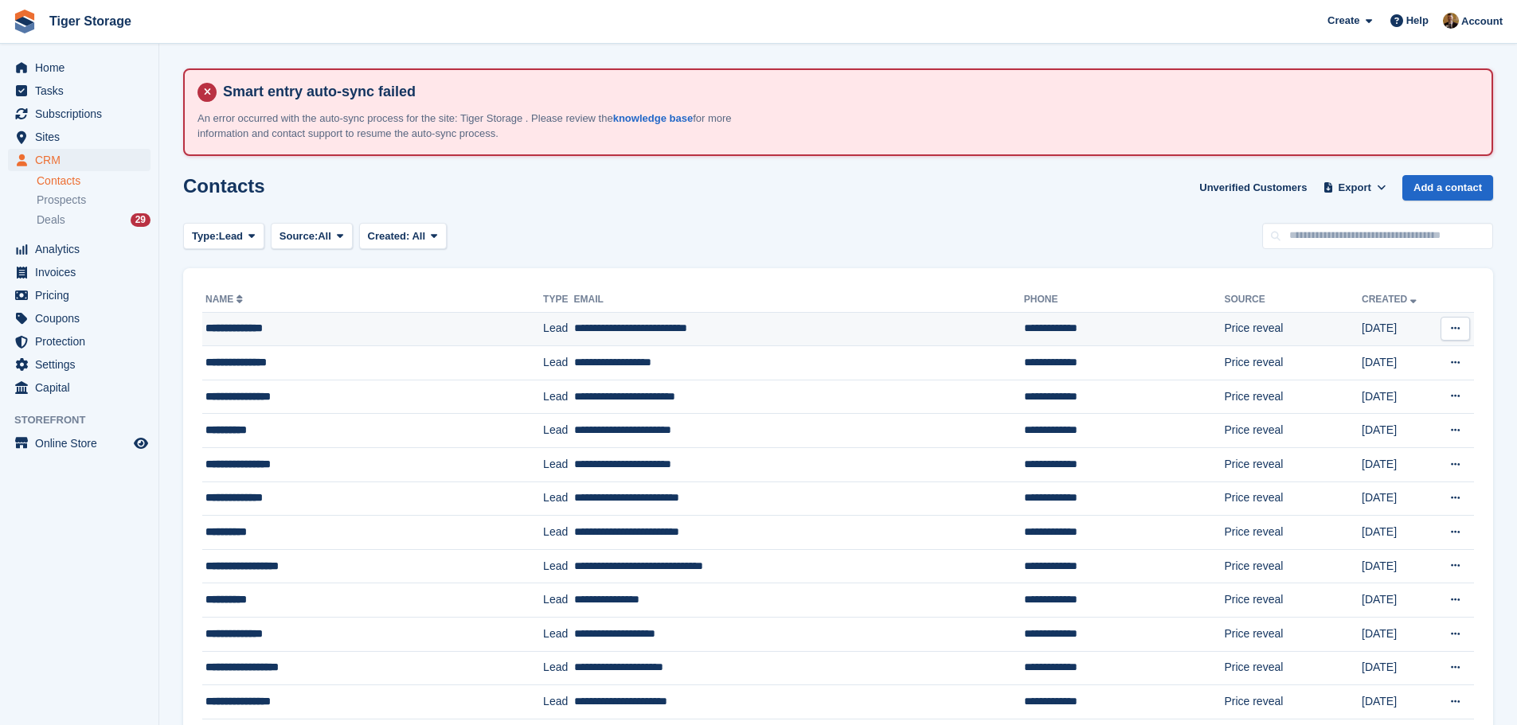
click at [750, 330] on td "**********" at bounding box center [799, 329] width 450 height 34
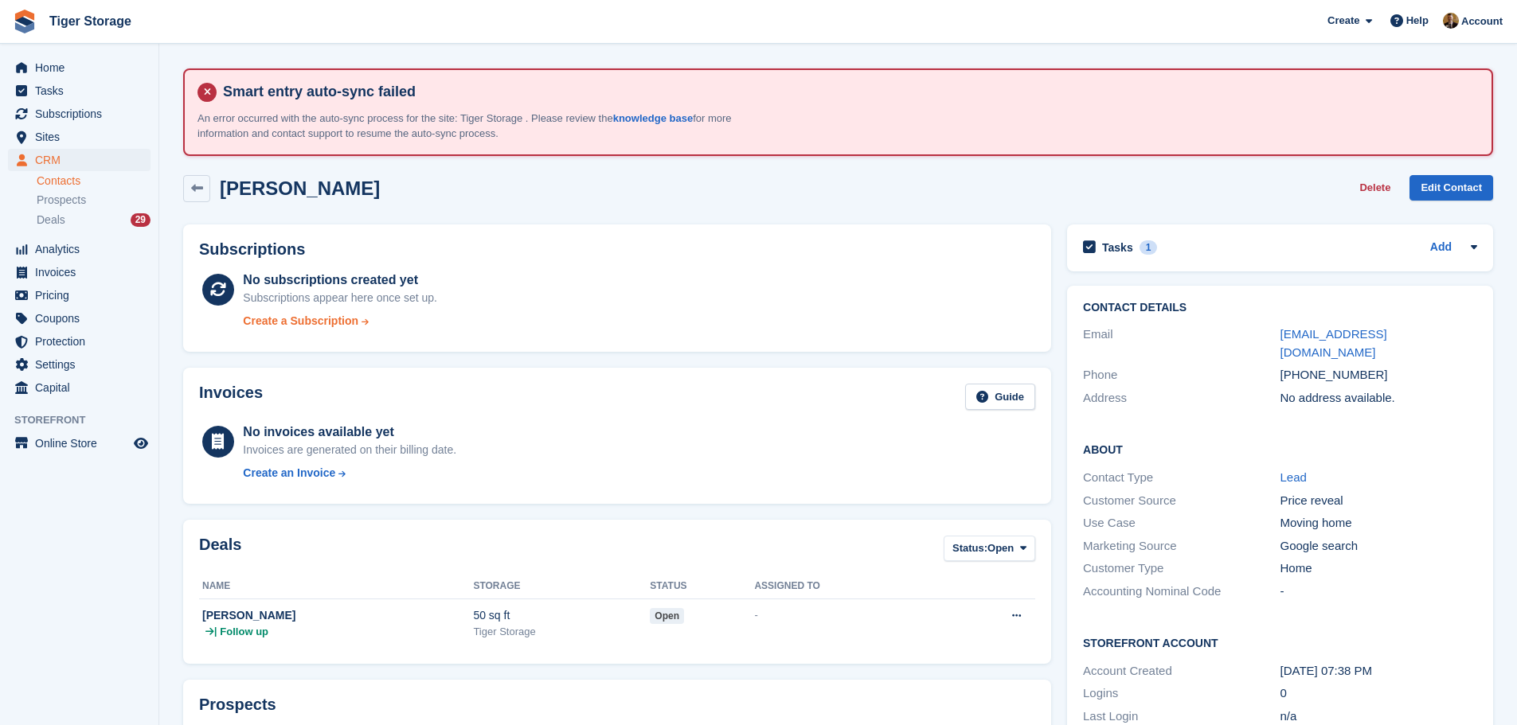
click at [319, 318] on div "Create a Subscription" at bounding box center [300, 321] width 115 height 17
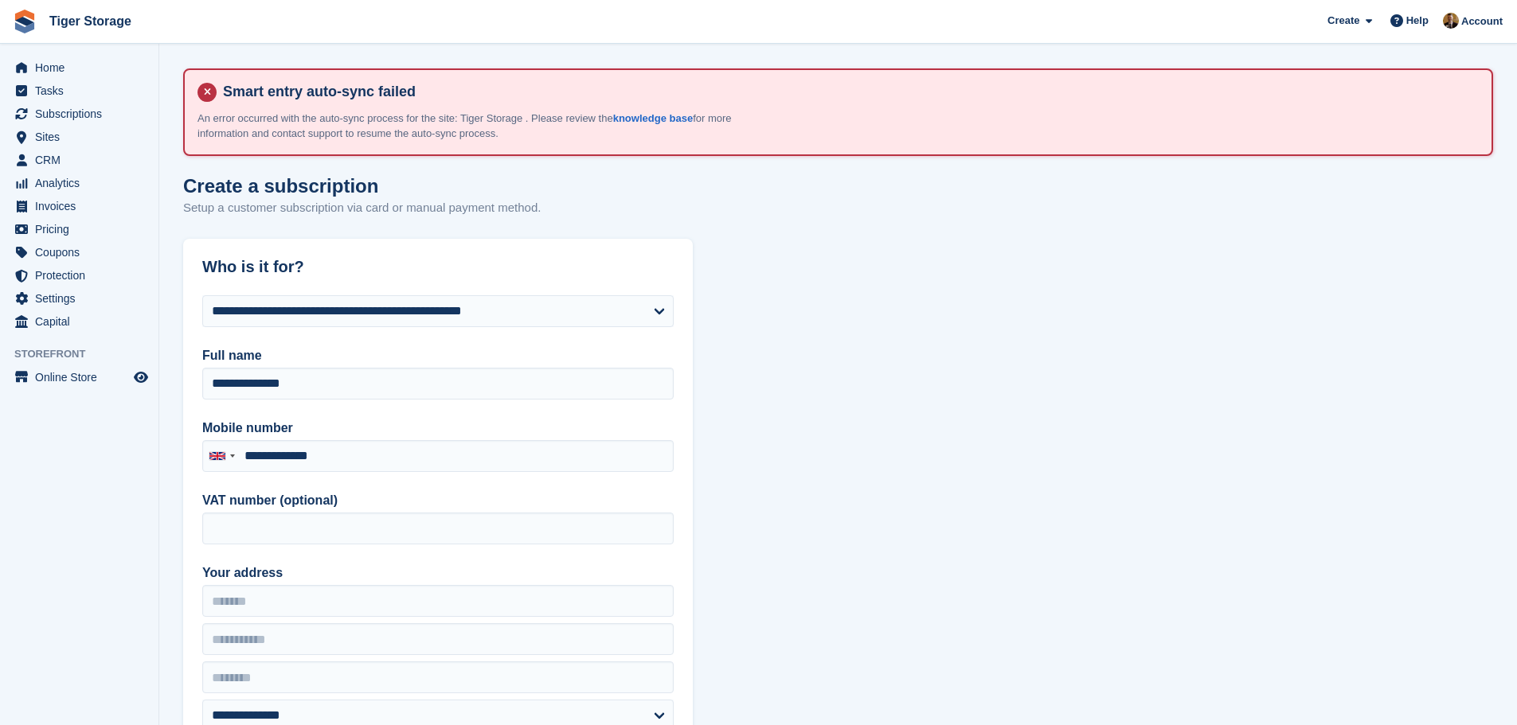
type input "**********"
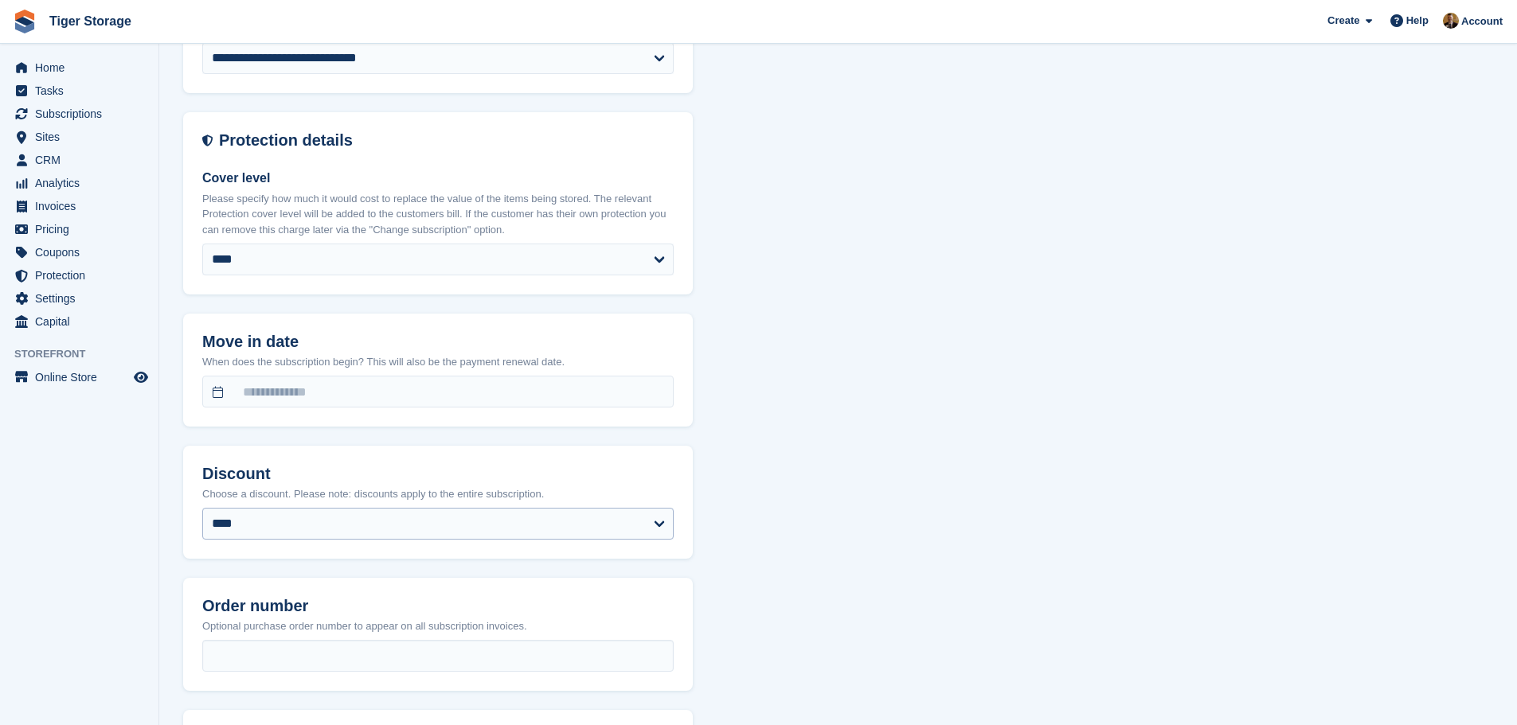
scroll to position [1513, 0]
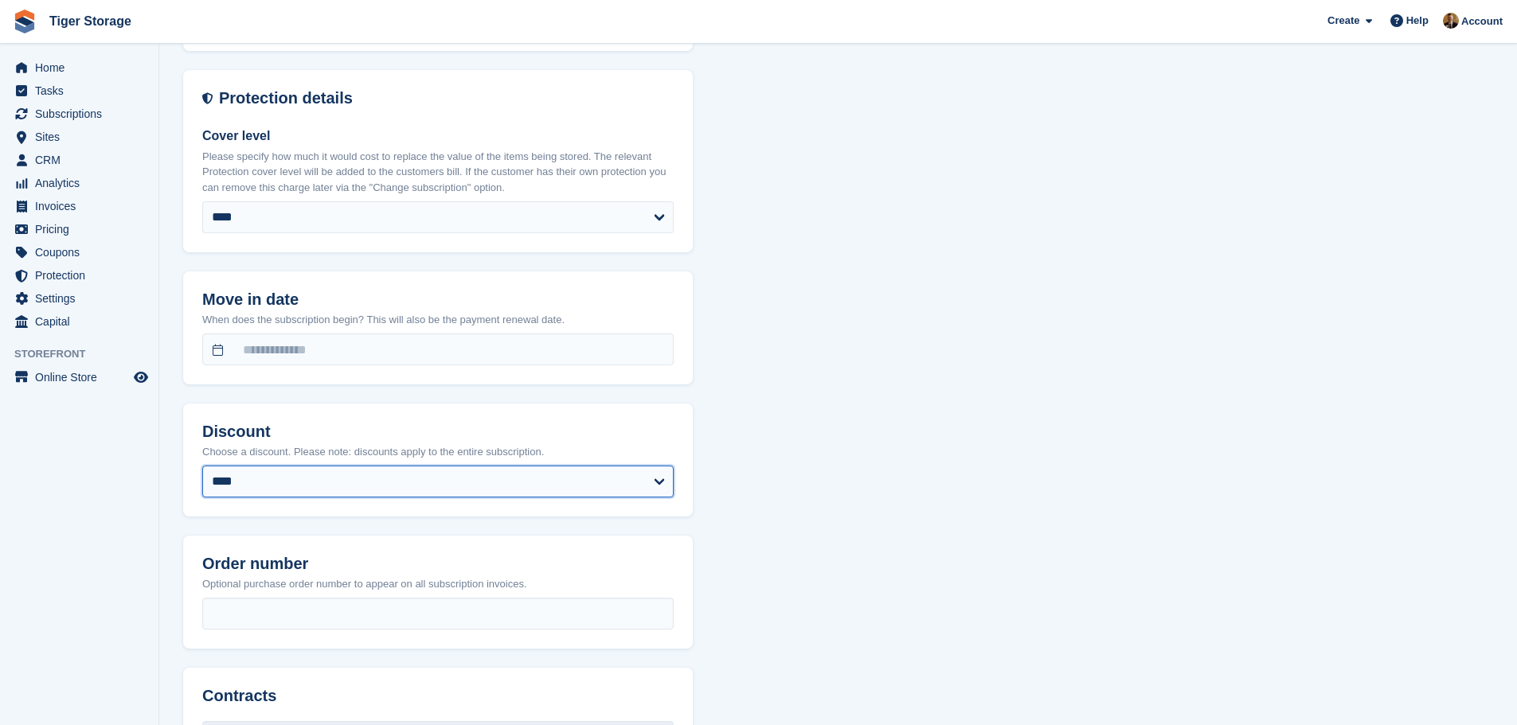
click at [317, 486] on select "**********" at bounding box center [437, 482] width 471 height 32
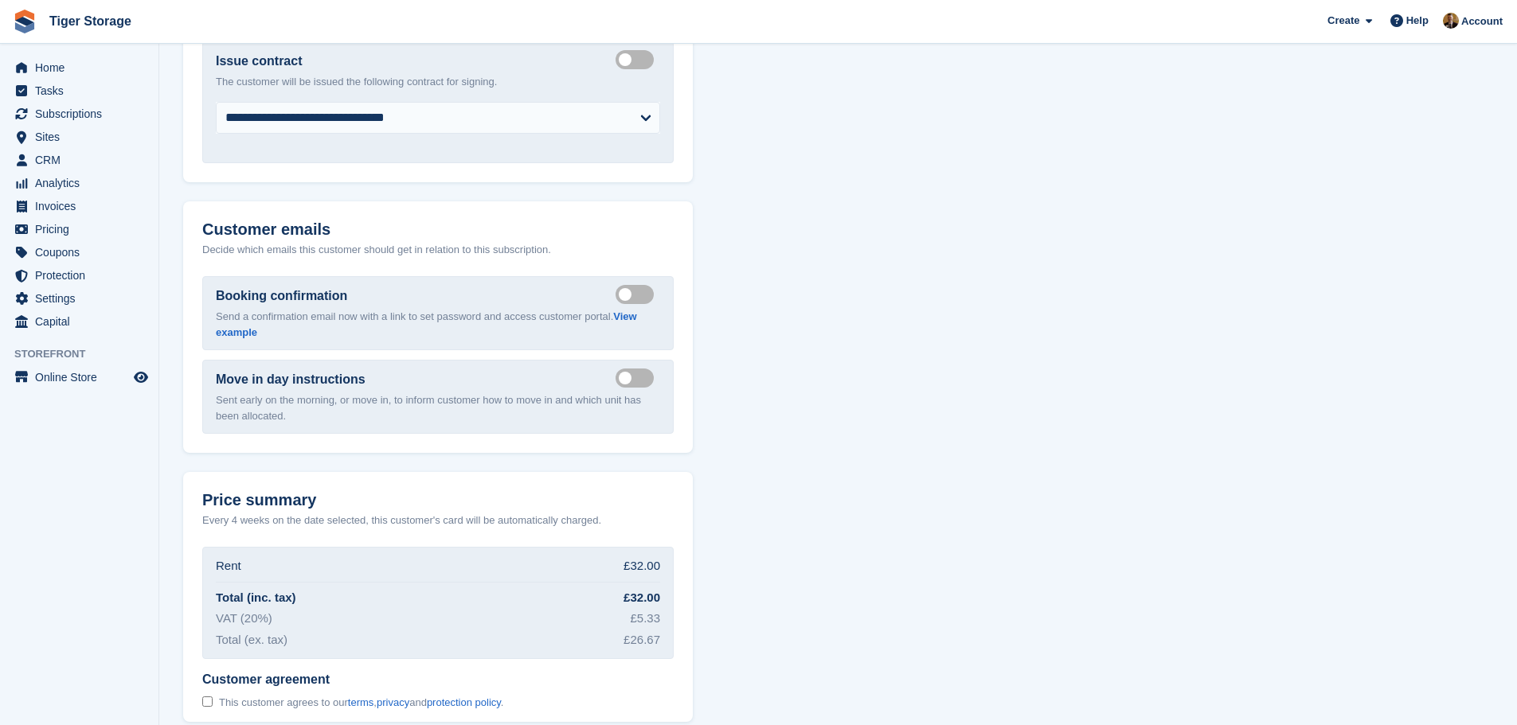
scroll to position [2272, 0]
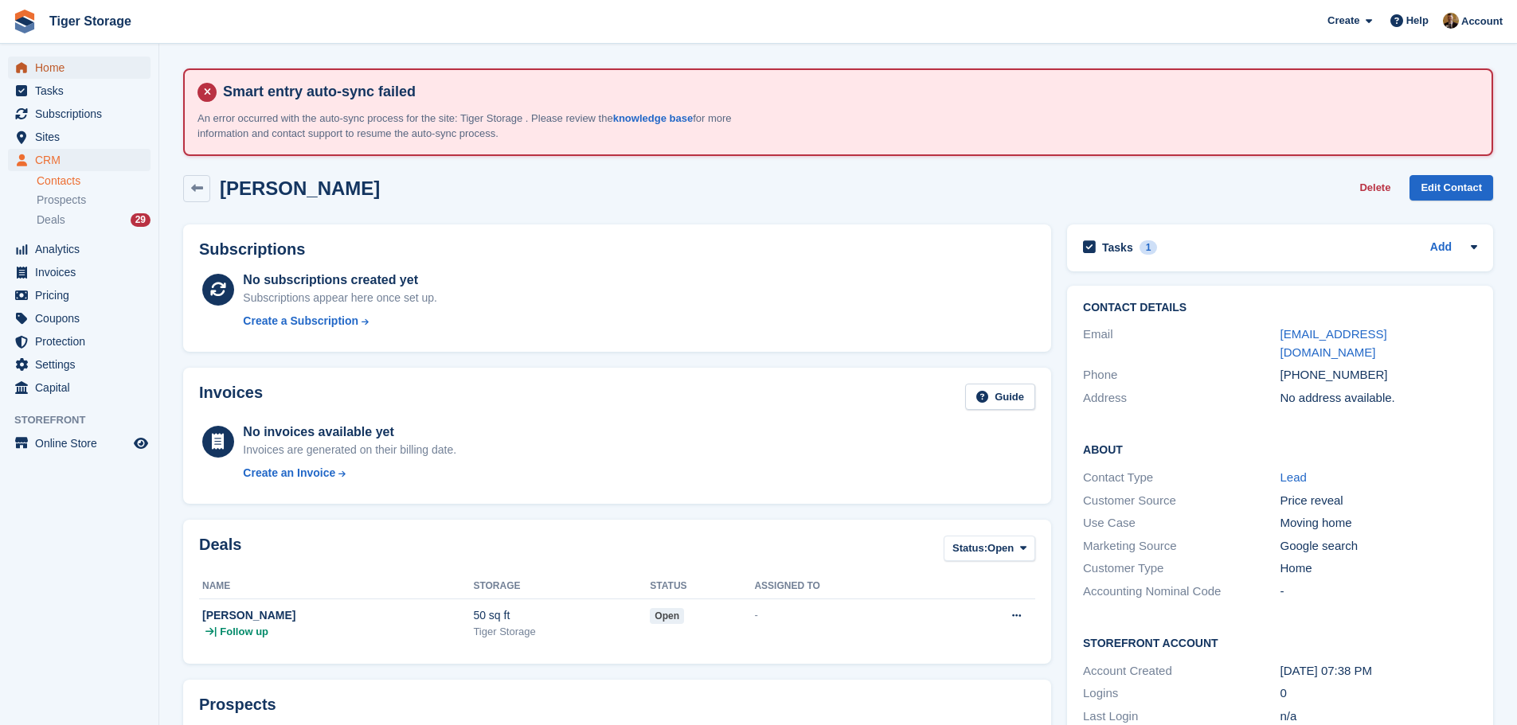
click at [90, 68] on span "Home" at bounding box center [83, 68] width 96 height 22
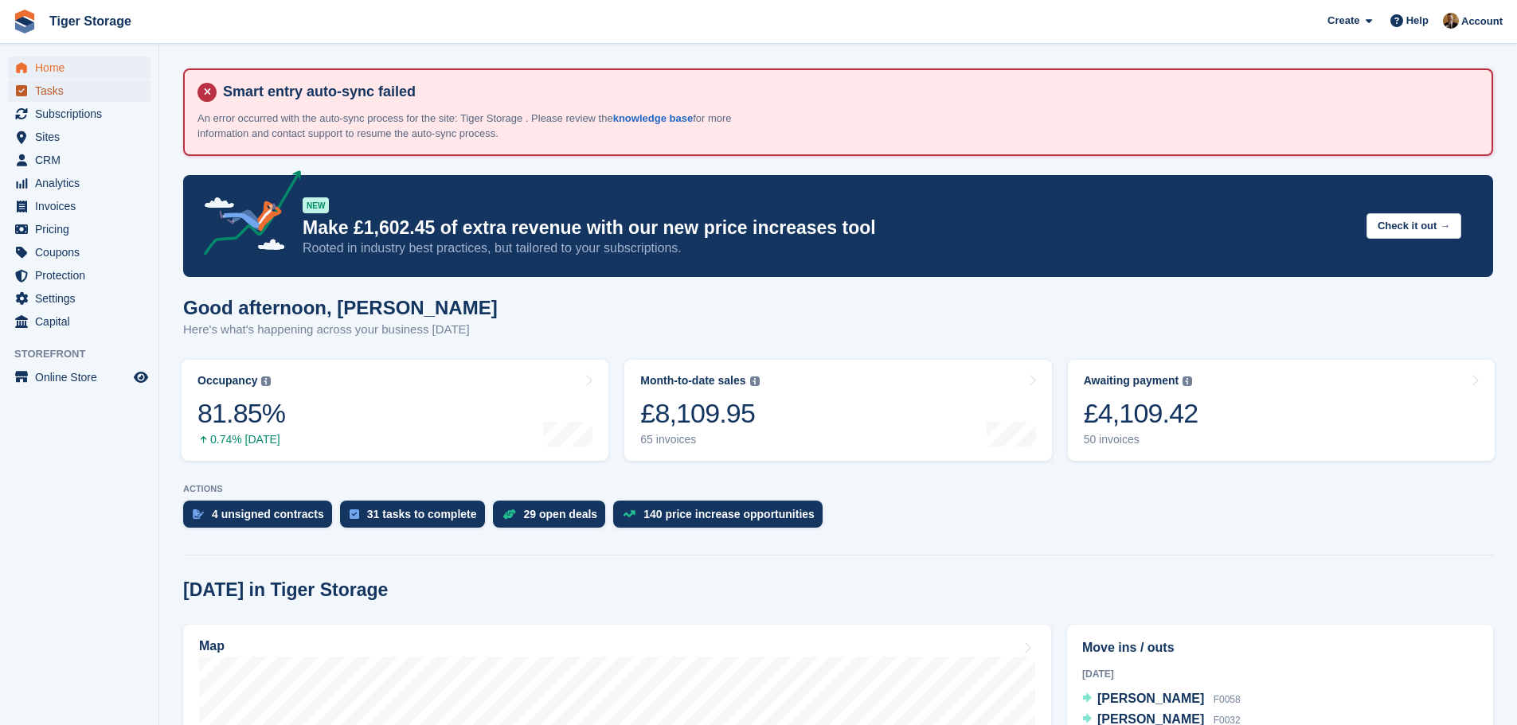
click at [53, 98] on span "Tasks" at bounding box center [83, 91] width 96 height 22
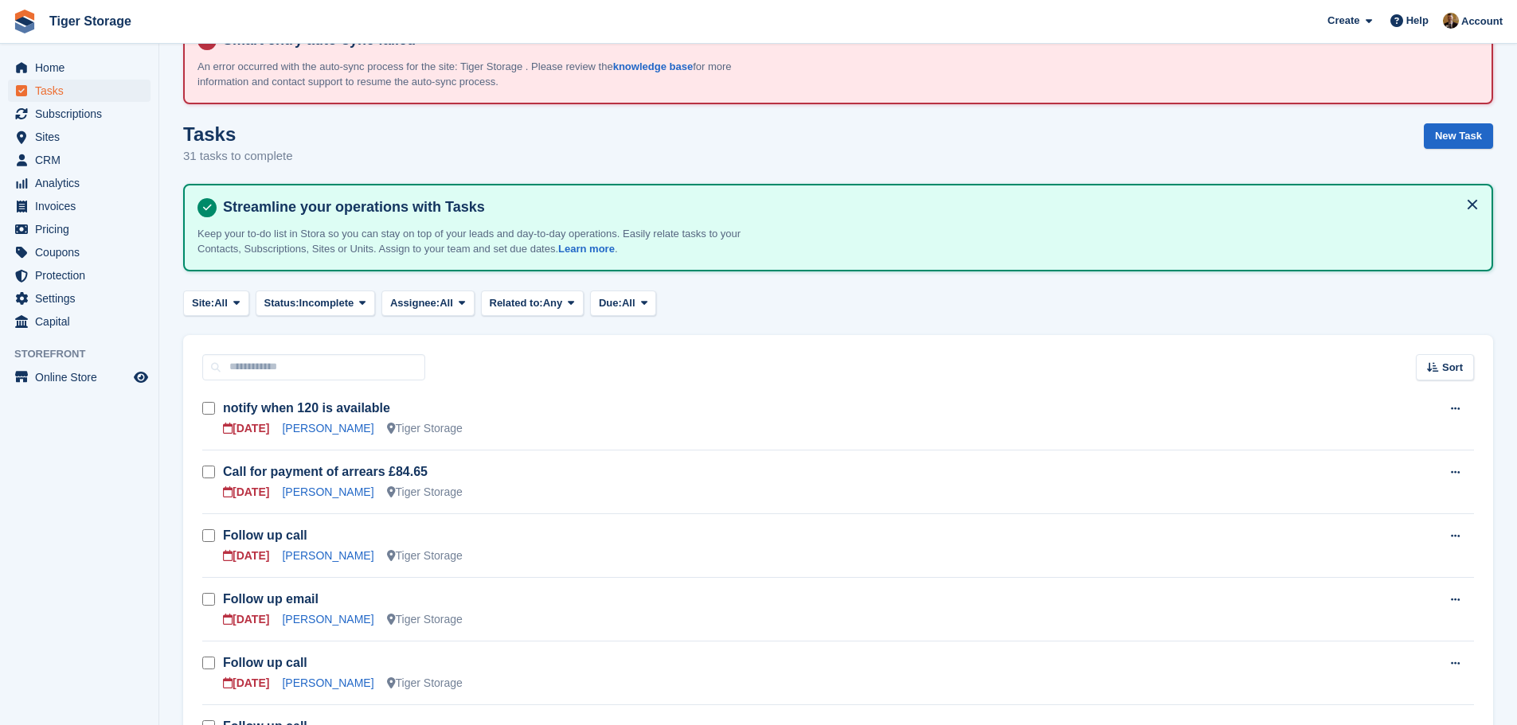
scroll to position [80, 0]
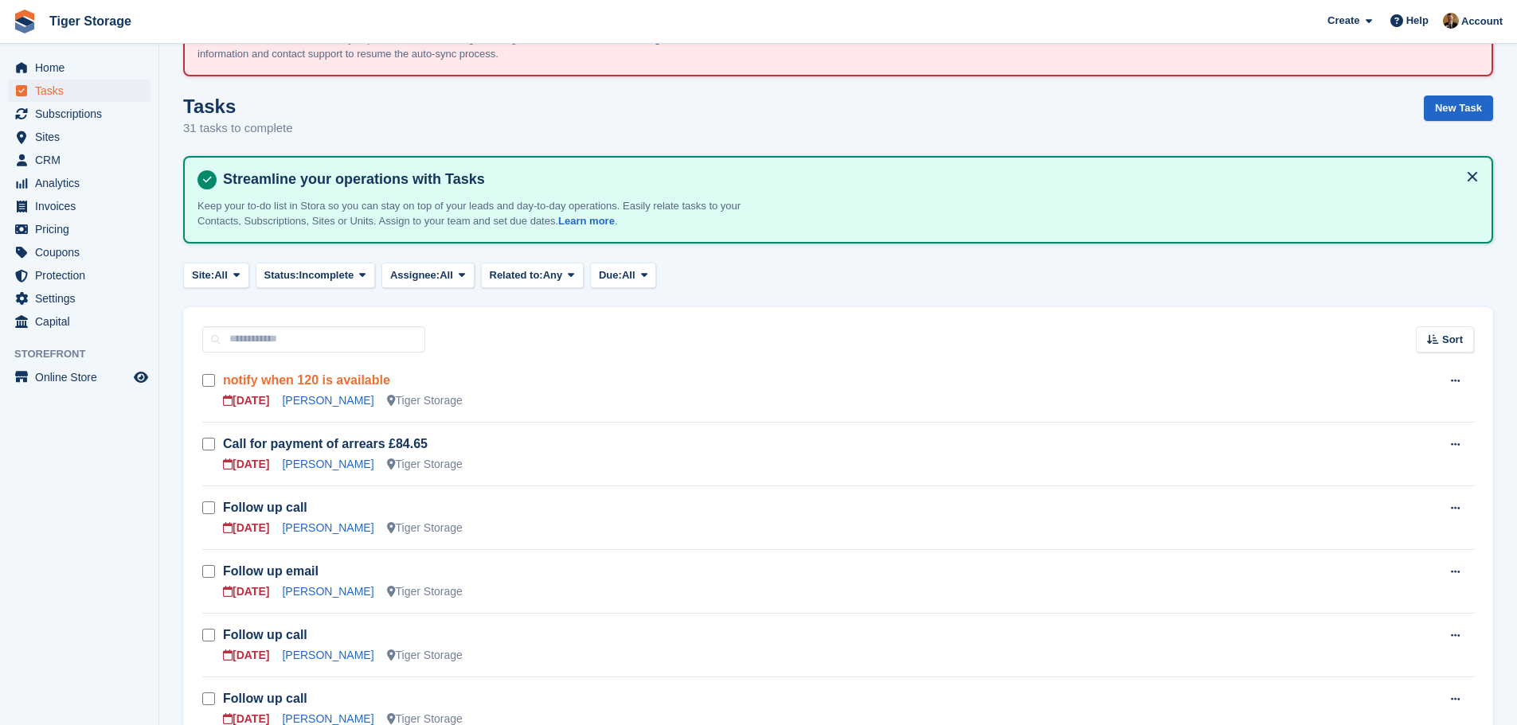
click at [266, 377] on link "notify when 120 is available" at bounding box center [306, 380] width 167 height 14
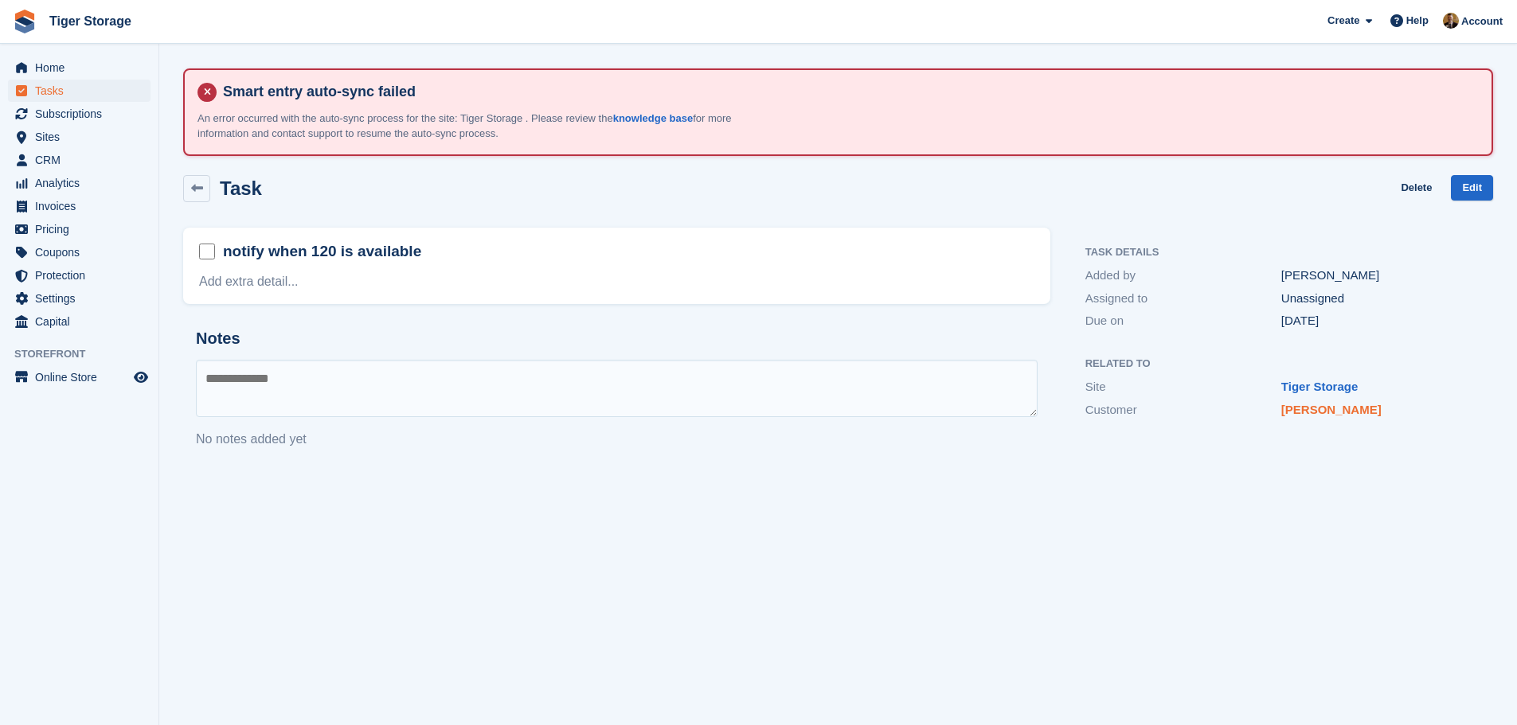
click at [1315, 405] on link "Tracey Clark" at bounding box center [1331, 410] width 100 height 14
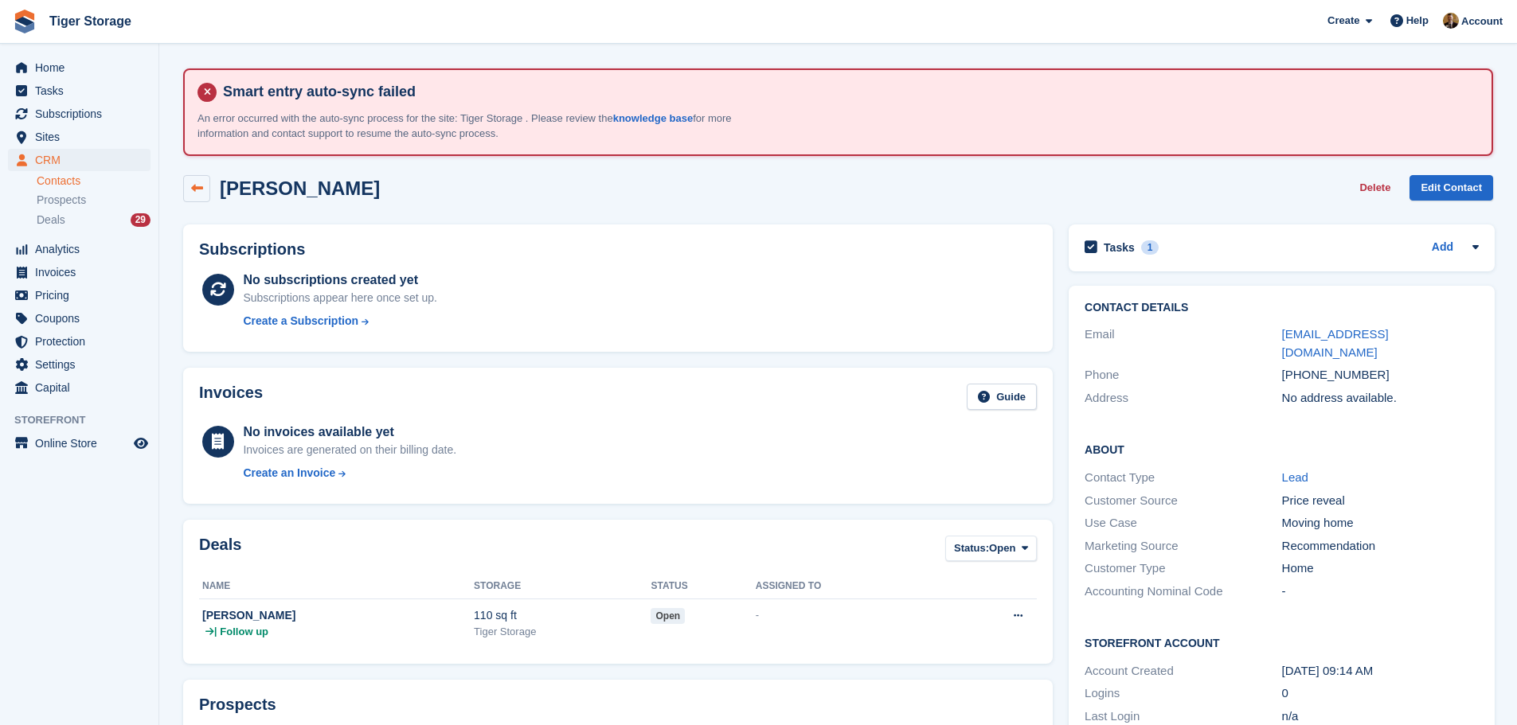
click at [205, 183] on link at bounding box center [196, 188] width 27 height 27
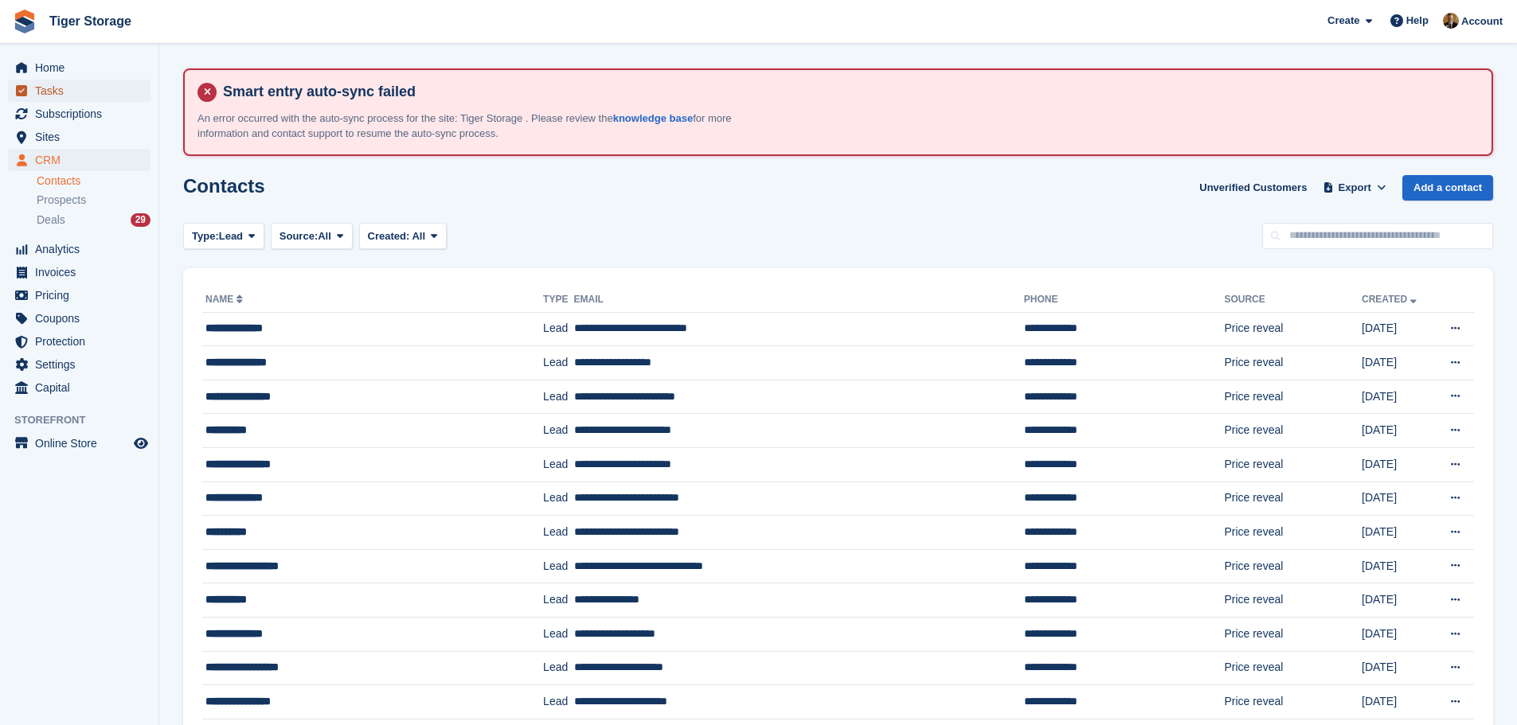
click at [58, 86] on span "Tasks" at bounding box center [83, 91] width 96 height 22
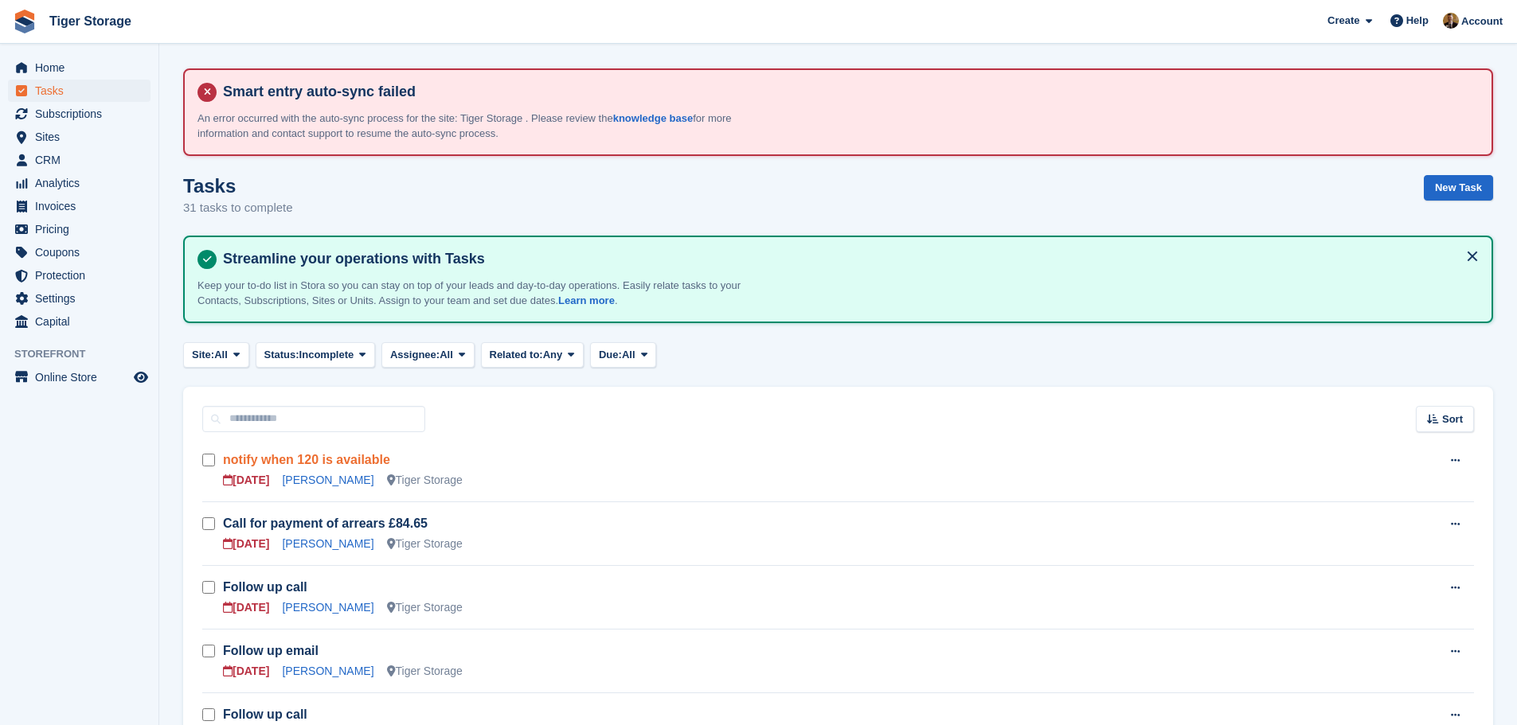
click at [368, 459] on link "notify when 120 is available" at bounding box center [306, 460] width 167 height 14
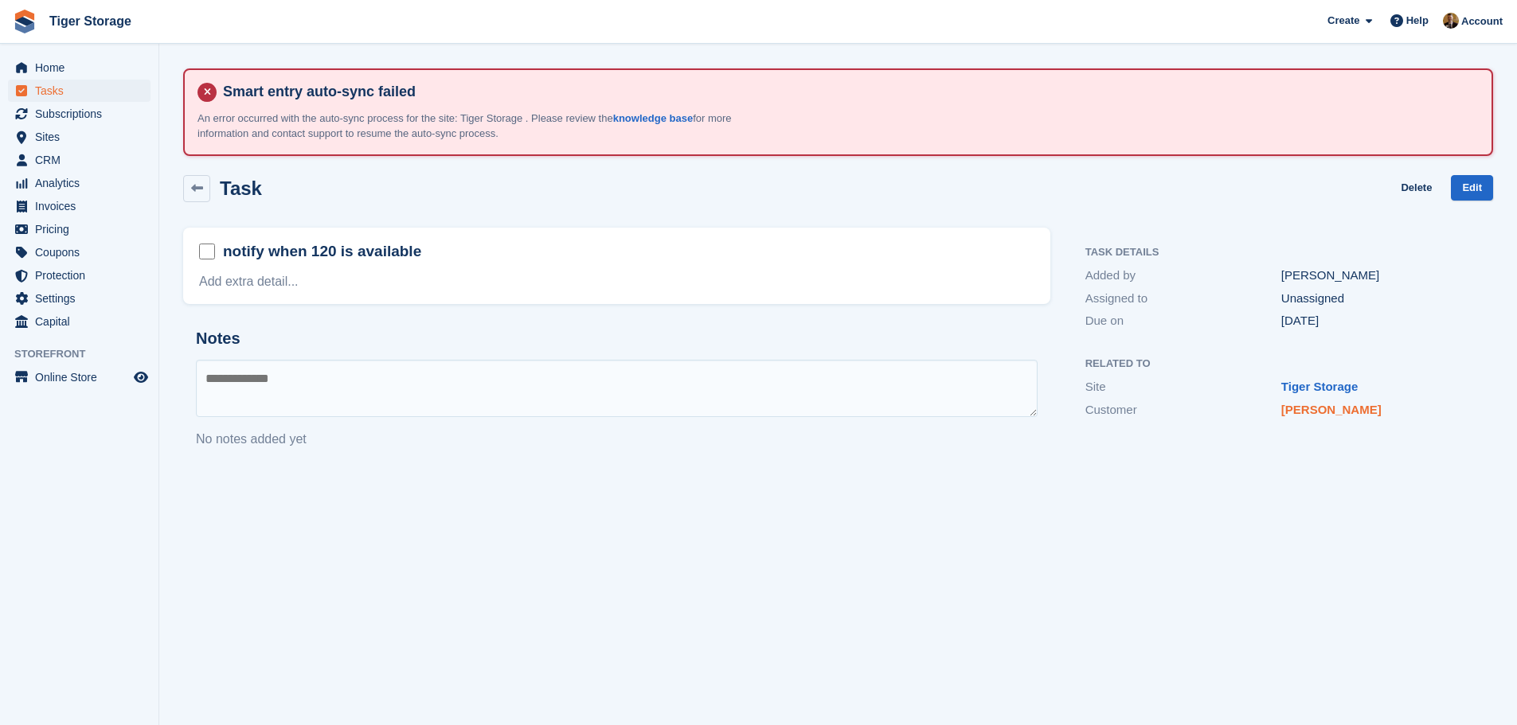
click at [1329, 409] on link "[PERSON_NAME]" at bounding box center [1331, 410] width 100 height 14
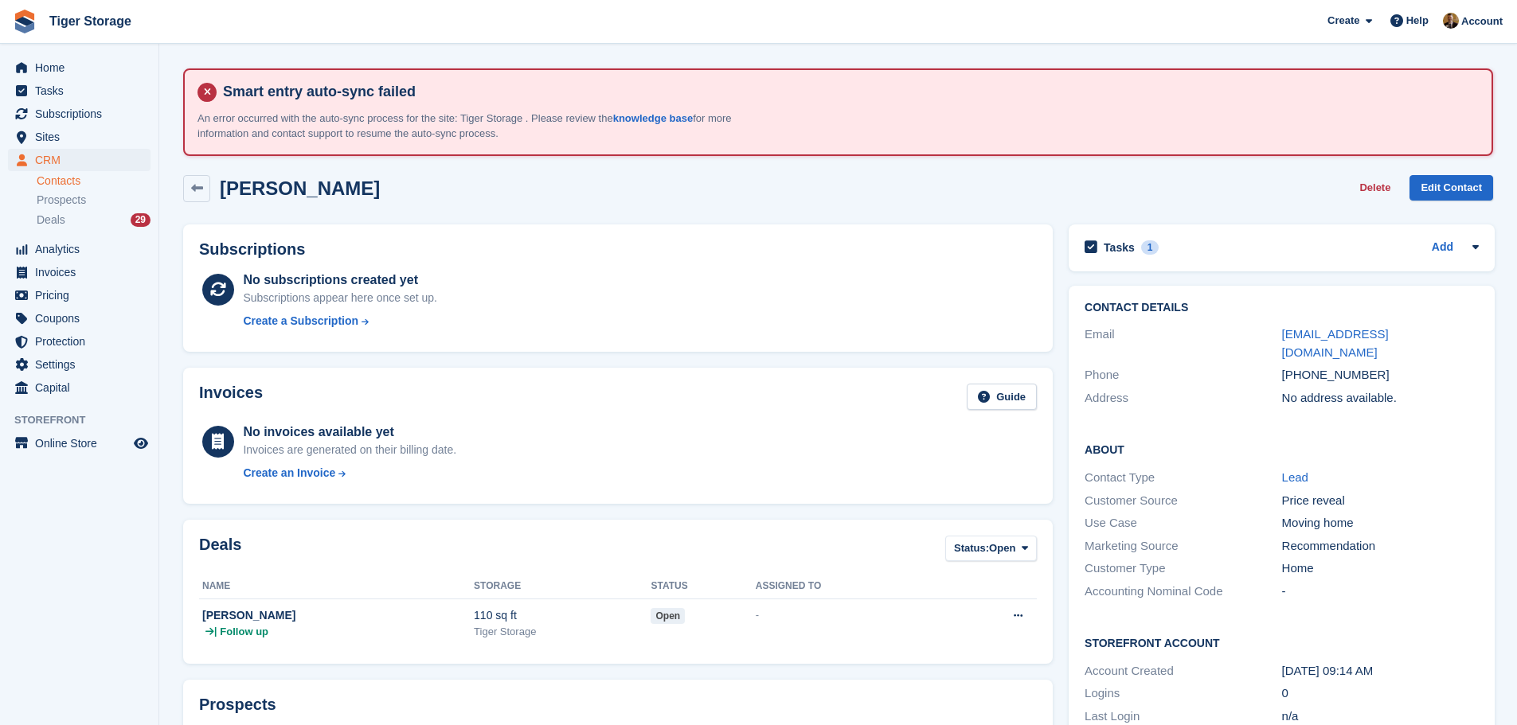
click at [1174, 261] on div "Tasks 1 Add notify when 120 is available 06 Aug" at bounding box center [1282, 248] width 426 height 47
click at [1173, 244] on div "Tasks 1 Add" at bounding box center [1281, 247] width 394 height 21
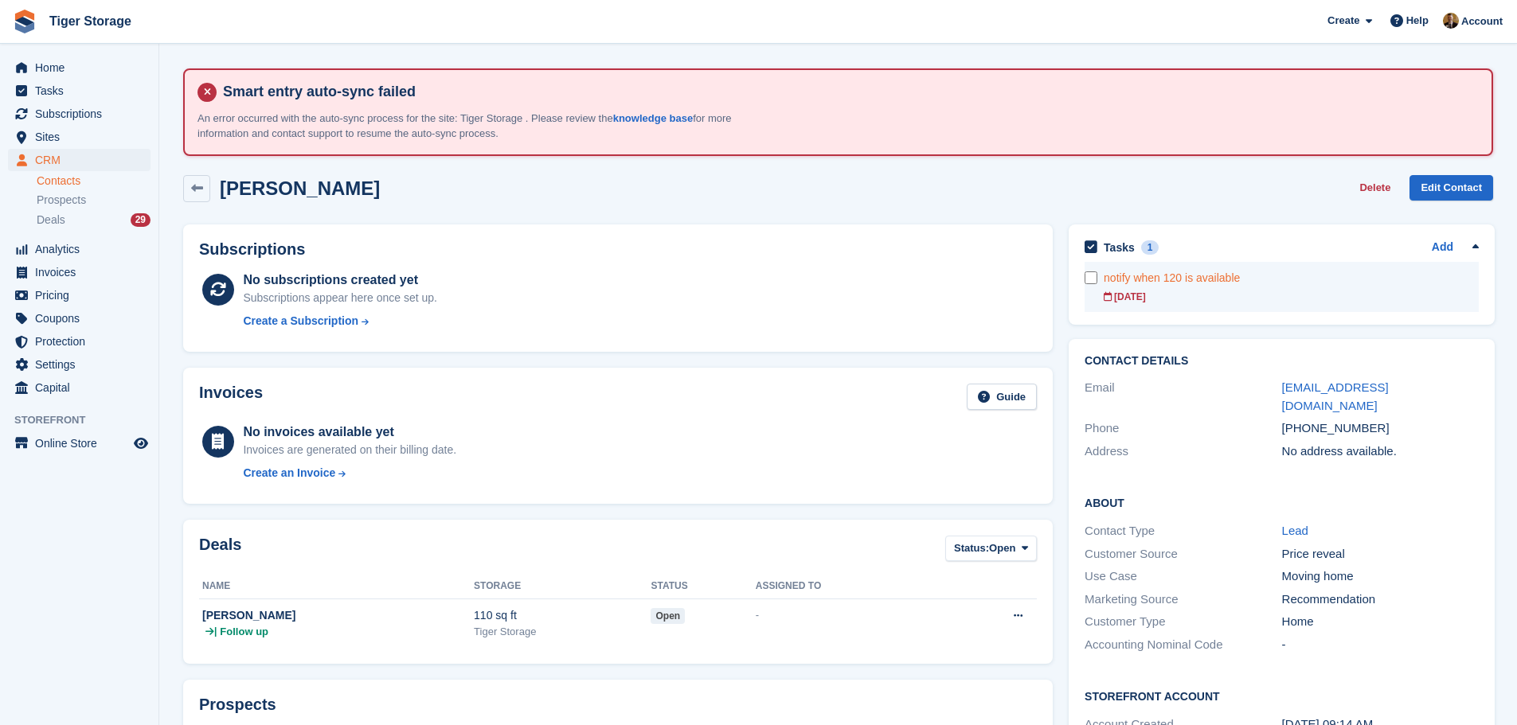
click at [1163, 297] on div "06 Aug" at bounding box center [1291, 297] width 375 height 14
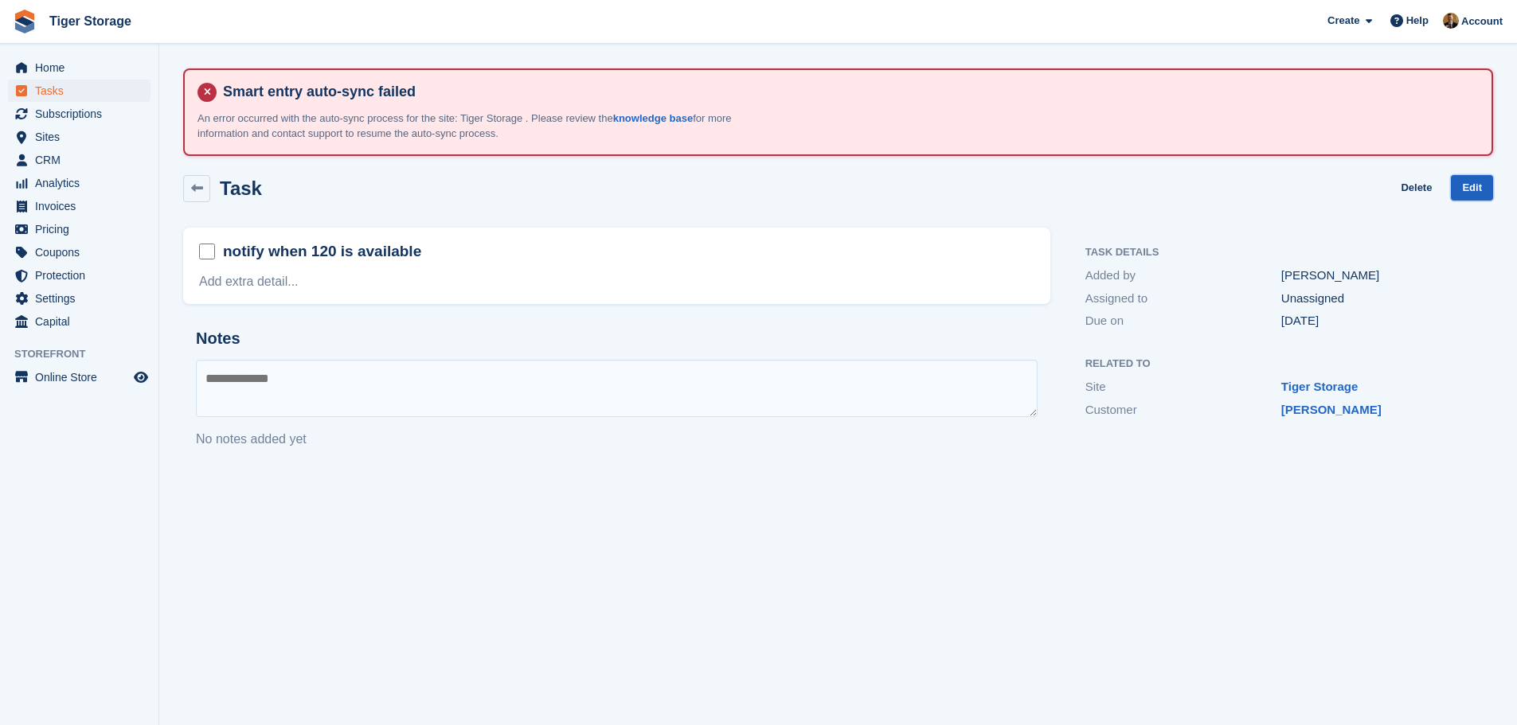
click at [1483, 186] on link "Edit" at bounding box center [1472, 188] width 42 height 26
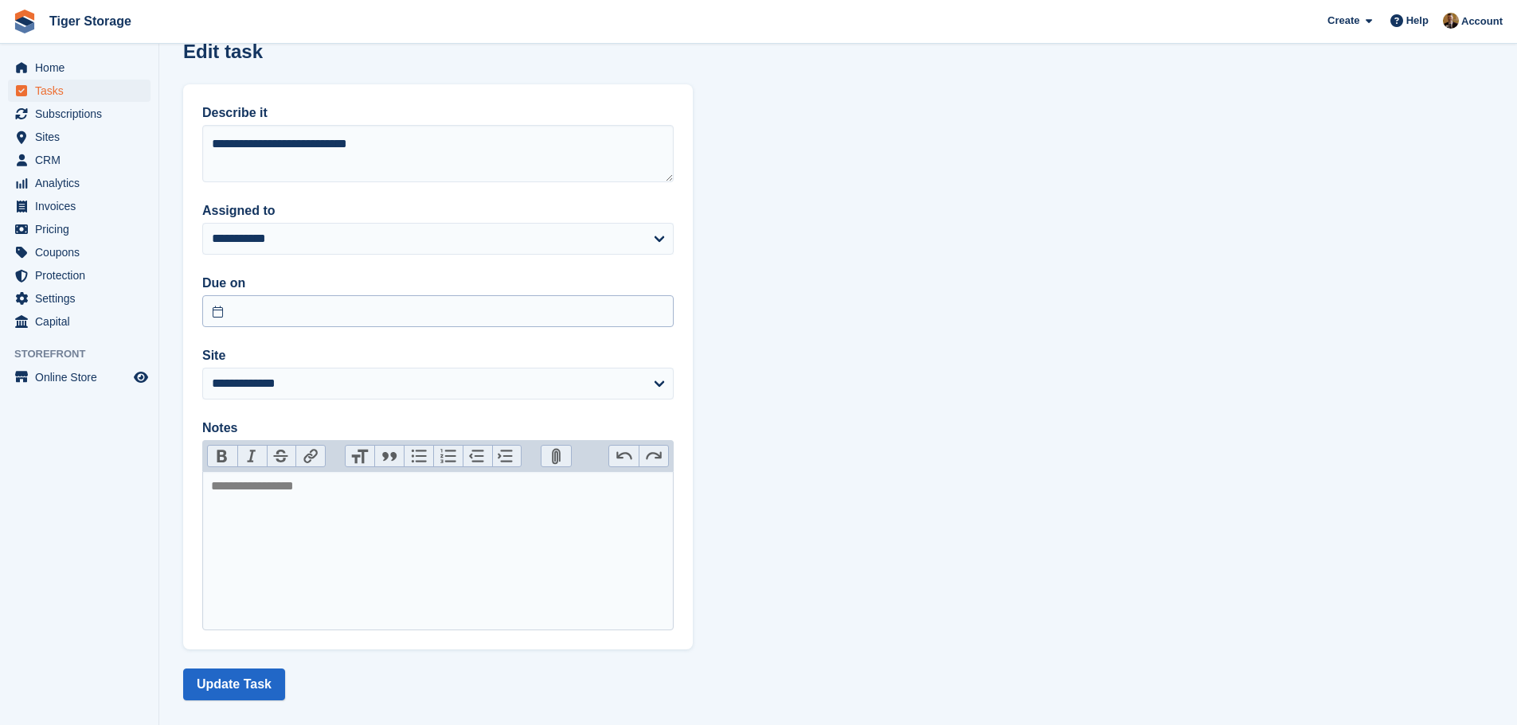
scroll to position [153, 0]
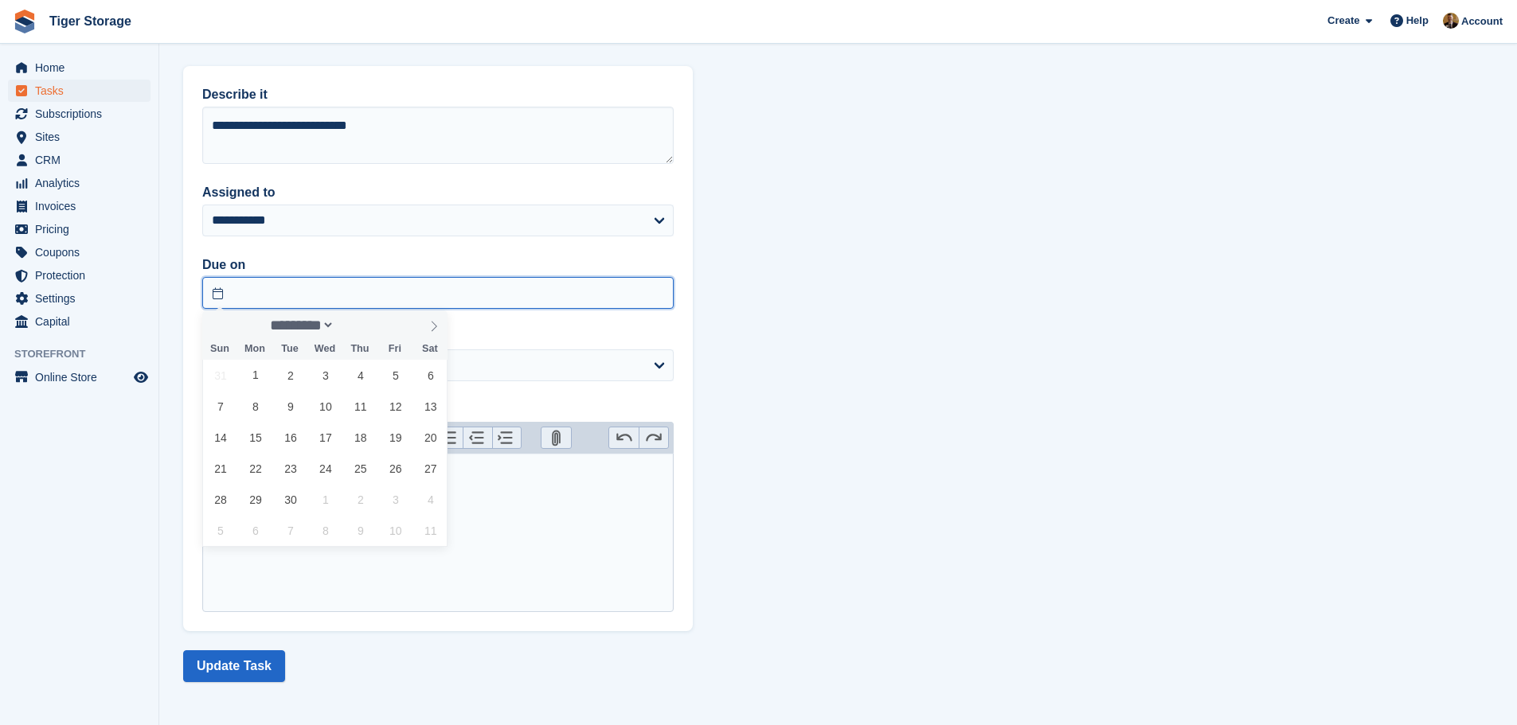
click at [318, 295] on input "text" at bounding box center [437, 293] width 471 height 32
click at [295, 504] on span "30" at bounding box center [290, 499] width 31 height 31
type input "**********"
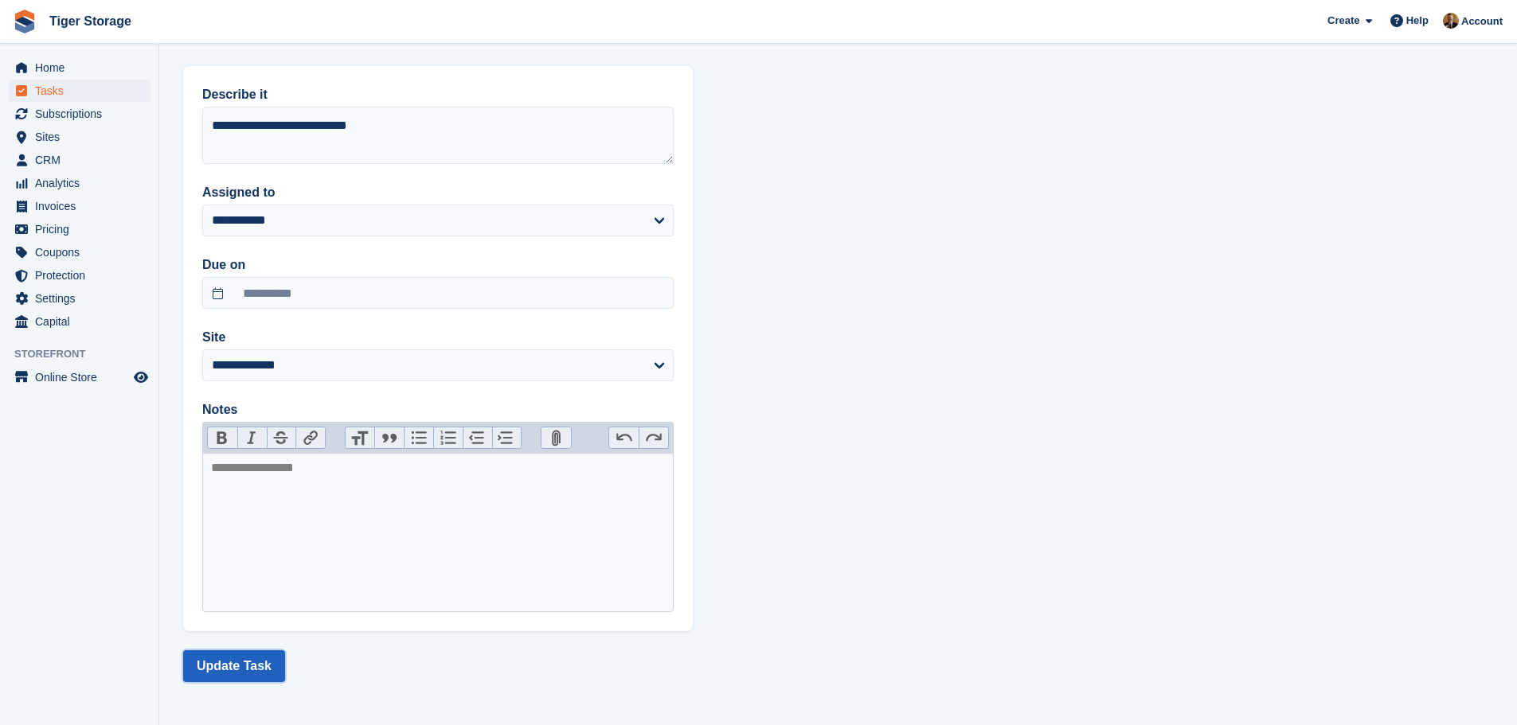
click at [232, 674] on button "Update Task" at bounding box center [234, 667] width 102 height 32
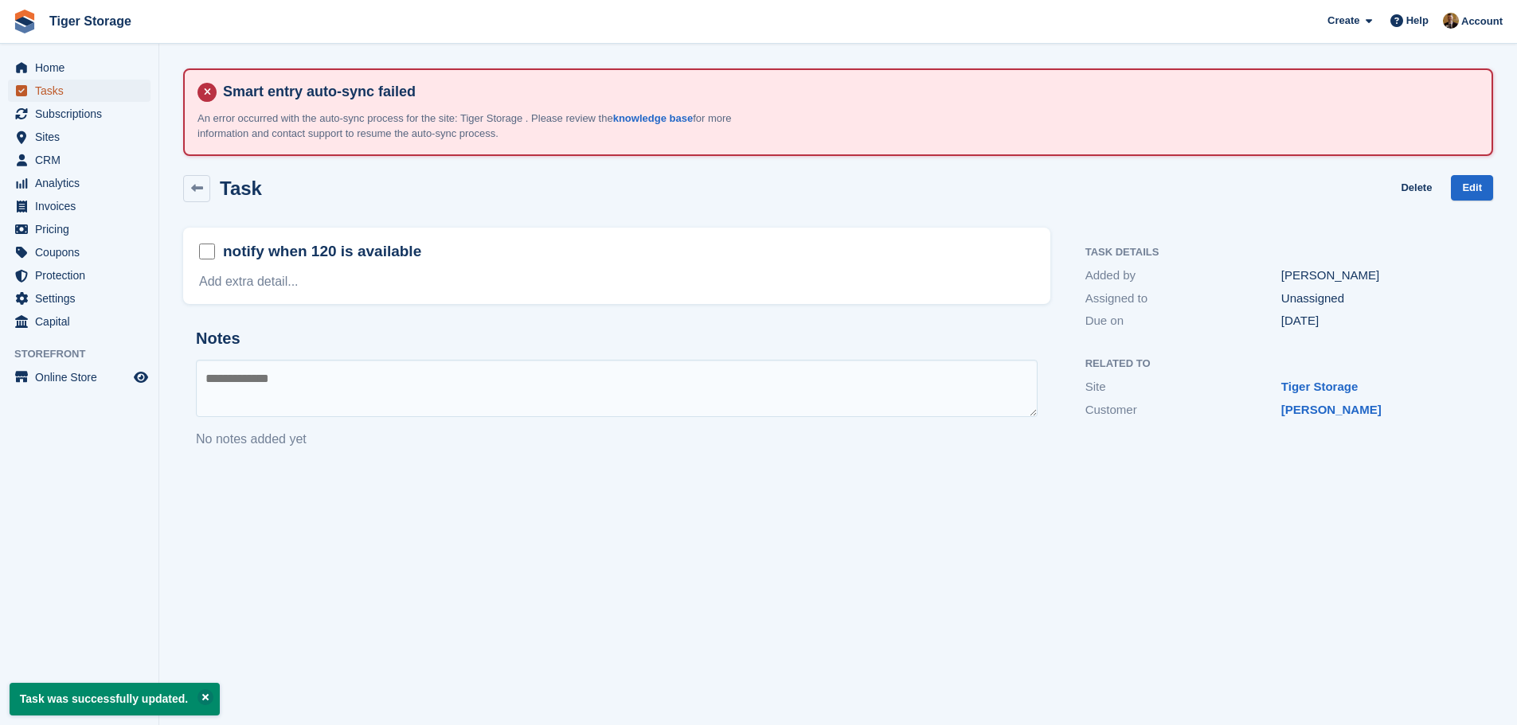
click at [65, 96] on span "Tasks" at bounding box center [83, 91] width 96 height 22
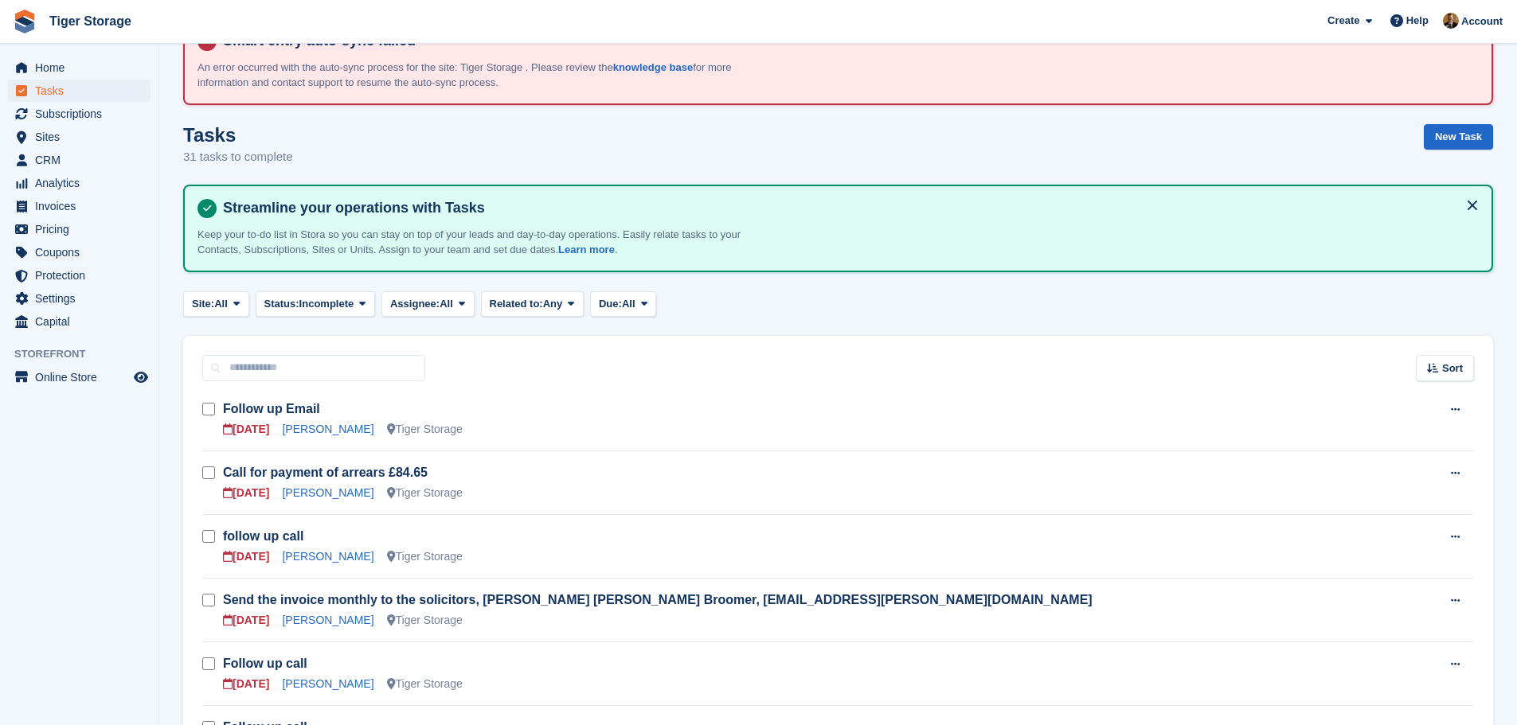
scroll to position [80, 0]
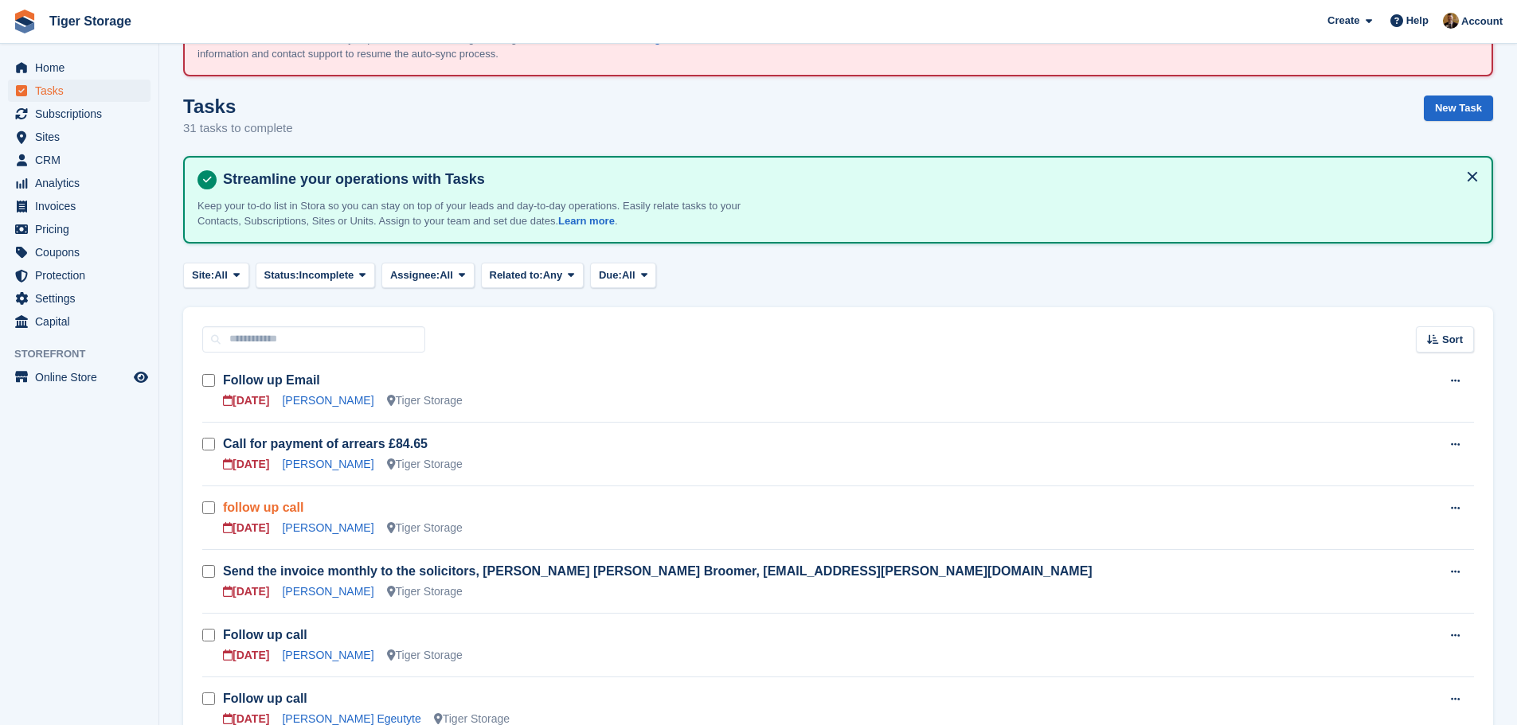
click at [287, 506] on link "follow up call" at bounding box center [263, 508] width 80 height 14
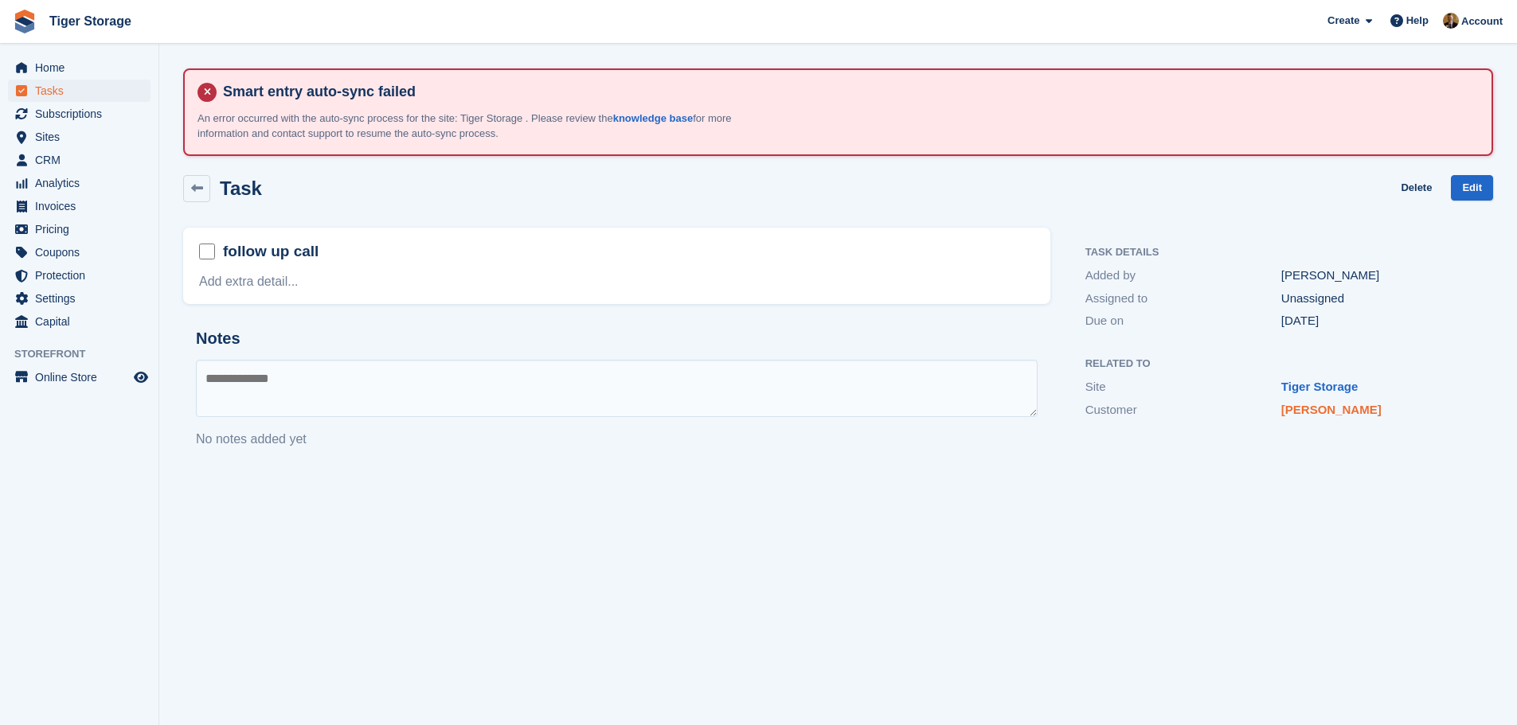
click at [1339, 409] on link "Zoe Hutchinson" at bounding box center [1331, 410] width 100 height 14
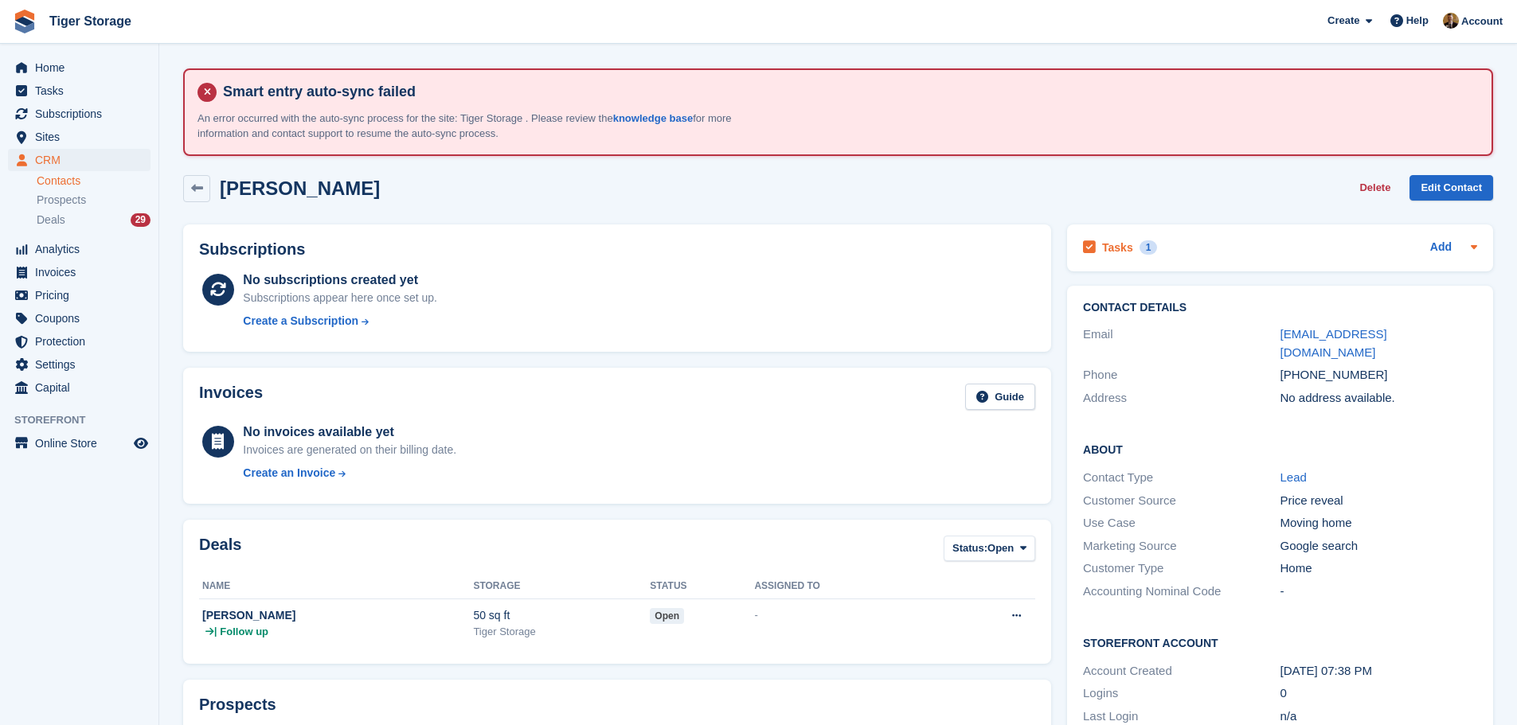
click at [1350, 242] on div "Tasks 1 Add" at bounding box center [1280, 247] width 394 height 21
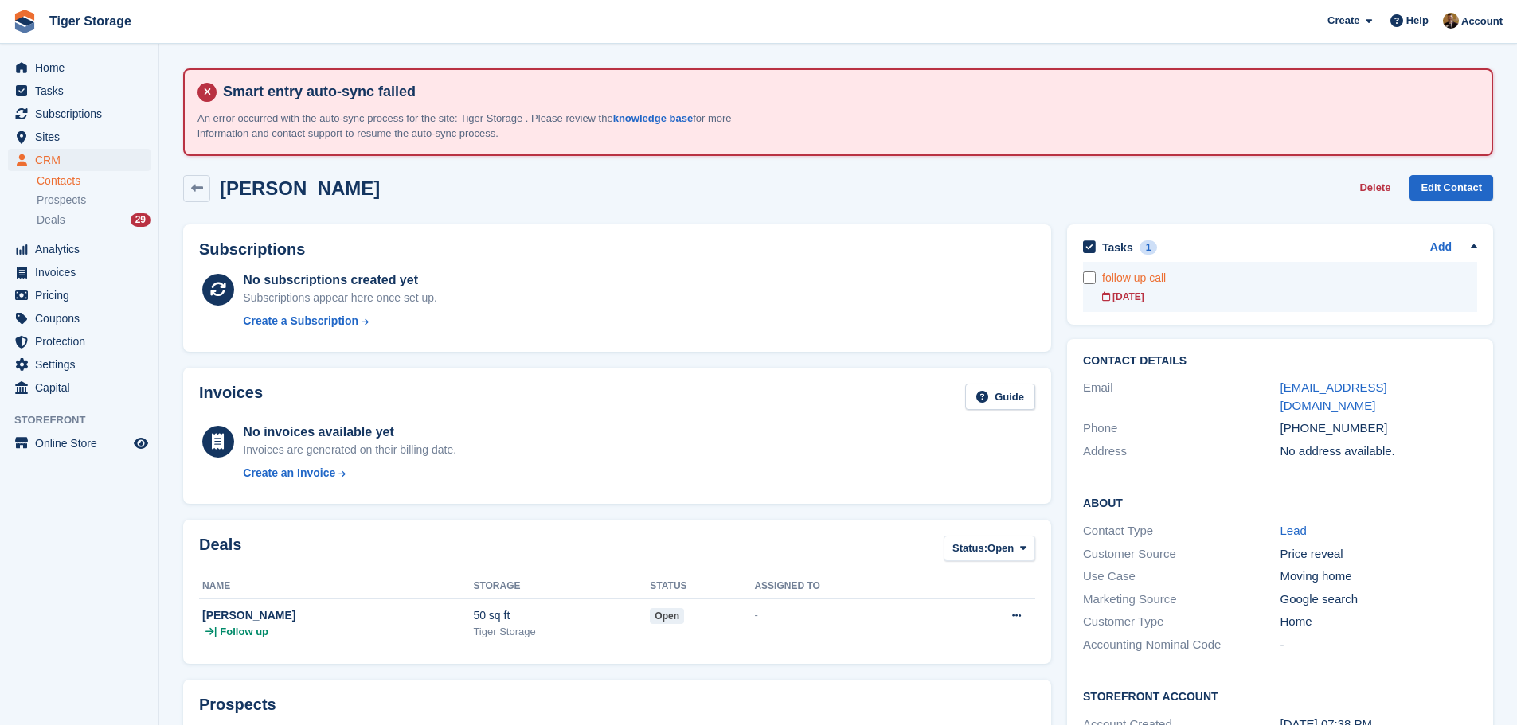
click at [1170, 281] on div "follow up call" at bounding box center [1289, 278] width 375 height 17
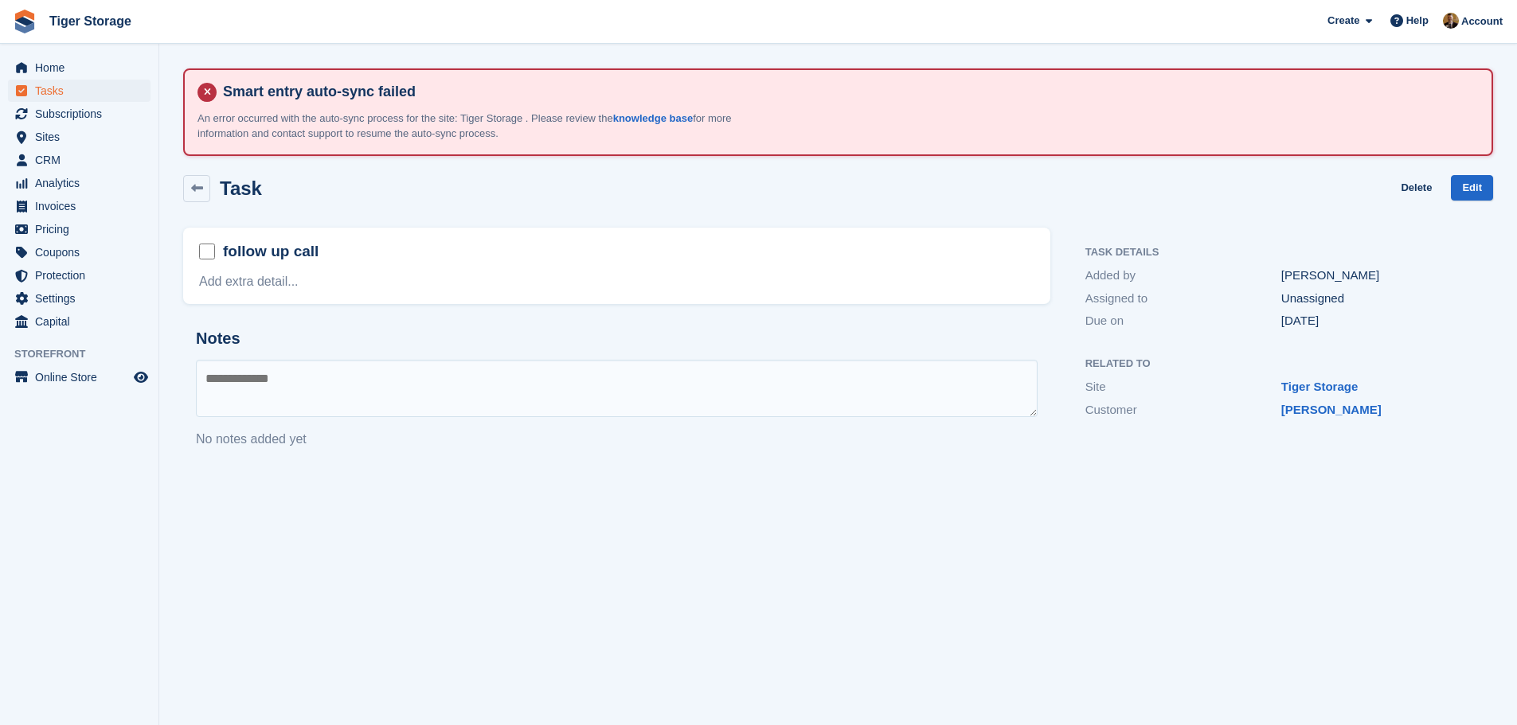
click at [255, 375] on textarea at bounding box center [617, 388] width 842 height 57
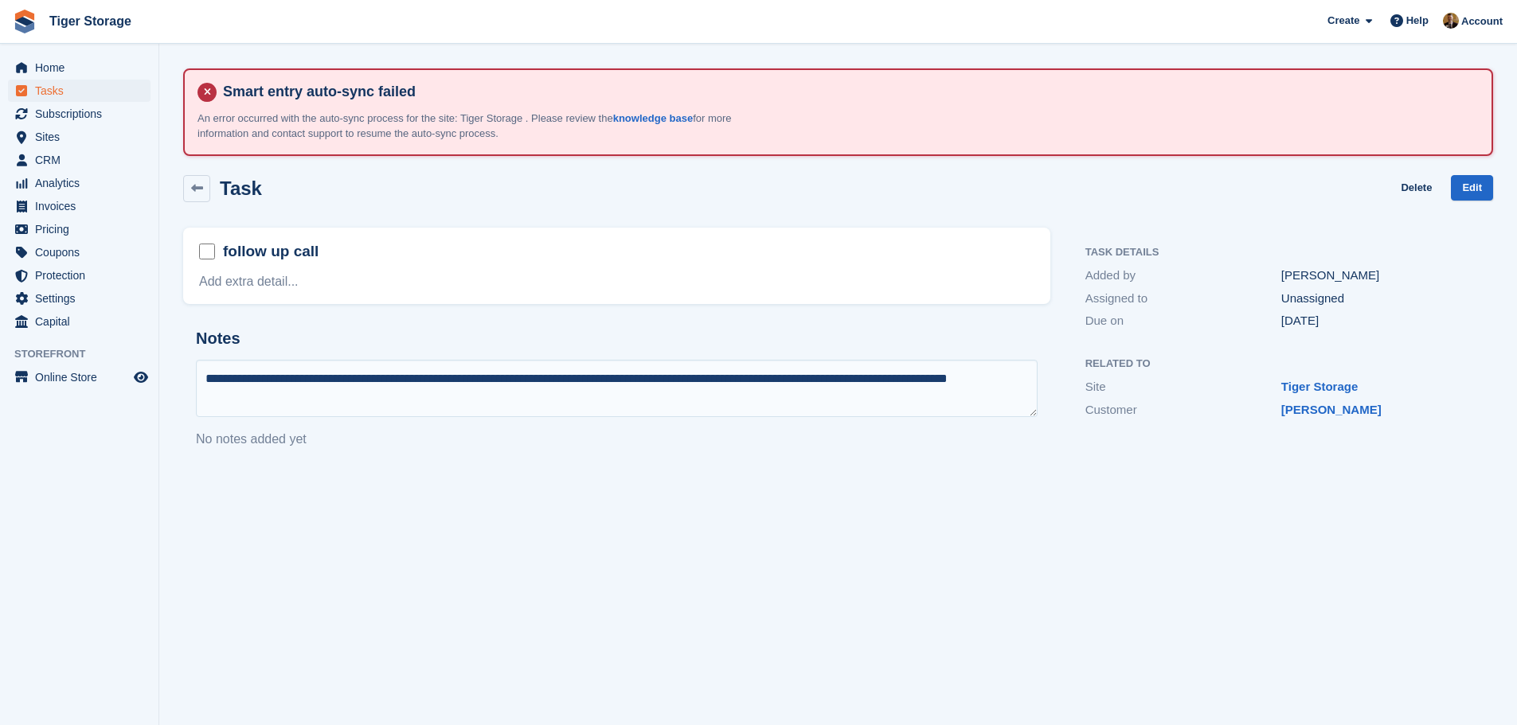
type textarea "**********"
drag, startPoint x: 320, startPoint y: 401, endPoint x: 206, endPoint y: 381, distance: 115.6
click at [206, 381] on textarea "**********" at bounding box center [617, 388] width 842 height 57
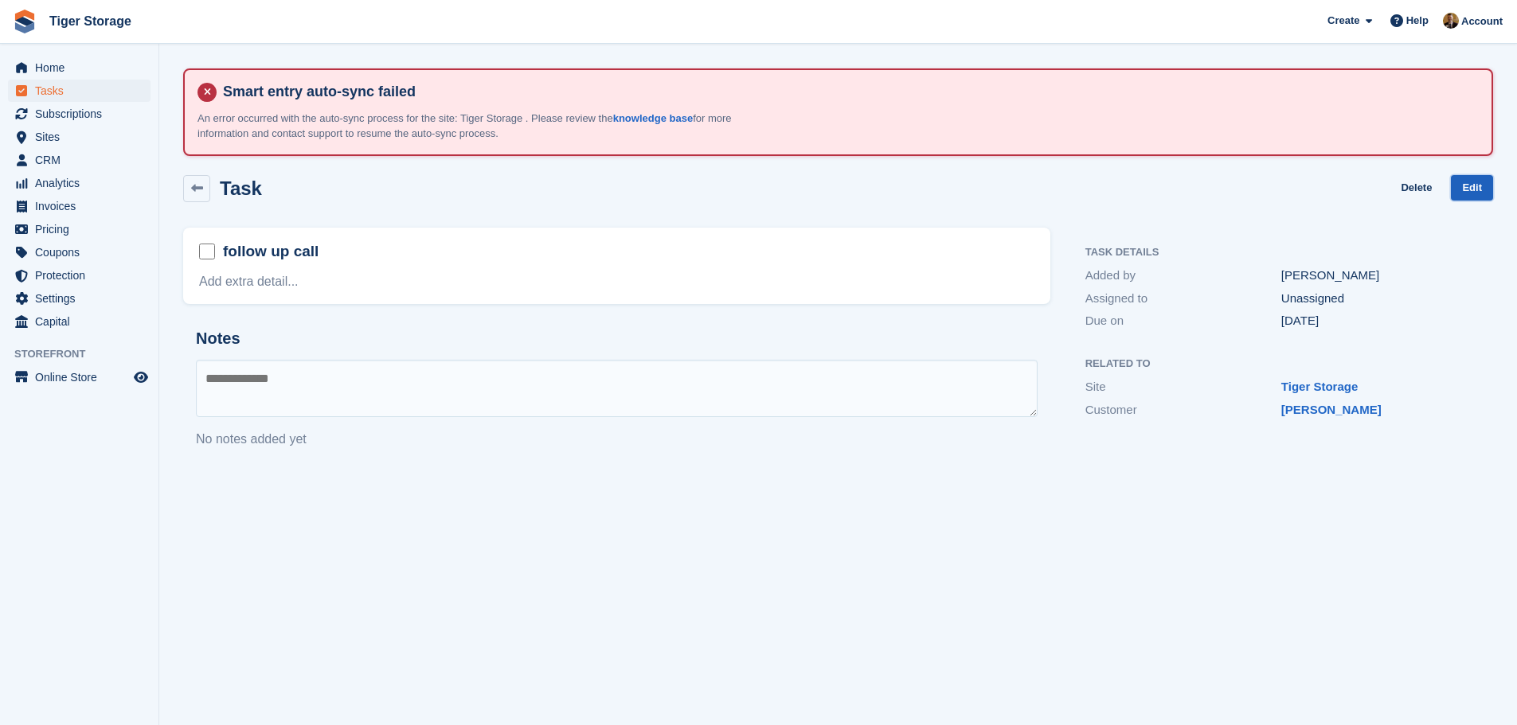
click at [1479, 190] on link "Edit" at bounding box center [1472, 188] width 42 height 26
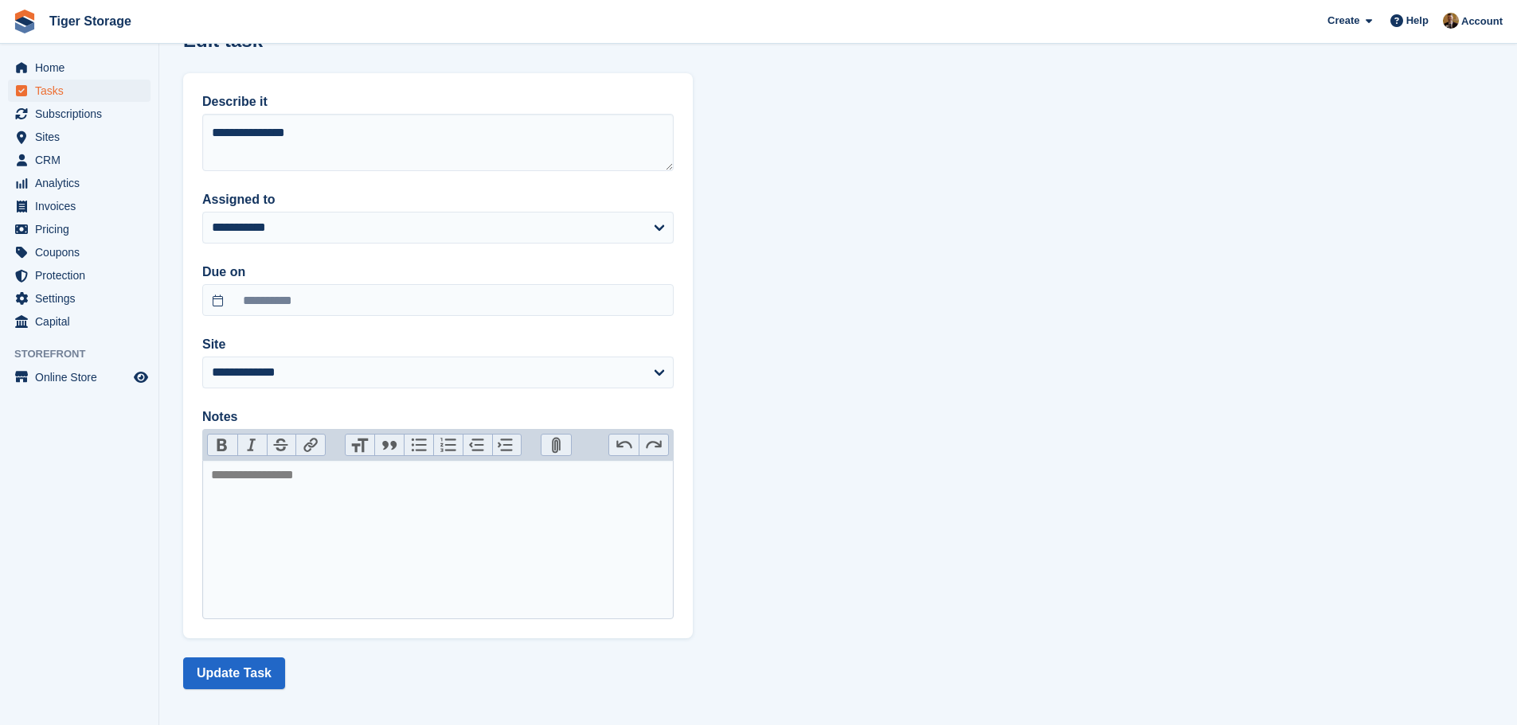
scroll to position [153, 0]
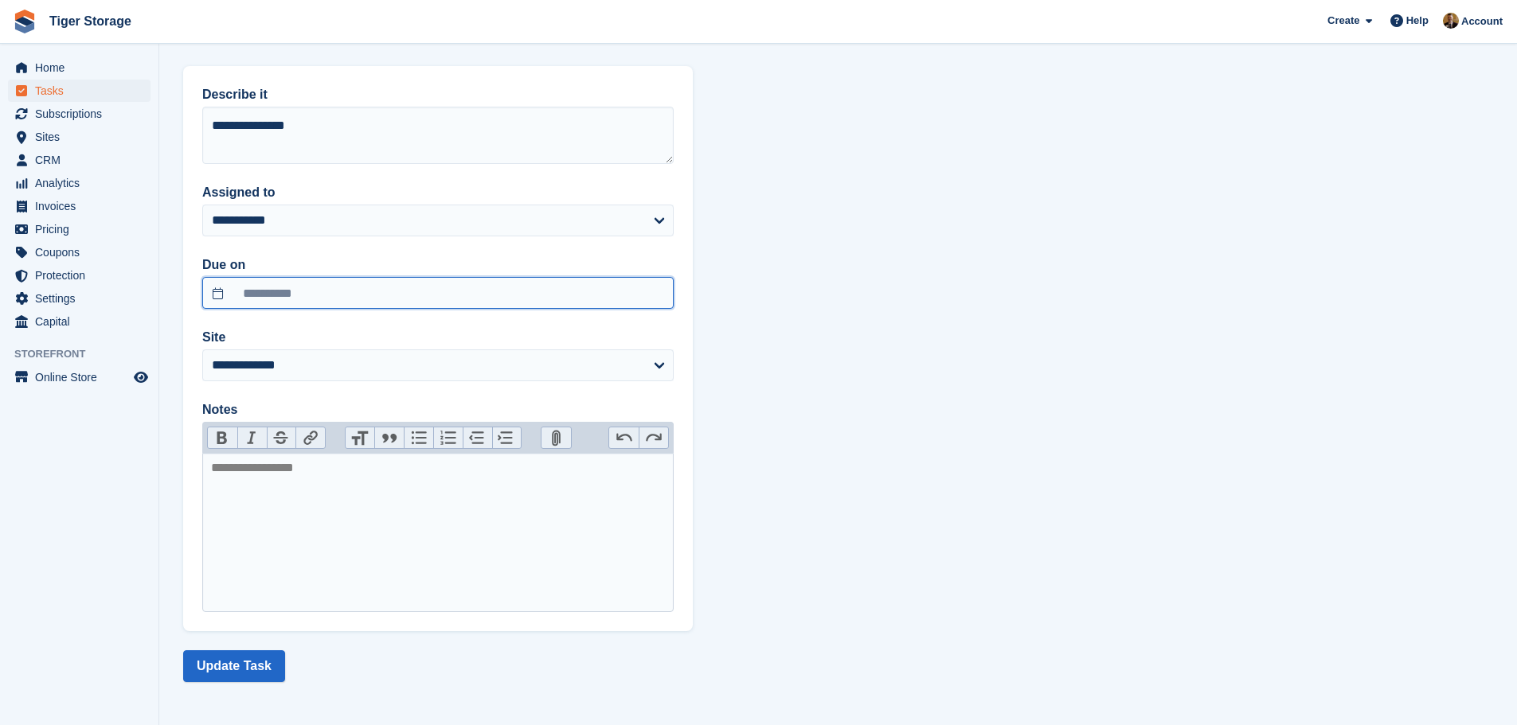
click at [336, 295] on input "**********" at bounding box center [437, 293] width 471 height 32
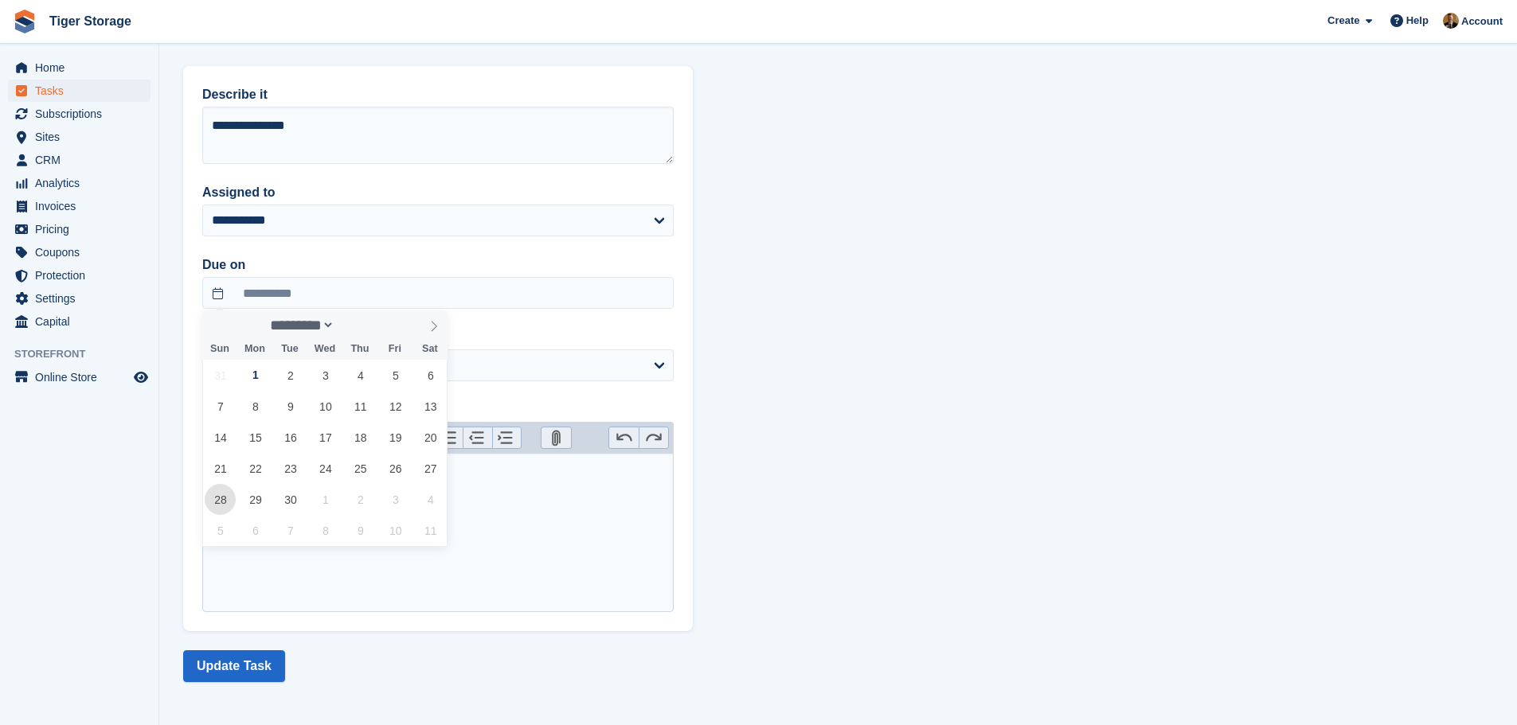
click at [226, 500] on span "28" at bounding box center [220, 499] width 31 height 31
type input "**********"
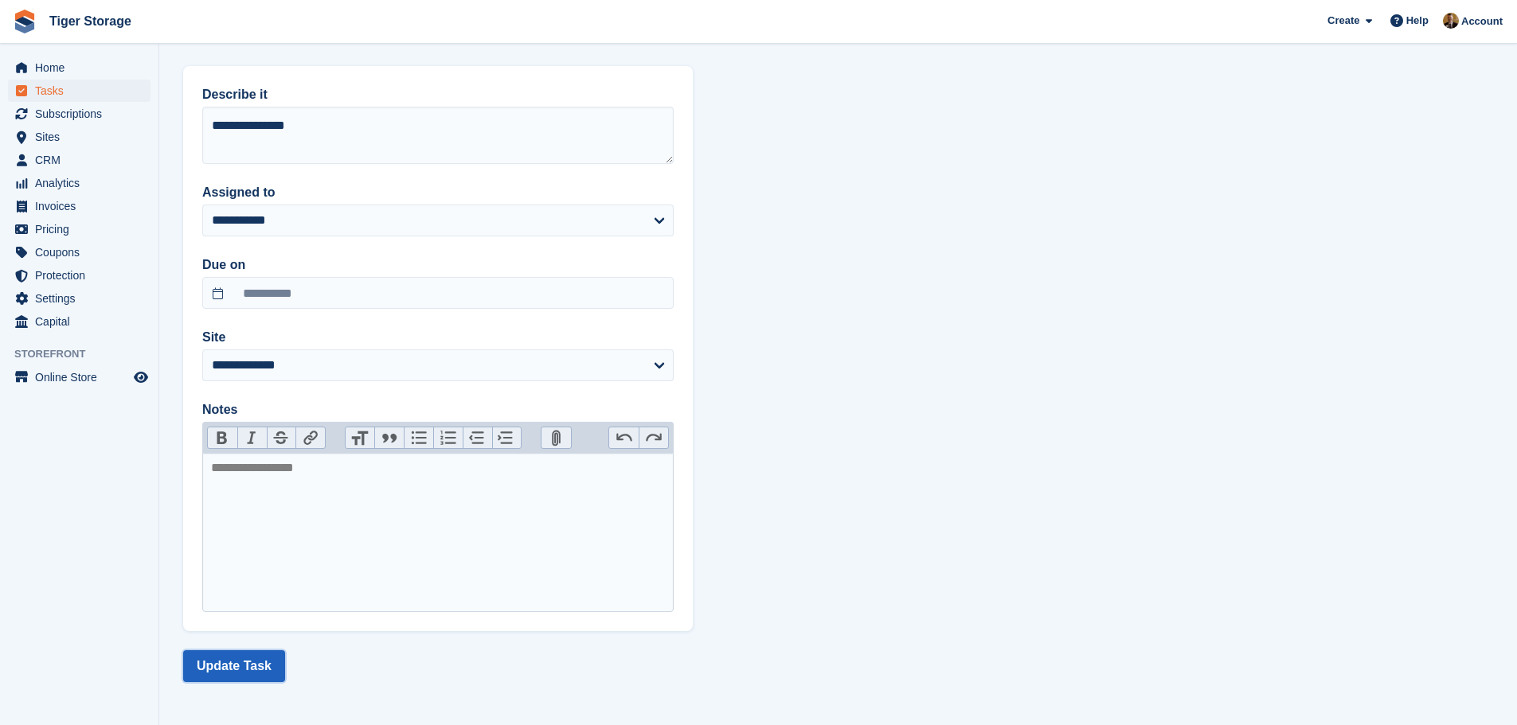
click at [247, 666] on button "Update Task" at bounding box center [234, 667] width 102 height 32
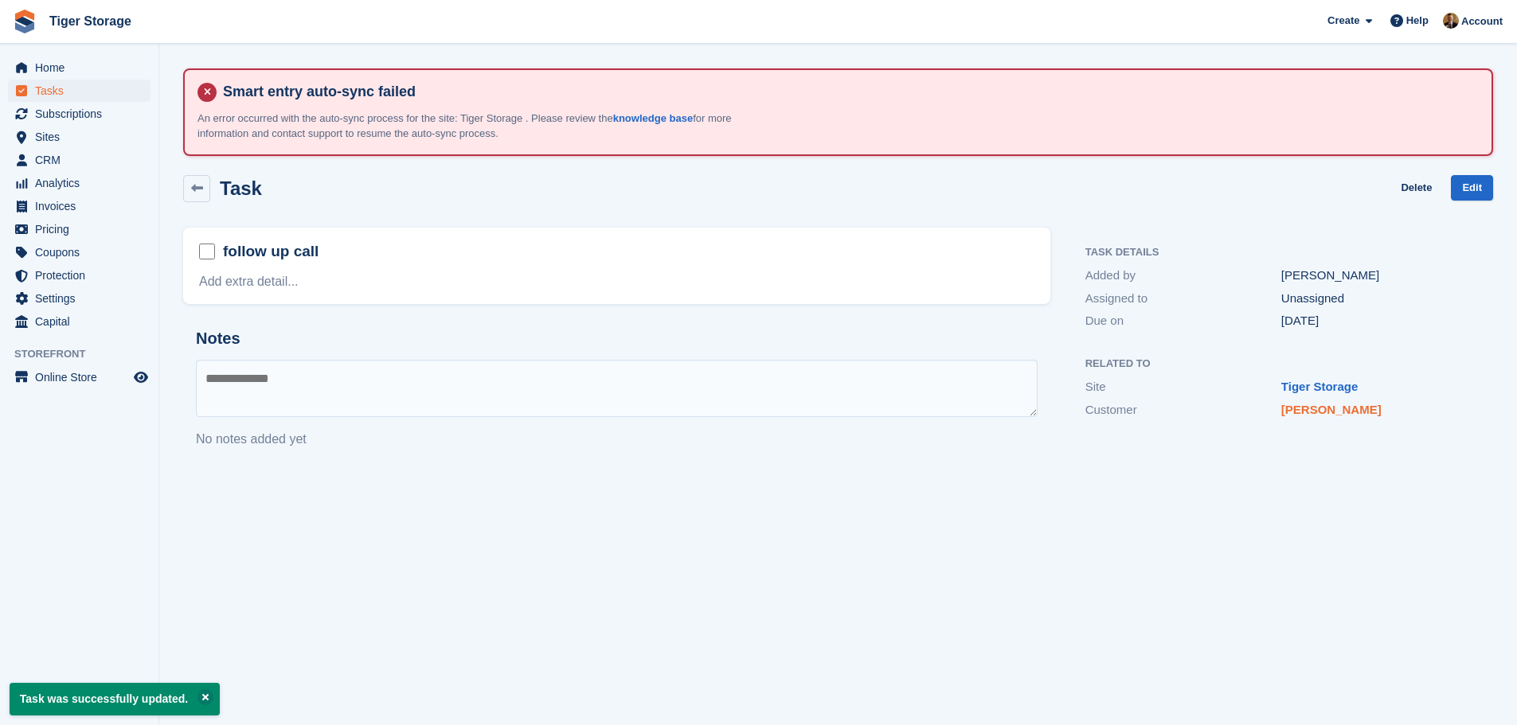
click at [1354, 412] on link "Zoe Hutchinson" at bounding box center [1331, 410] width 100 height 14
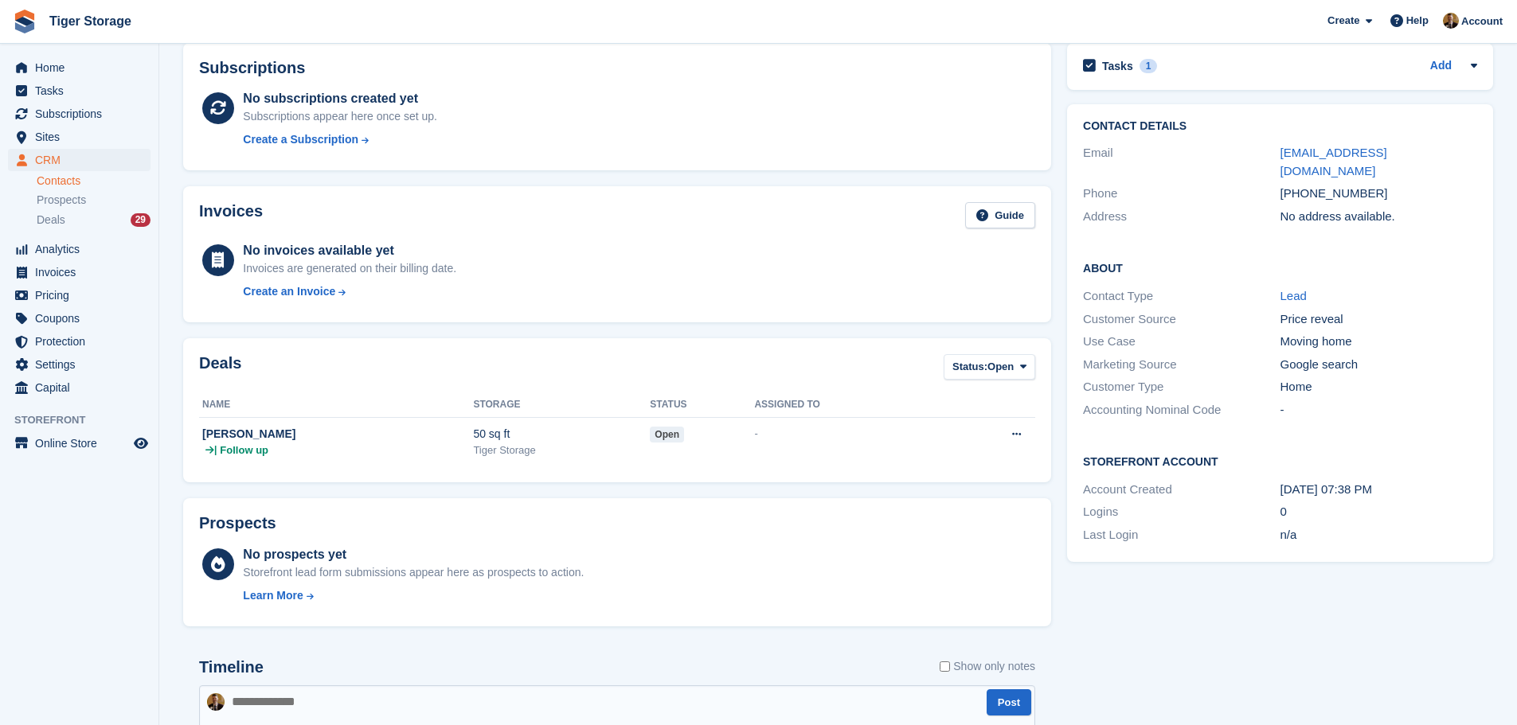
scroll to position [394, 0]
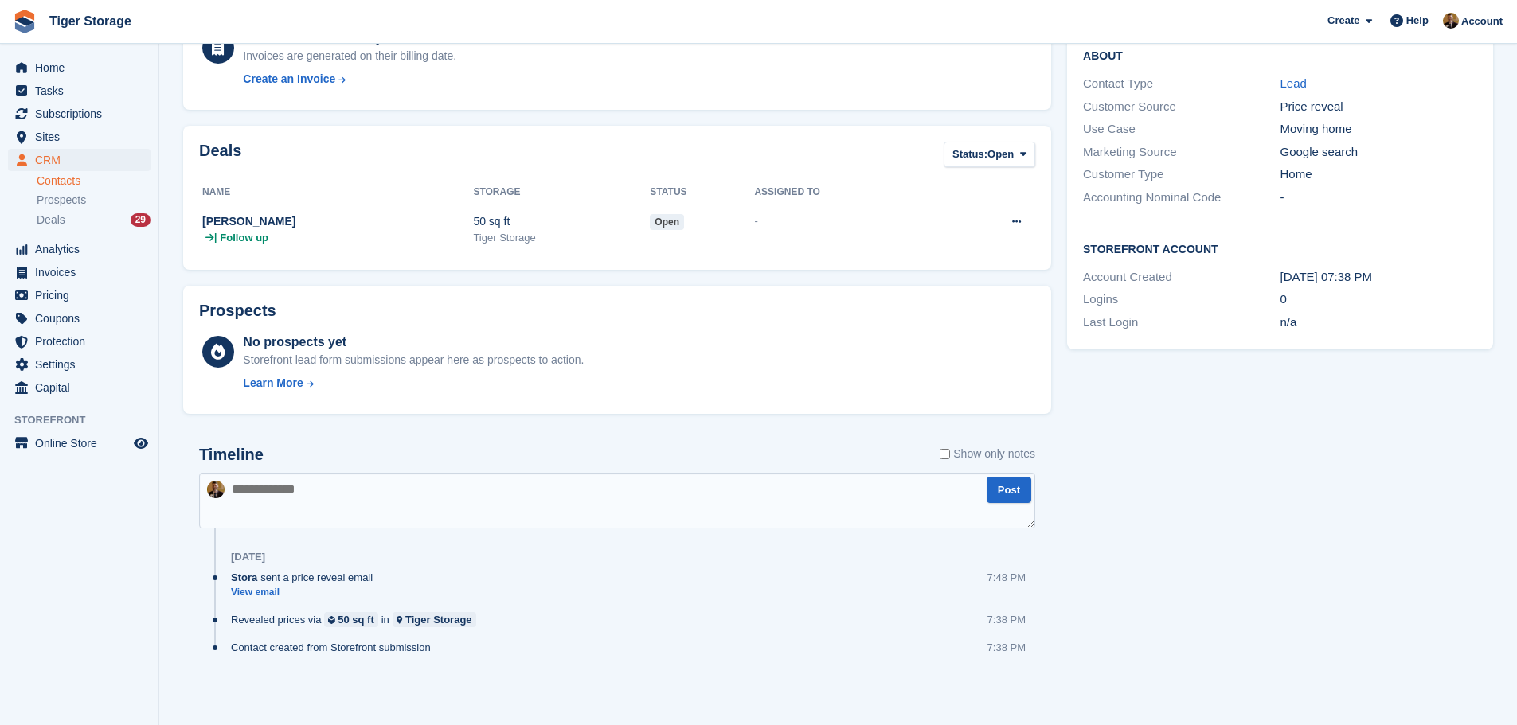
click at [264, 515] on textarea at bounding box center [617, 501] width 836 height 56
paste textarea "**********"
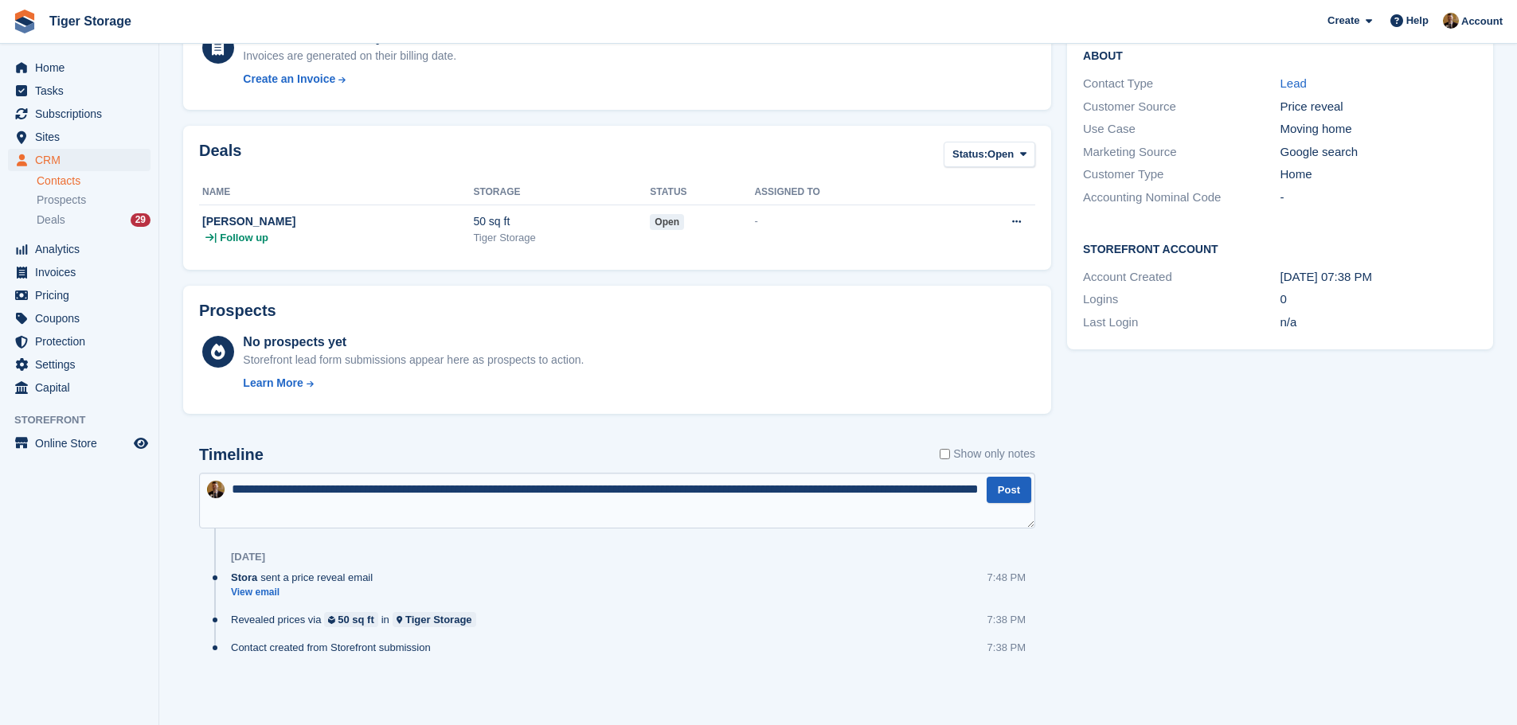
type textarea "**********"
click at [1015, 484] on button "Post" at bounding box center [1009, 490] width 45 height 26
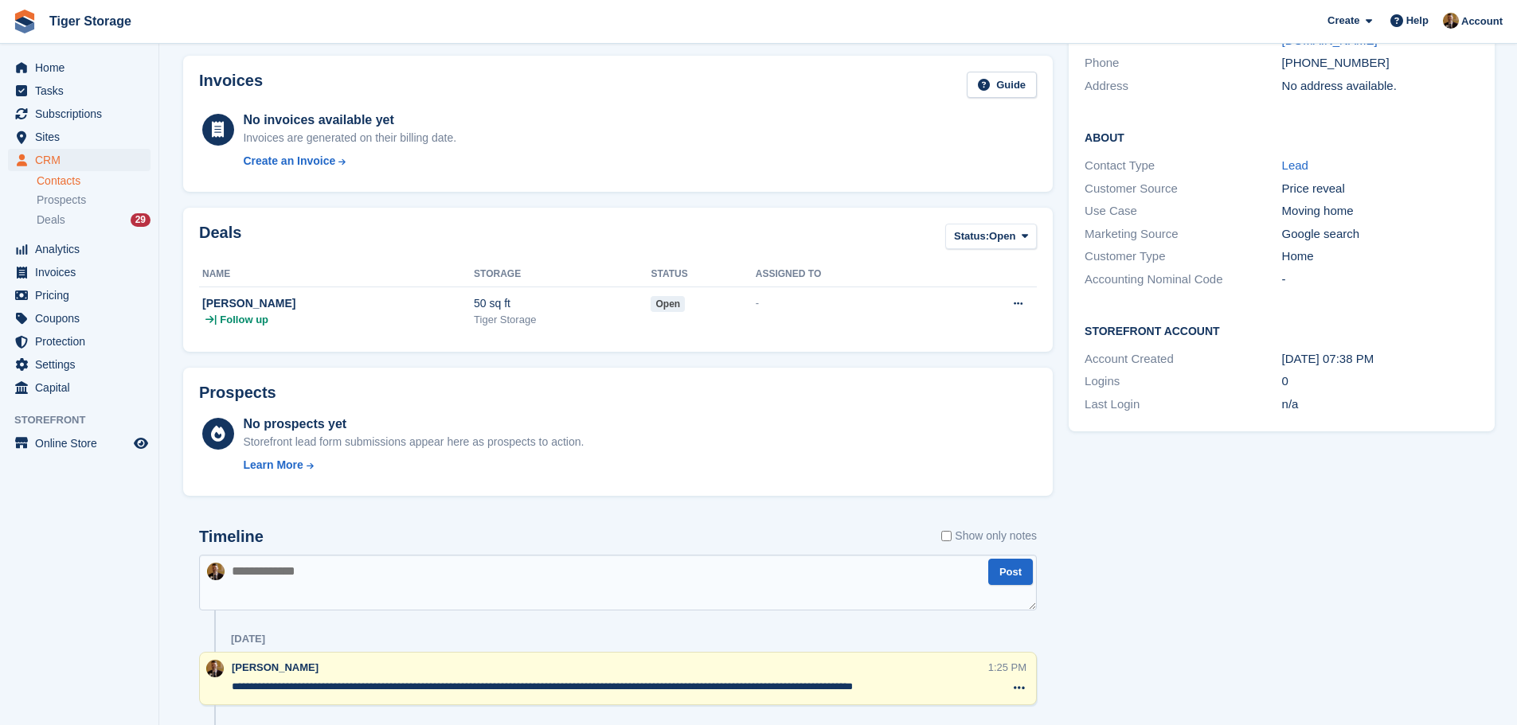
scroll to position [0, 0]
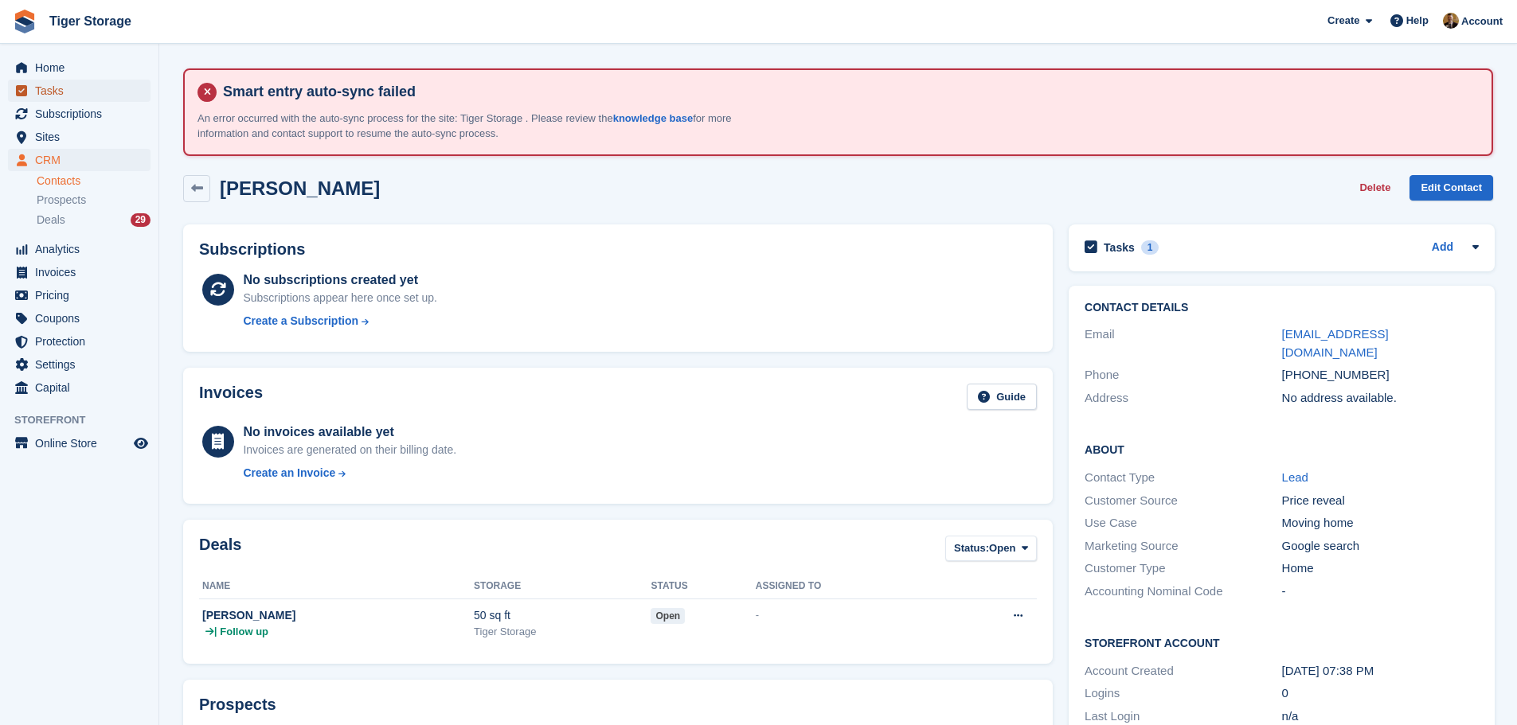
click at [66, 84] on span "Tasks" at bounding box center [83, 91] width 96 height 22
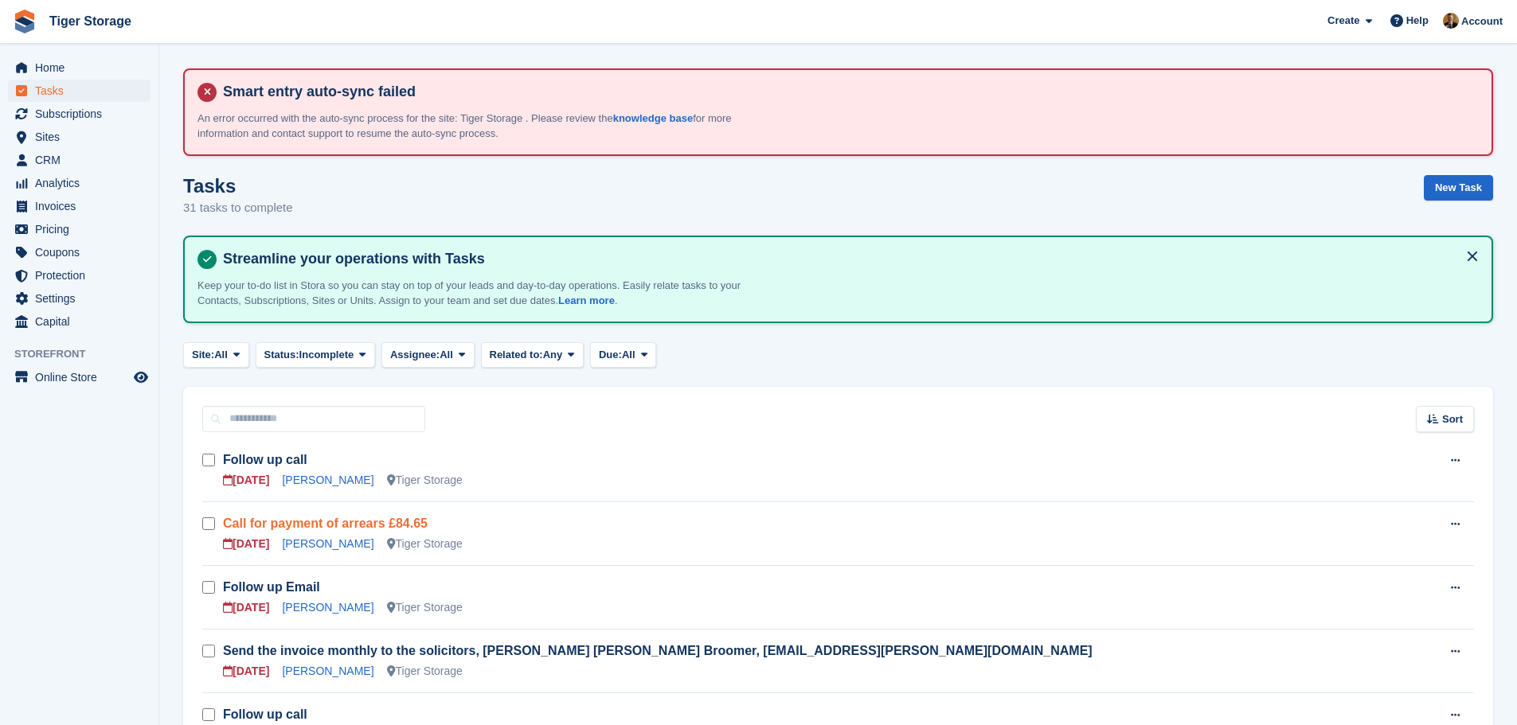
click at [318, 522] on link "Call for payment of arrears £84.65" at bounding box center [325, 524] width 205 height 14
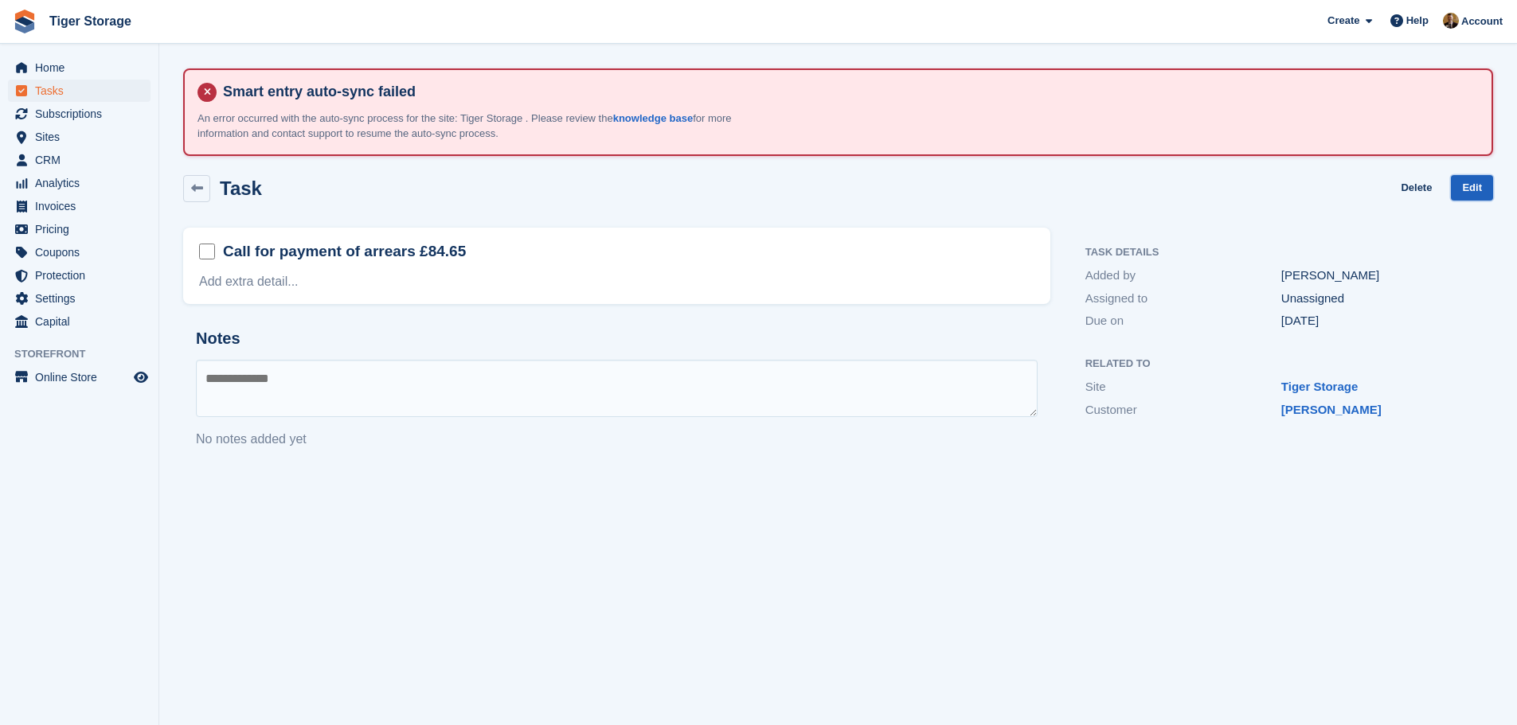
click at [1480, 183] on link "Edit" at bounding box center [1472, 188] width 42 height 26
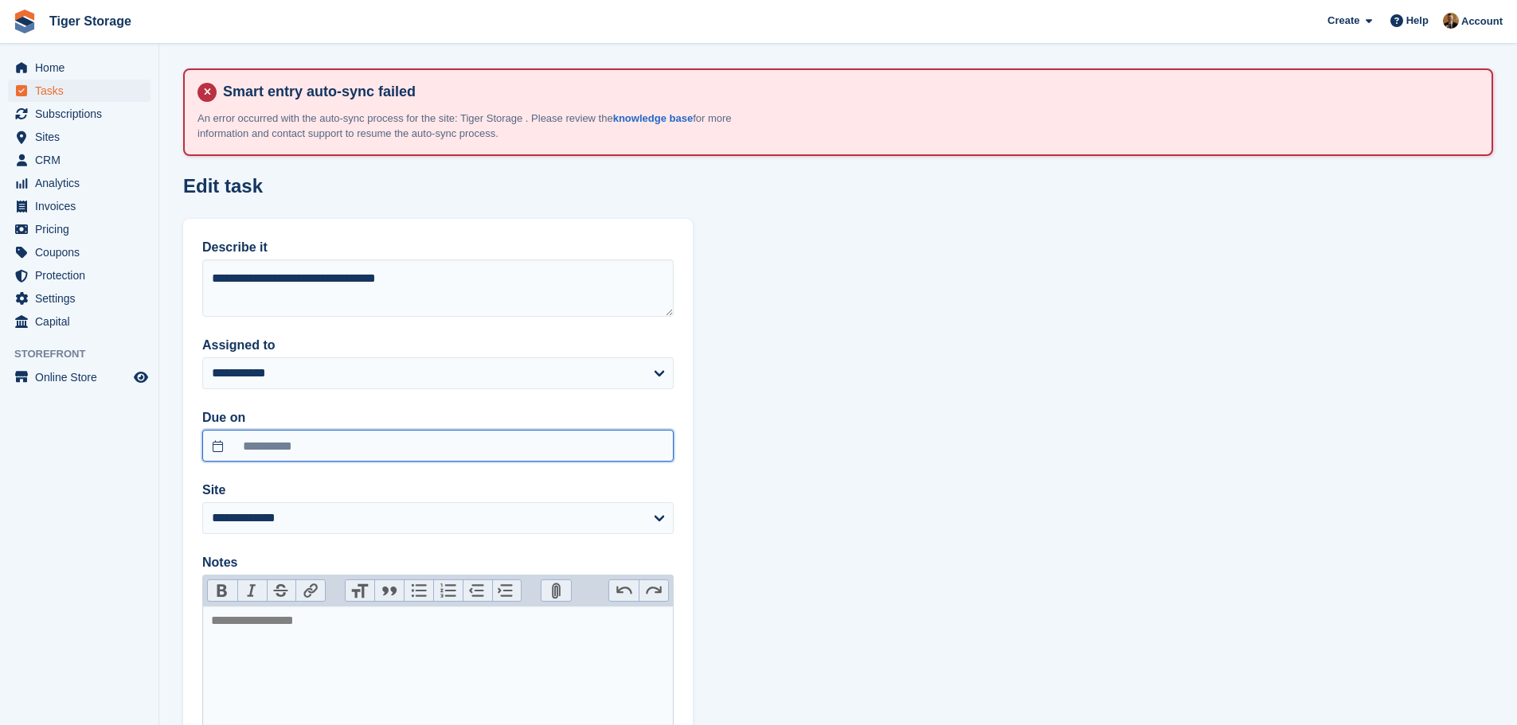
click at [303, 443] on input "**********" at bounding box center [437, 446] width 471 height 32
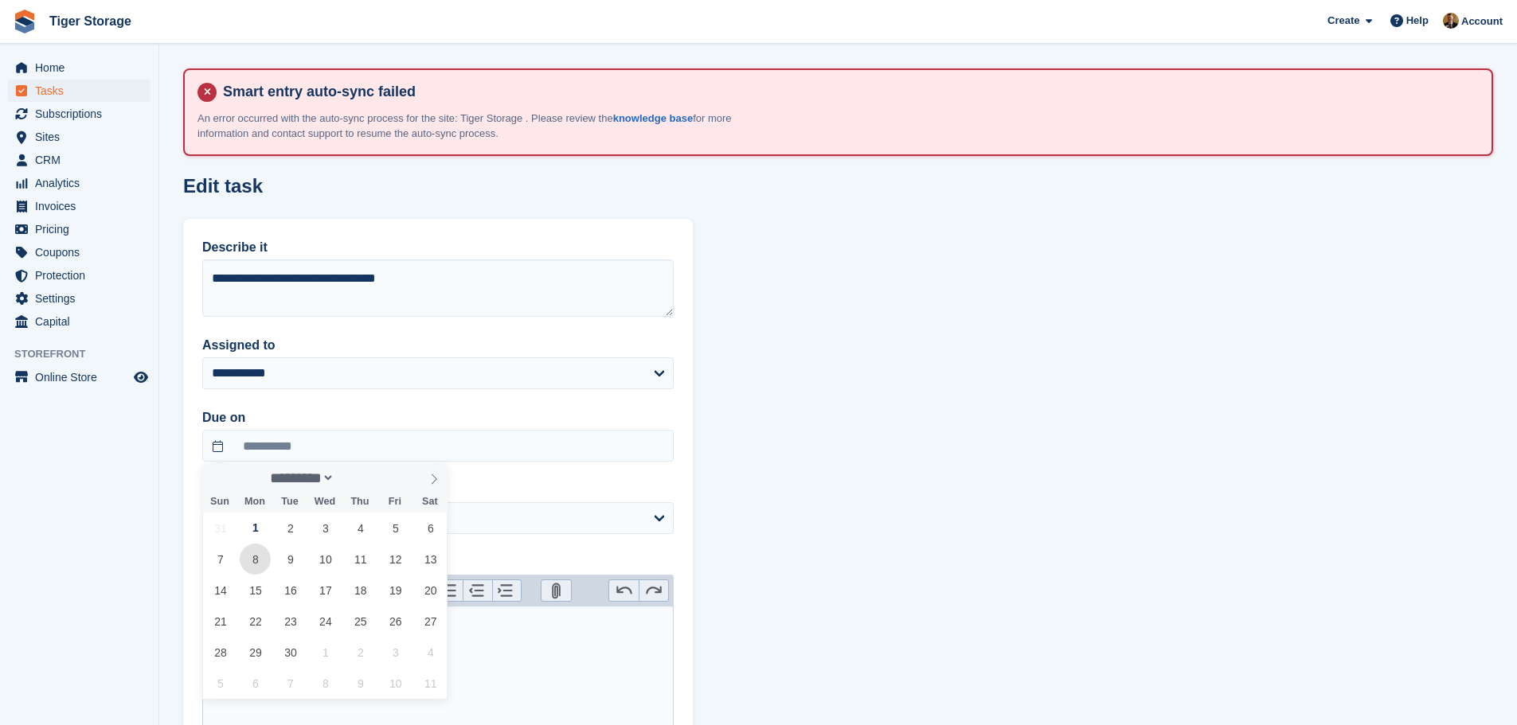
click at [258, 559] on span "8" at bounding box center [255, 559] width 31 height 31
type input "**********"
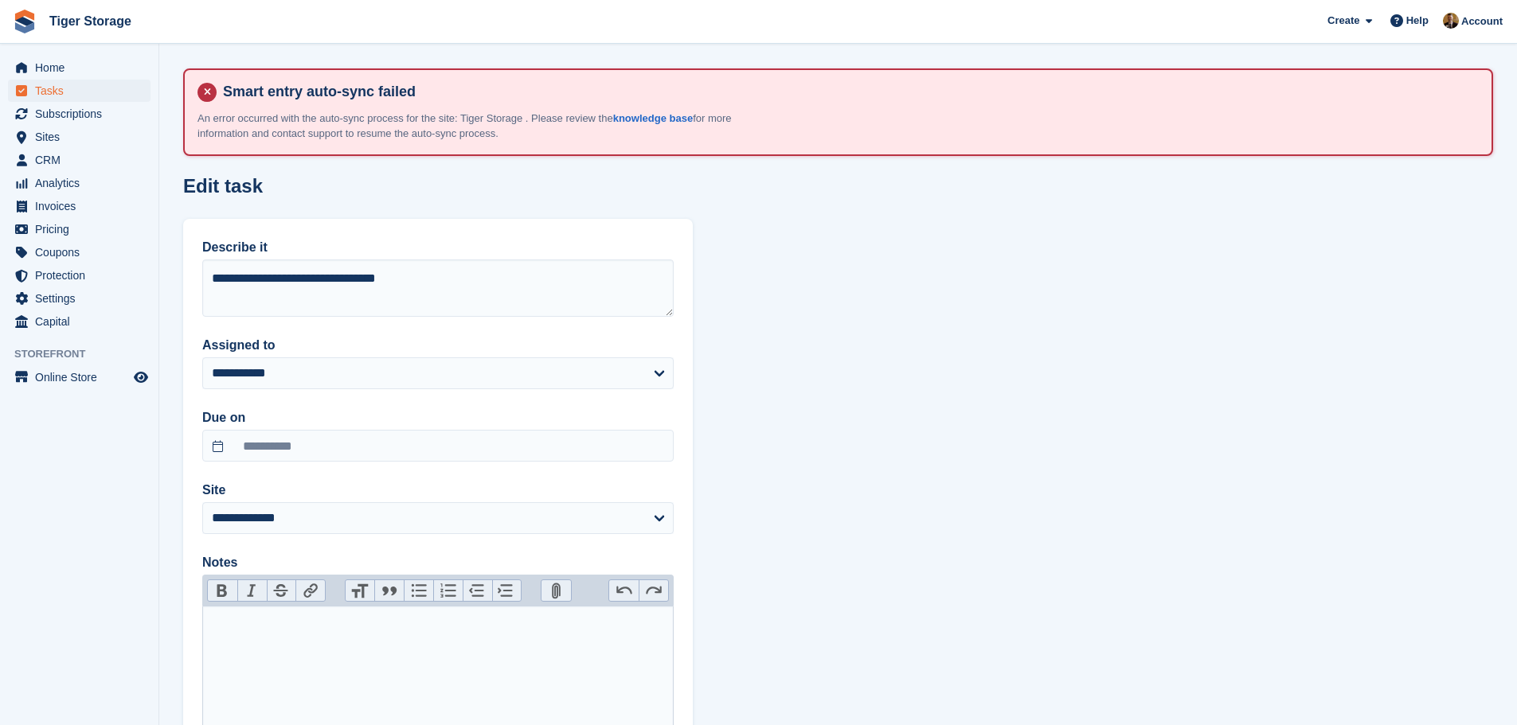
click at [257, 633] on trix-editor at bounding box center [437, 685] width 471 height 159
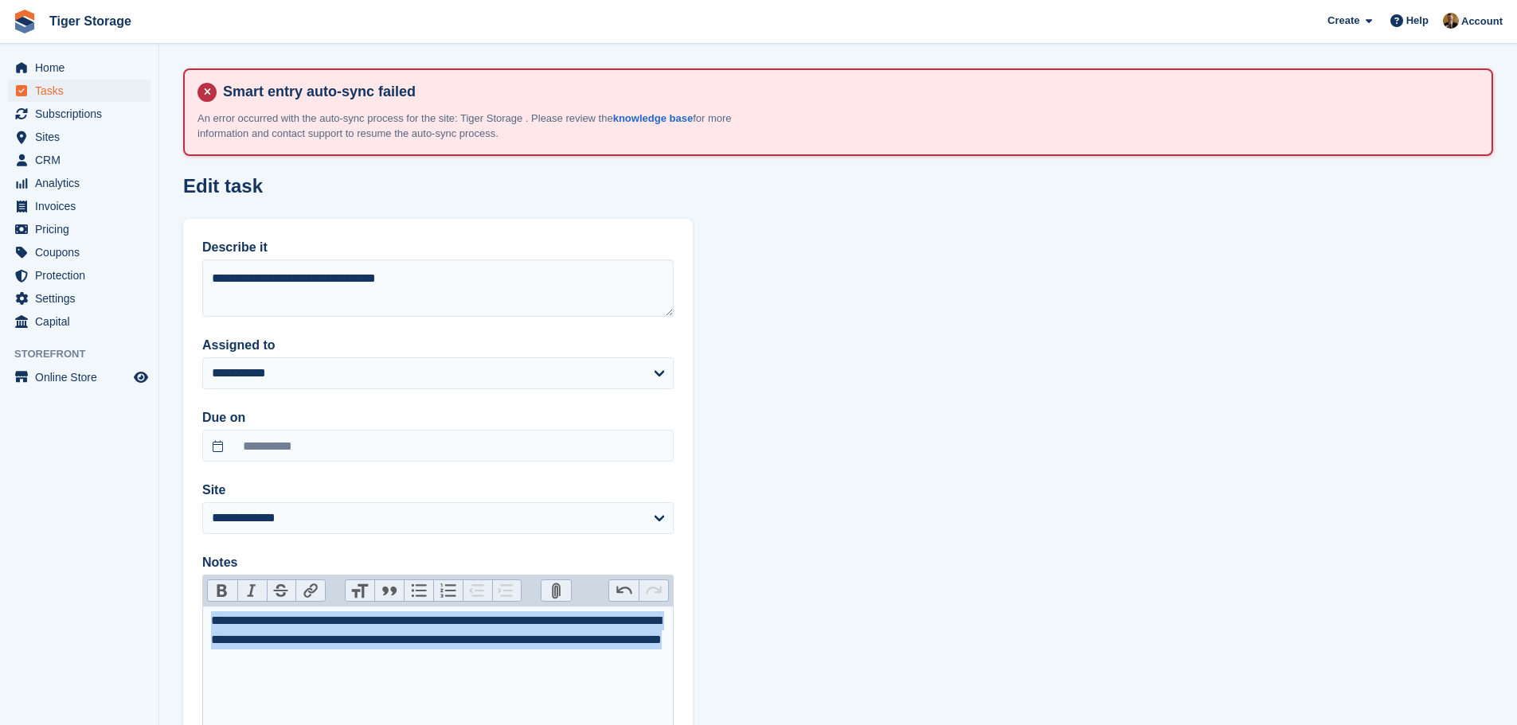
drag, startPoint x: 389, startPoint y: 660, endPoint x: 196, endPoint y: 621, distance: 197.4
click at [197, 621] on div "**********" at bounding box center [438, 502] width 510 height 566
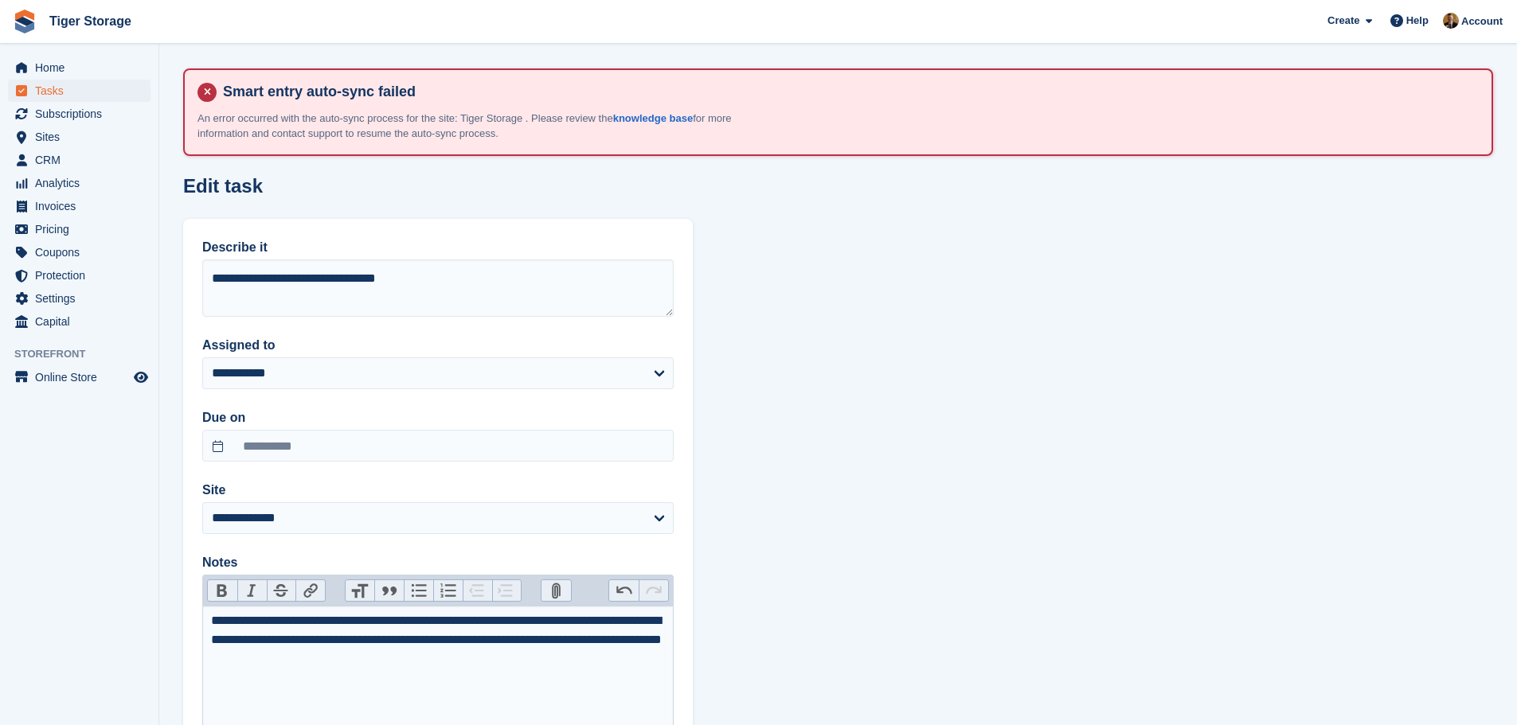
type trix-editor "**********"
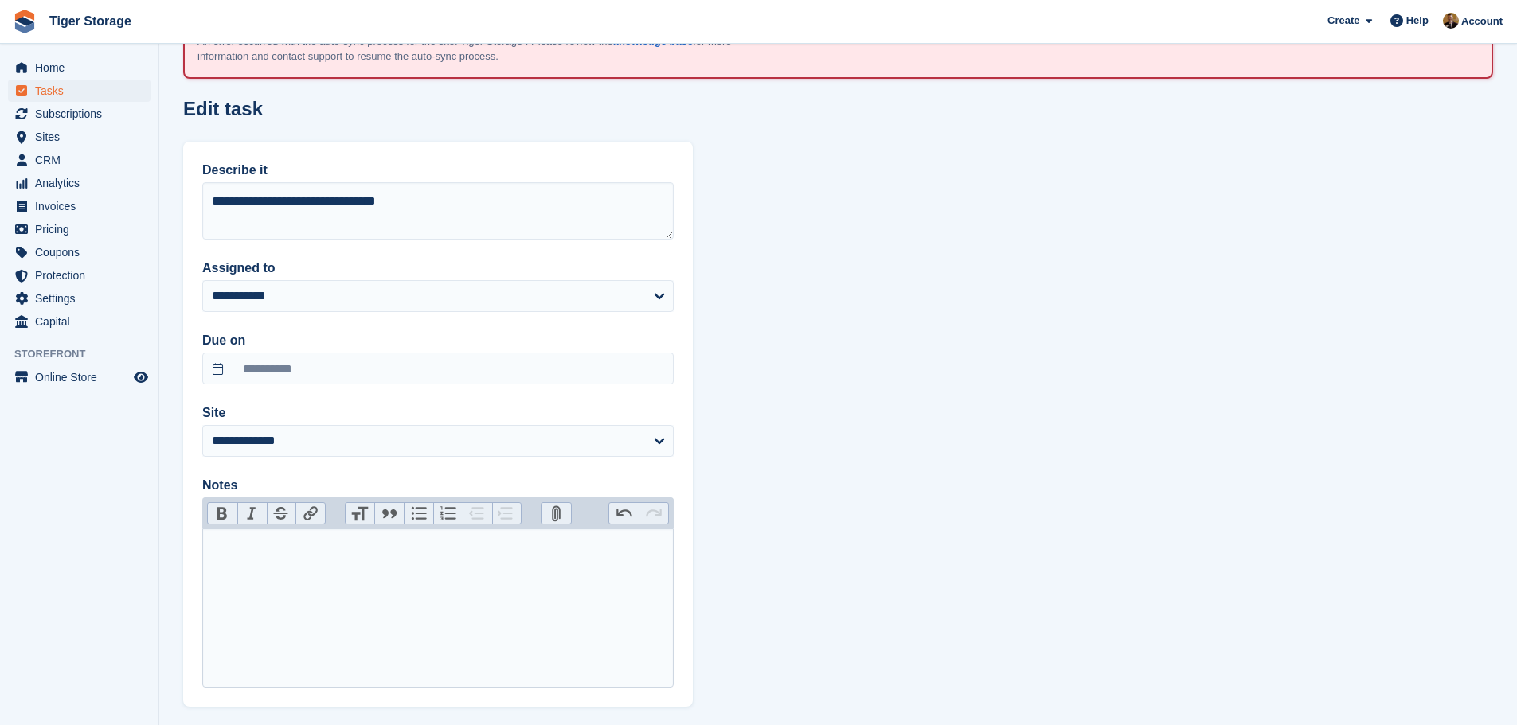
scroll to position [153, 0]
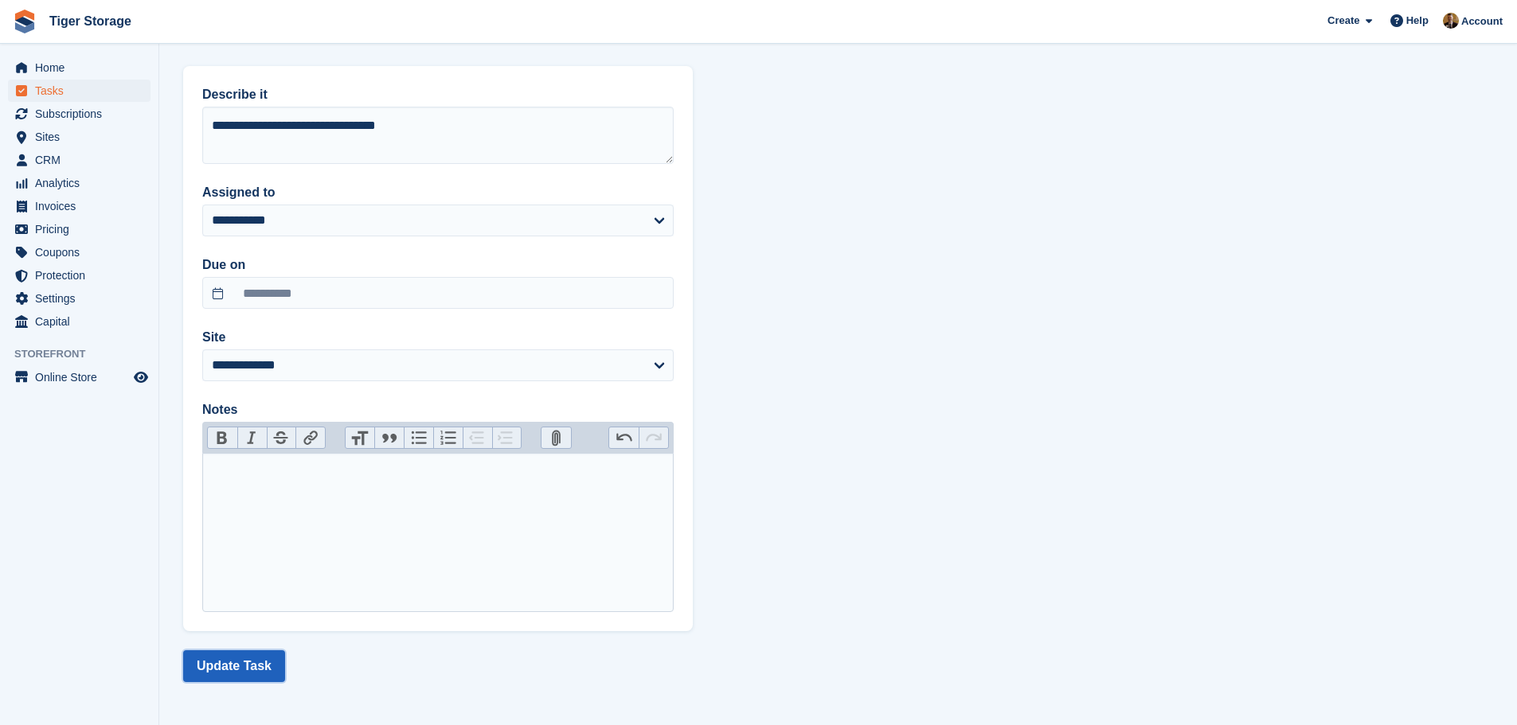
click at [236, 669] on button "Update Task" at bounding box center [234, 667] width 102 height 32
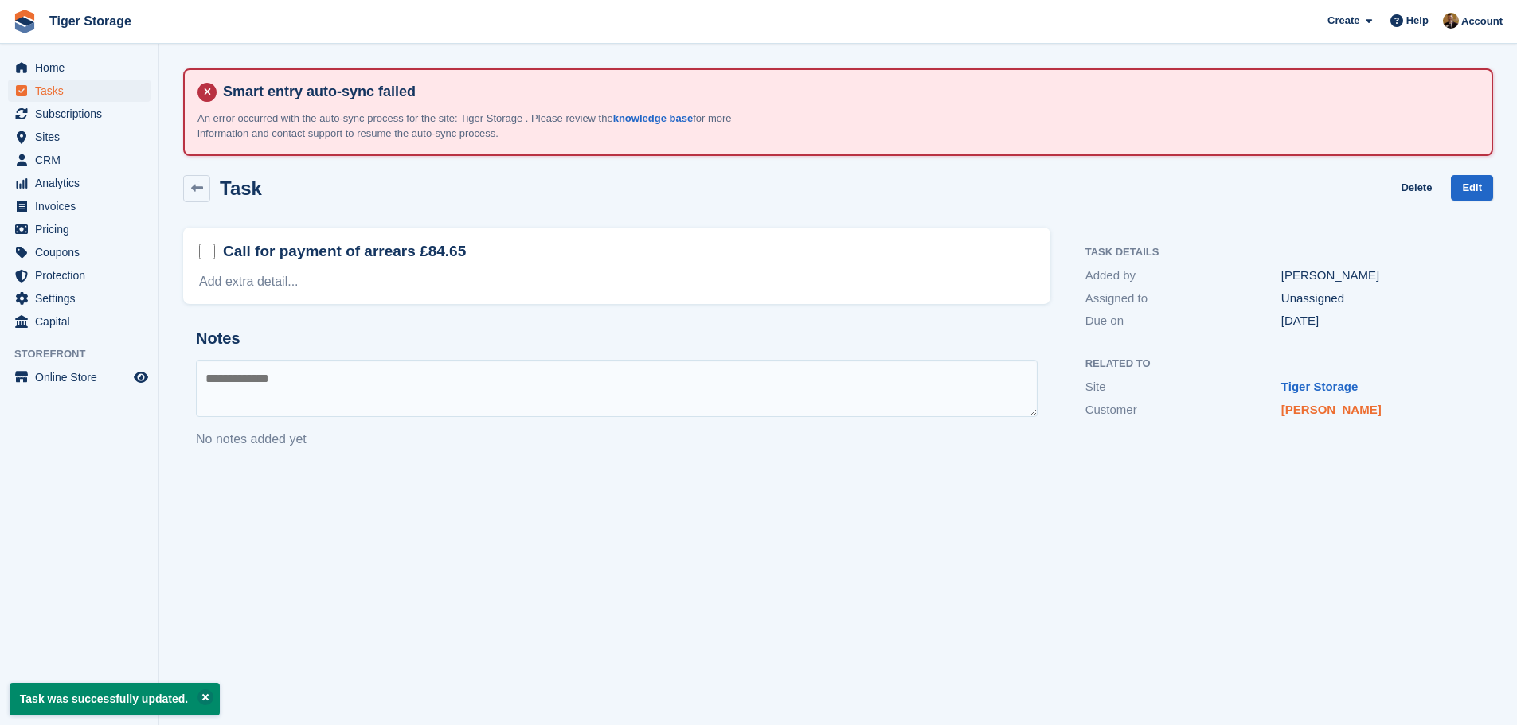
click at [1314, 411] on link "Leah Gray" at bounding box center [1331, 410] width 100 height 14
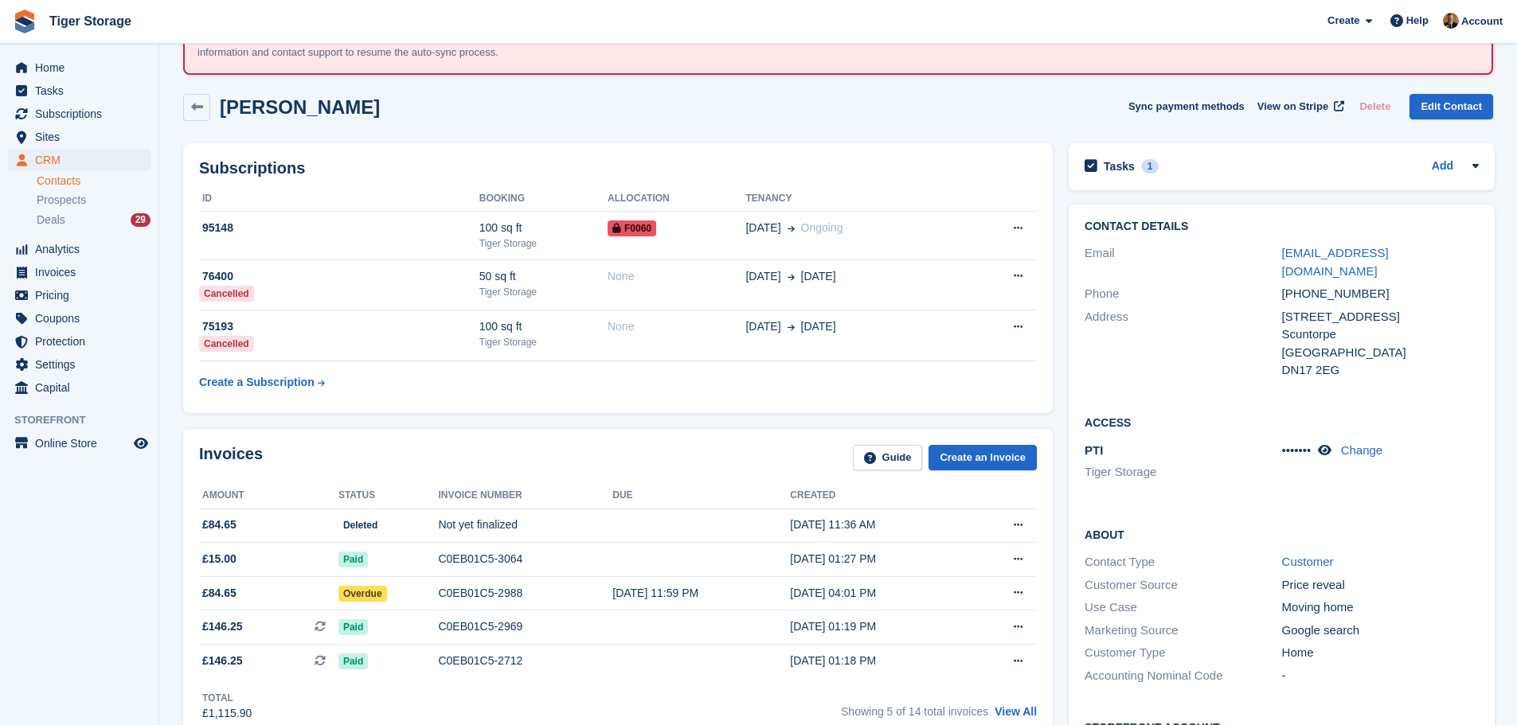
scroll to position [80, 0]
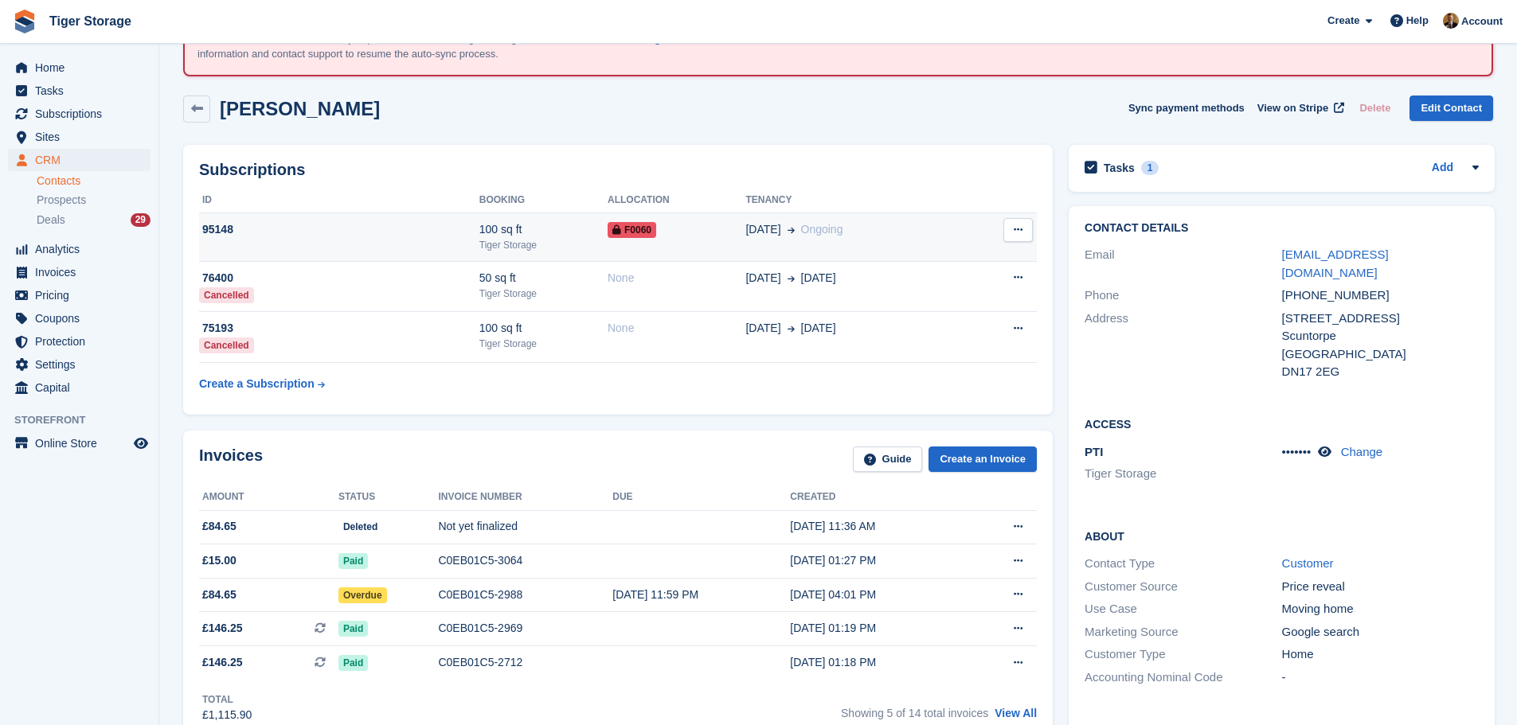
click at [572, 225] on div "100 sq ft" at bounding box center [543, 229] width 128 height 17
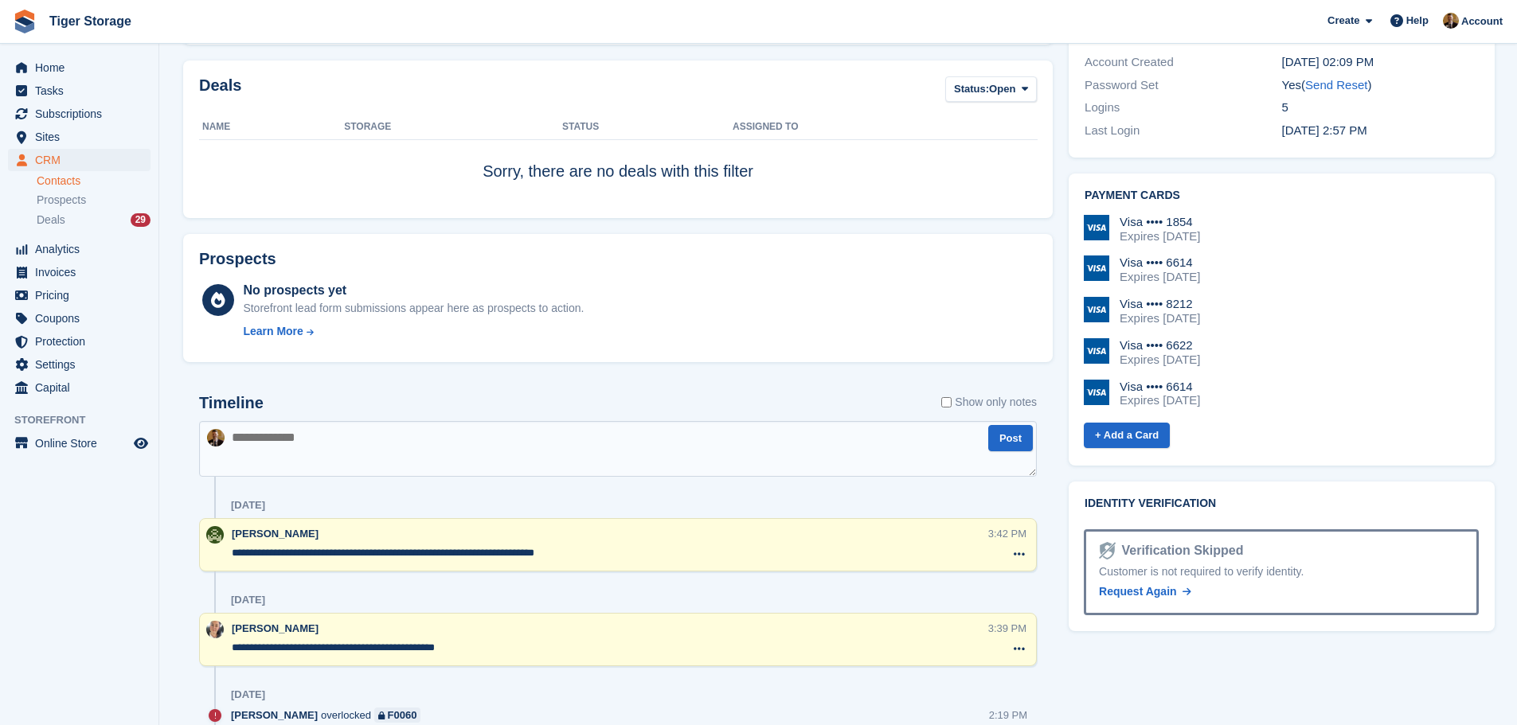
scroll to position [796, 0]
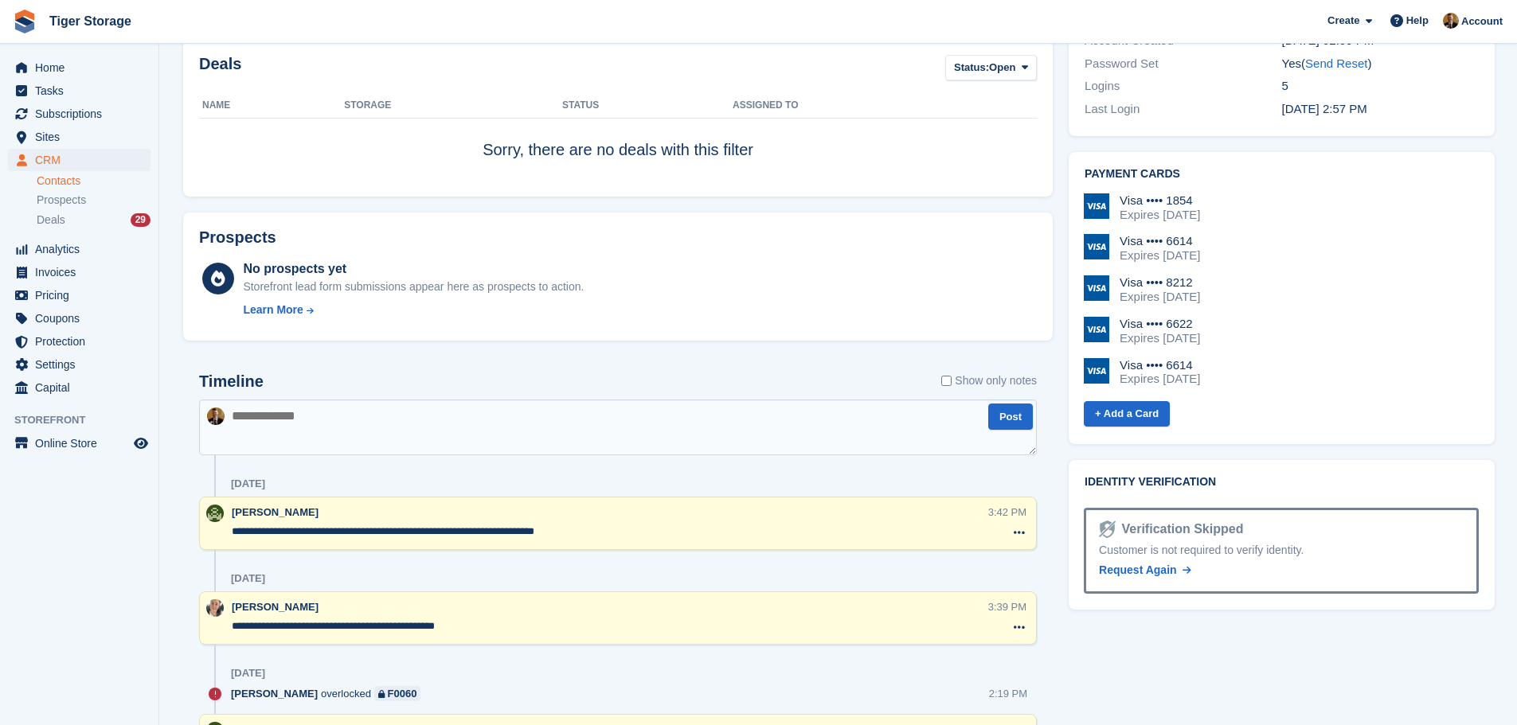
click at [360, 418] on textarea at bounding box center [618, 428] width 838 height 56
paste textarea "**********"
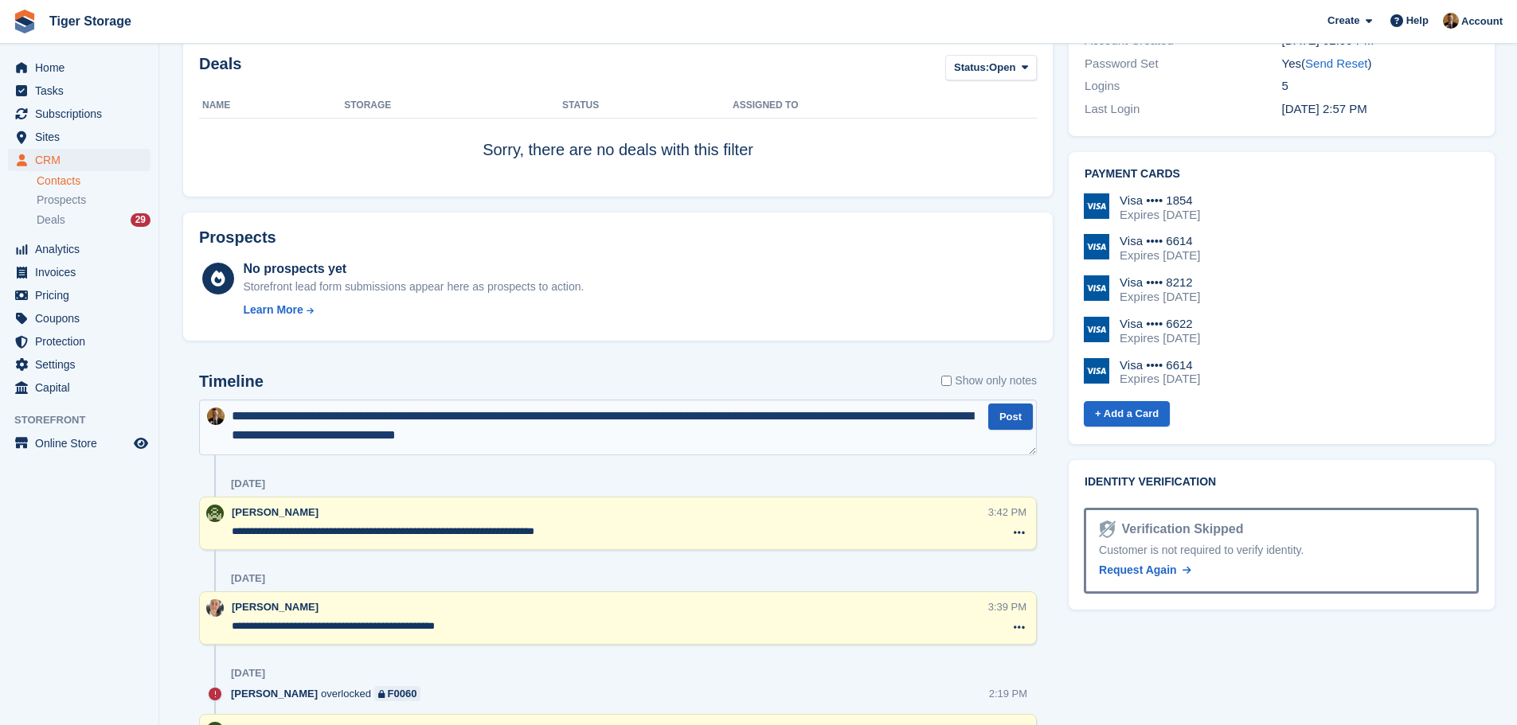
type textarea "**********"
click at [1020, 416] on button "Post" at bounding box center [1010, 417] width 45 height 26
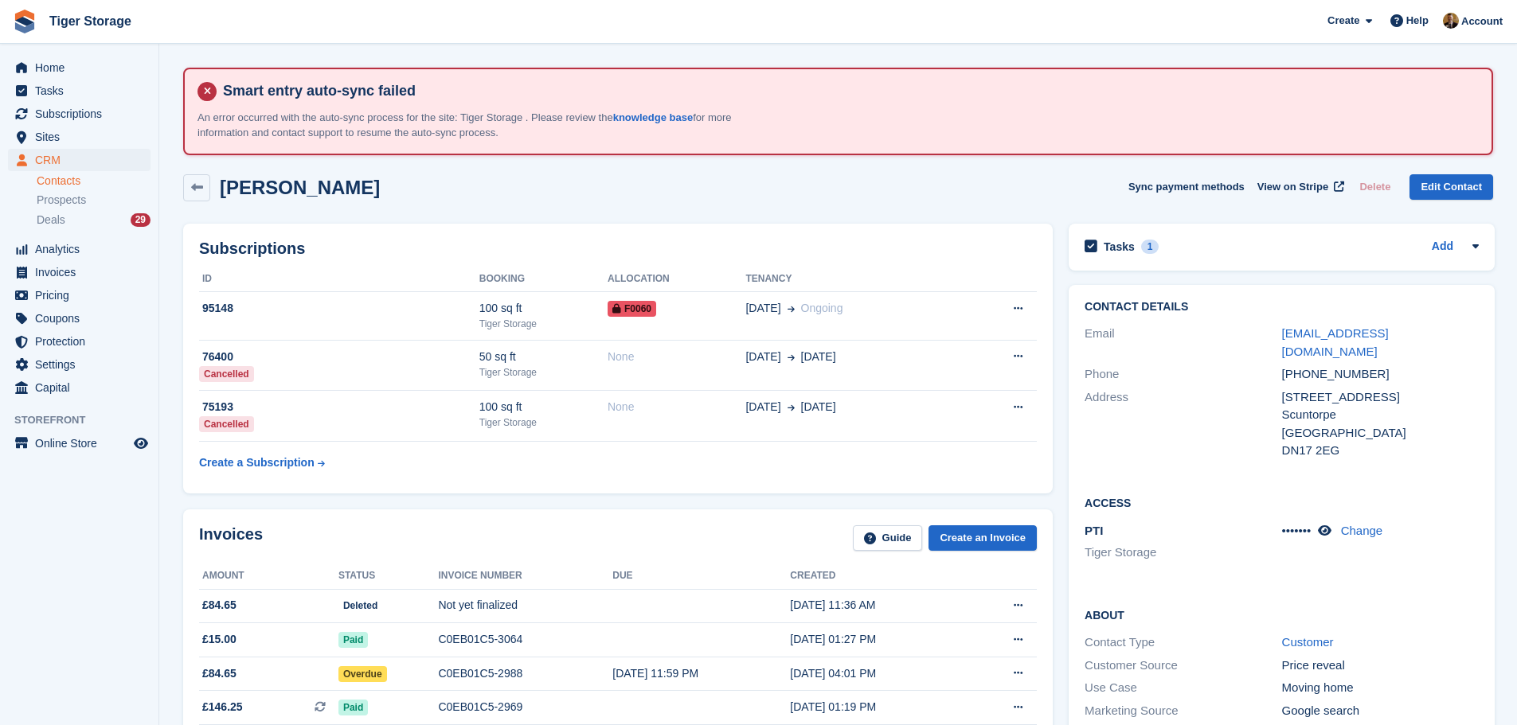
scroll to position [0, 0]
click at [40, 68] on span "Home" at bounding box center [83, 68] width 96 height 22
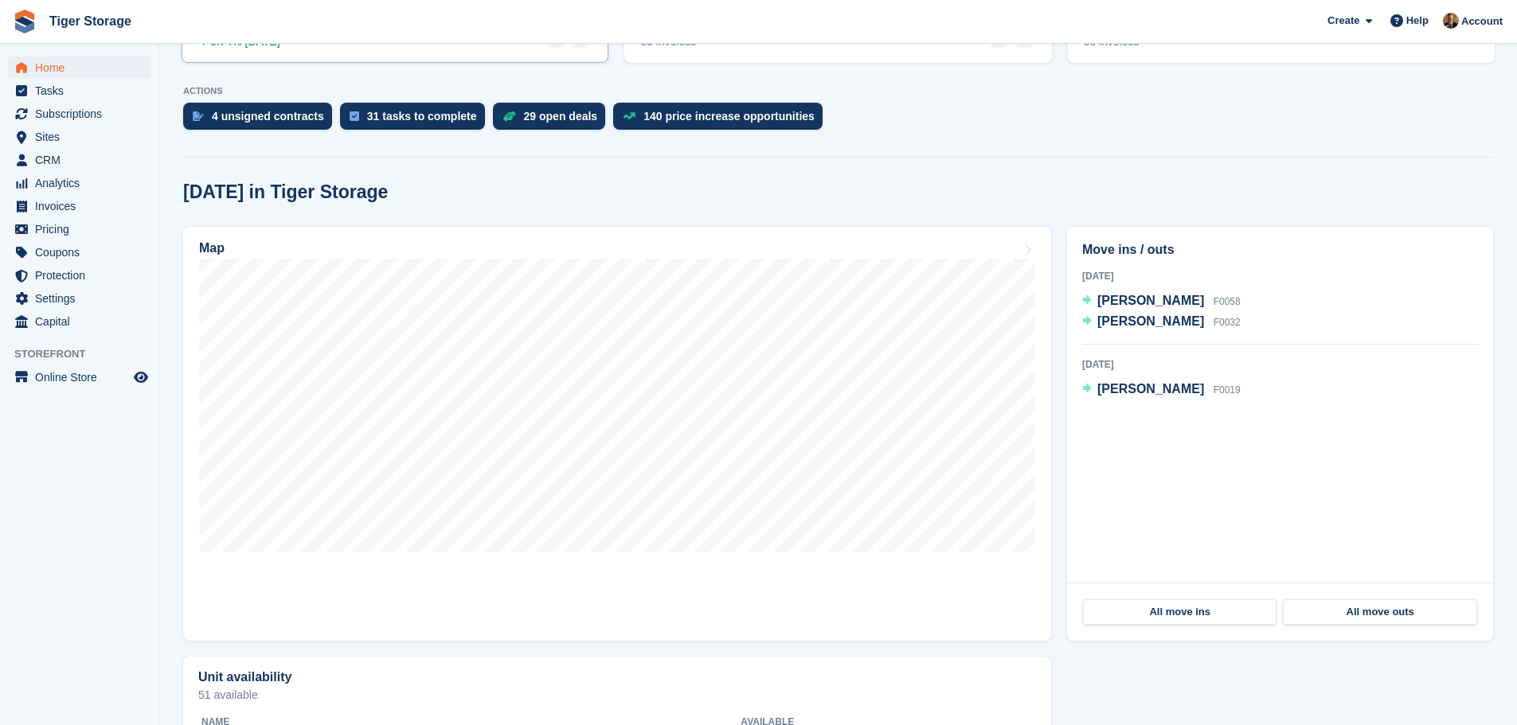
scroll to position [318, 0]
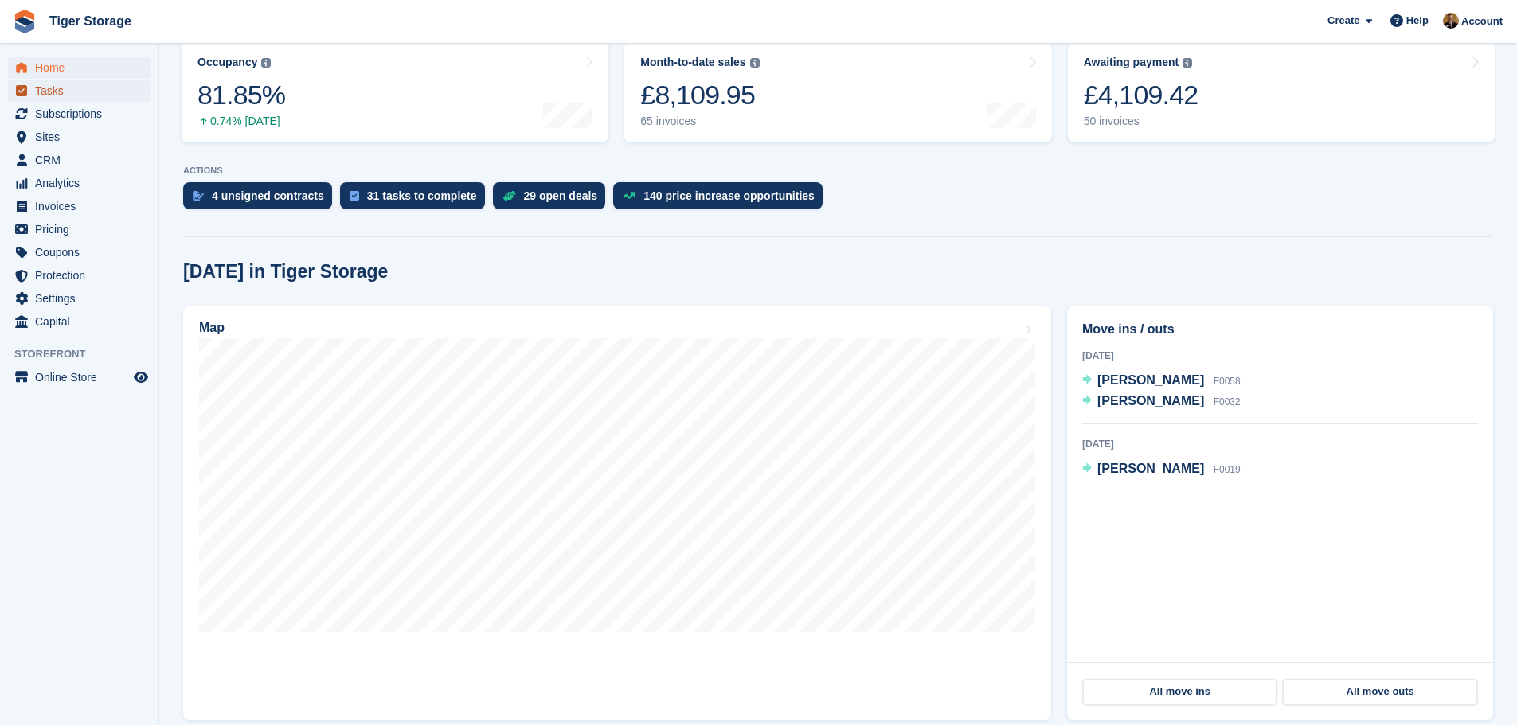
click at [76, 88] on span "Tasks" at bounding box center [83, 91] width 96 height 22
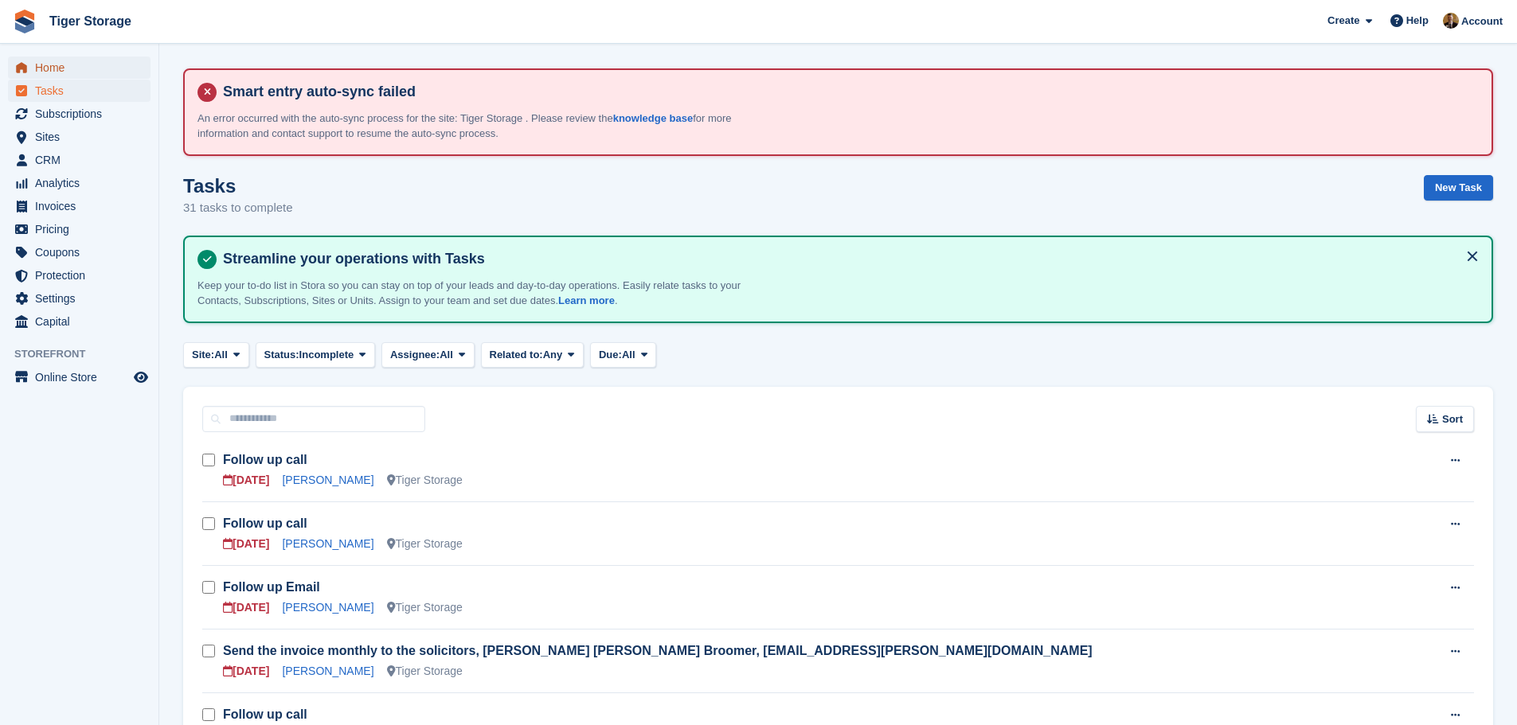
click at [65, 69] on span "Home" at bounding box center [83, 68] width 96 height 22
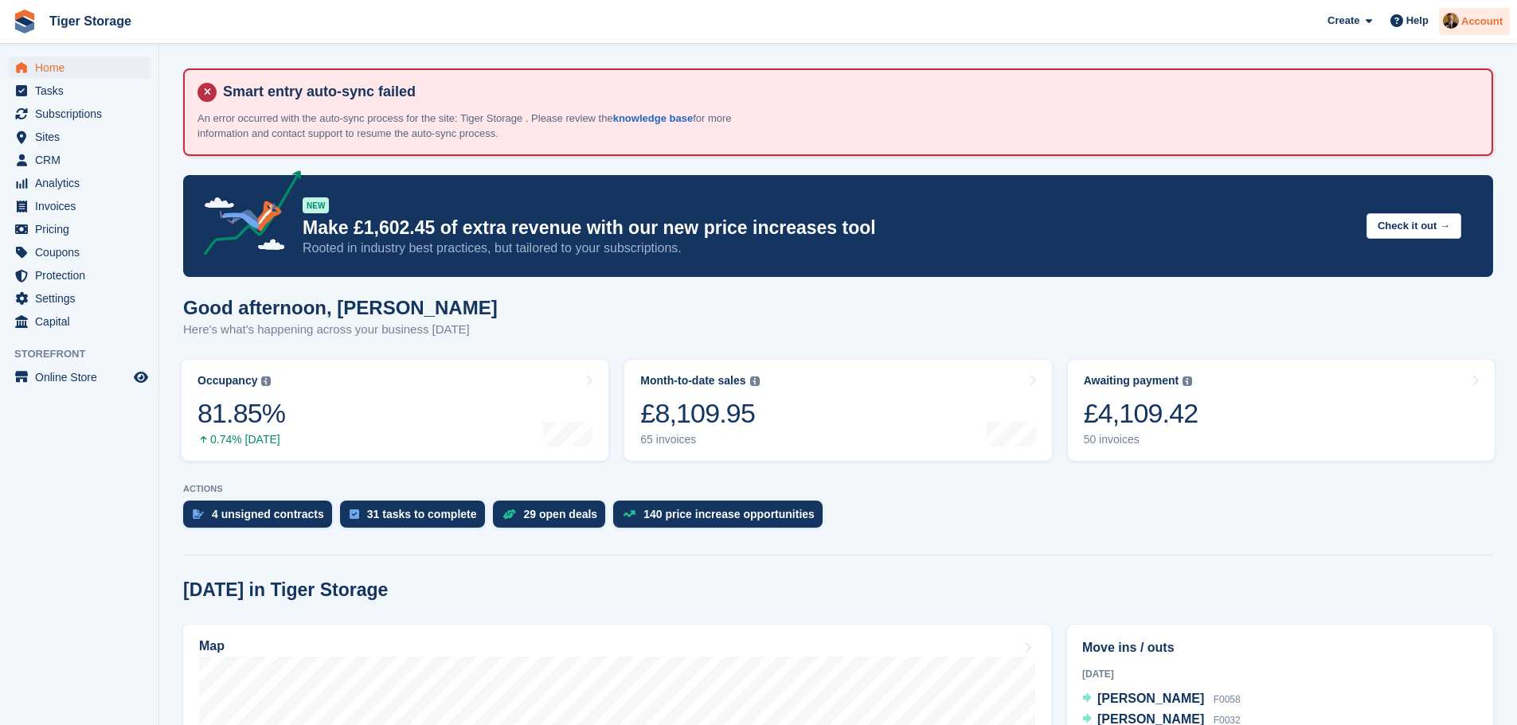
click at [1475, 30] on div "Account" at bounding box center [1474, 22] width 71 height 28
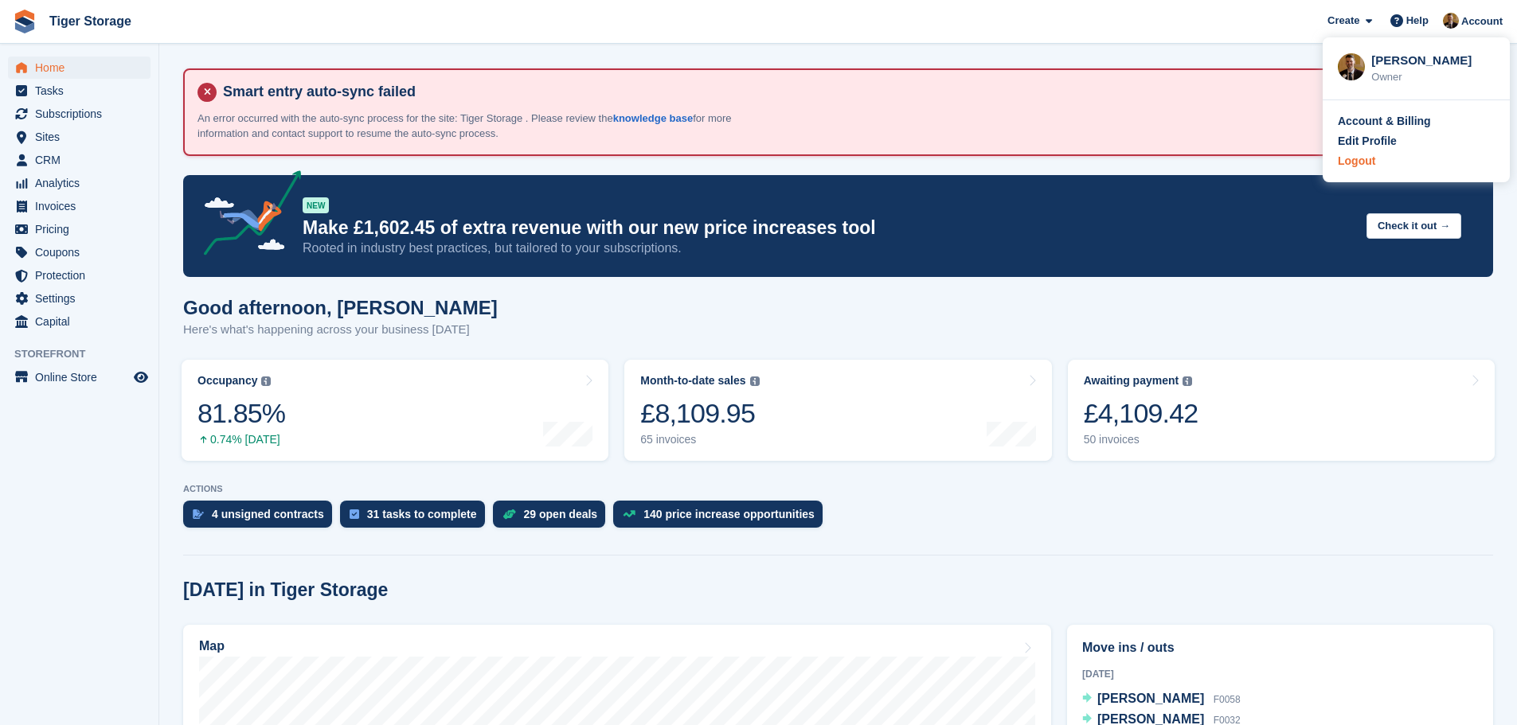
click at [1341, 156] on div "Logout" at bounding box center [1356, 161] width 37 height 17
